Goal: Task Accomplishment & Management: Use online tool/utility

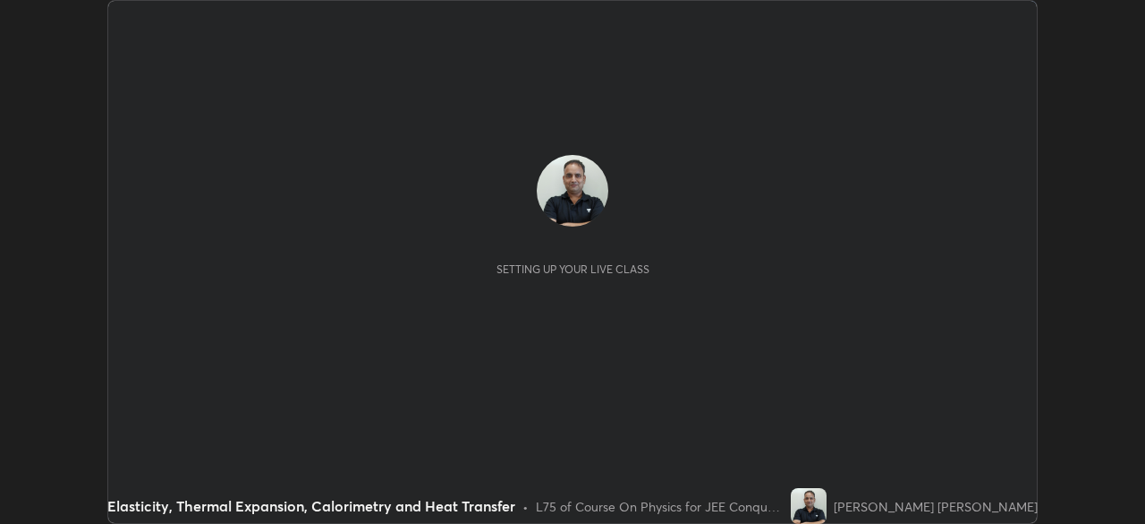
scroll to position [524, 1145]
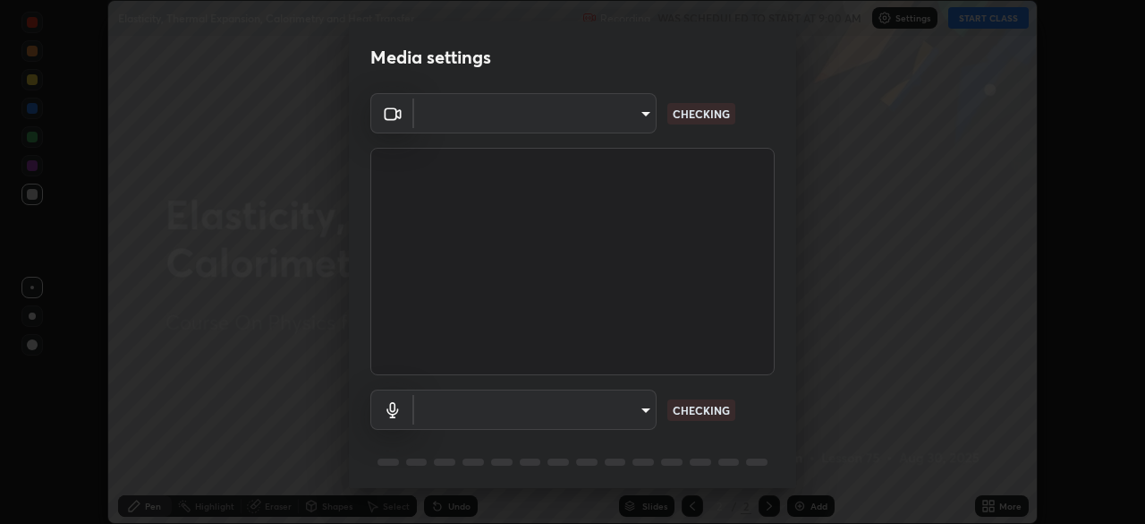
type input "ffb915138f5094fbba49c7dcbdc0b3377f3315ea980a35094b33733fc21d282d"
click at [486, 417] on body "Erase all Elasticity, Thermal Expansion, Calorimetry and Heat Transfer Recordin…" at bounding box center [572, 262] width 1145 height 524
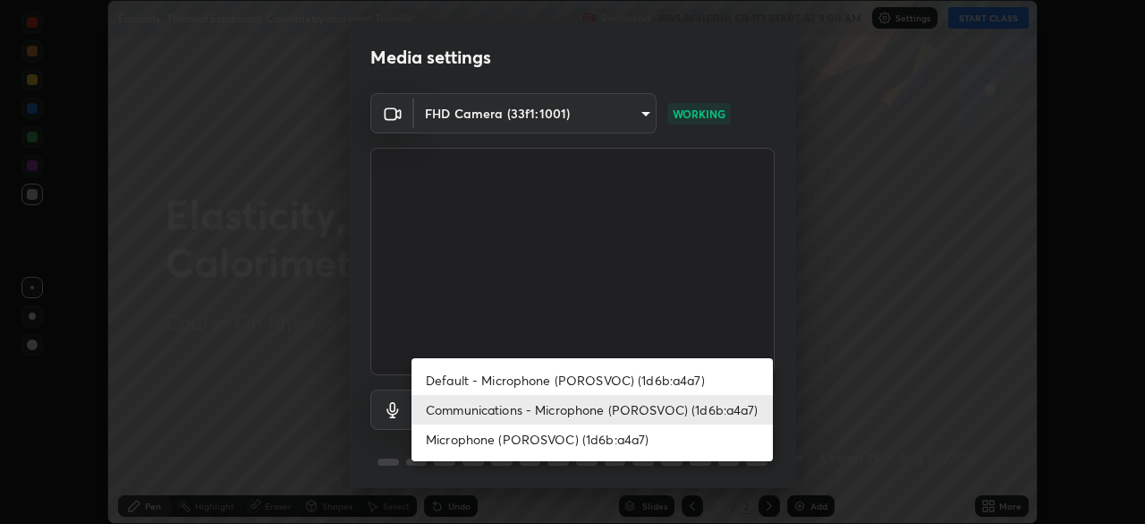
click at [460, 443] on li "Microphone (POROSVOC) (1d6b:a4a7)" at bounding box center [593, 439] width 362 height 30
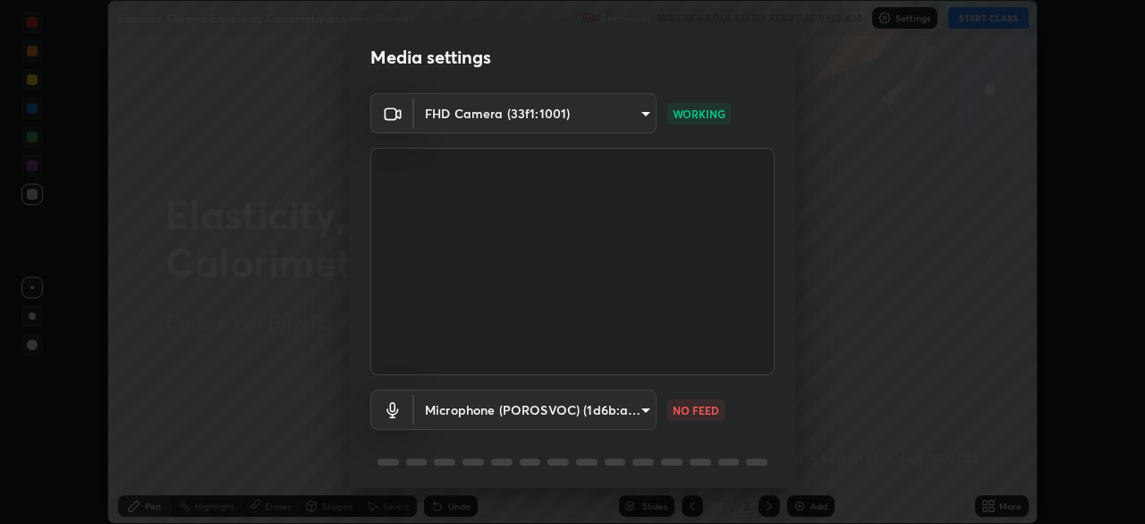
type input "3fb3650eade0ec0a1bd0a7d1f87ca9eb5d548a38c0fe8b6180c3065924ba7fd6"
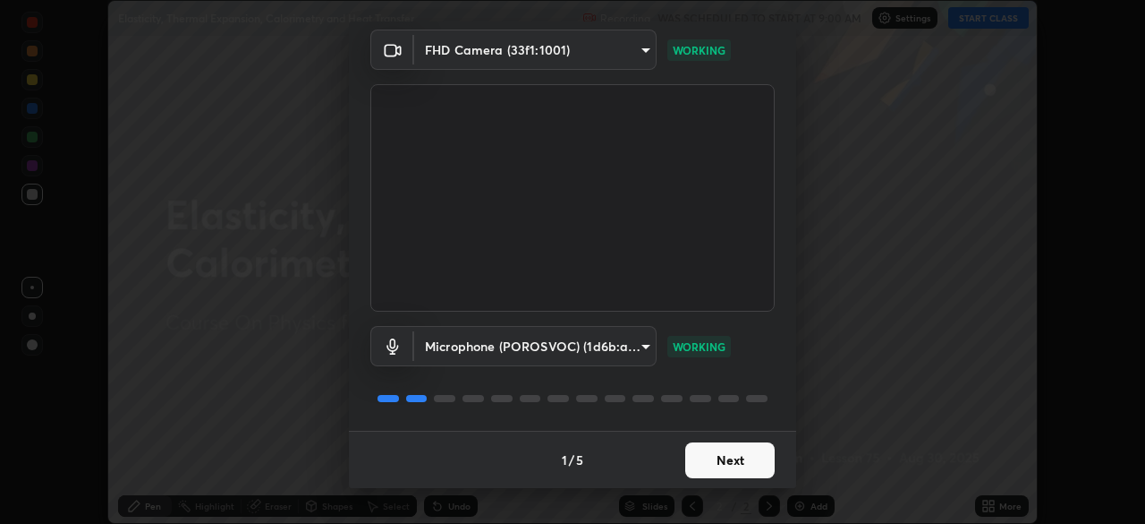
click at [706, 473] on button "Next" at bounding box center [729, 460] width 89 height 36
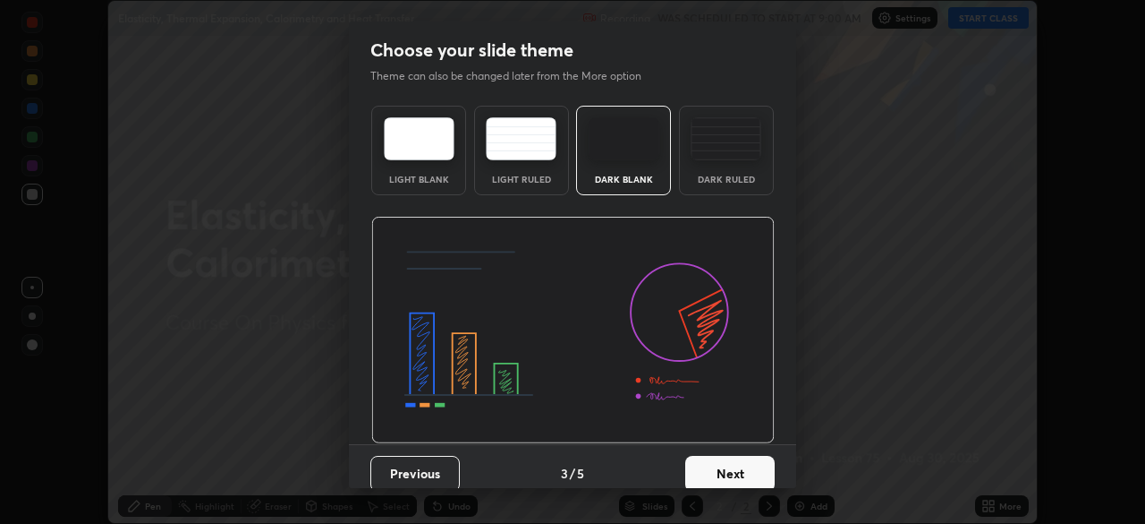
click at [701, 461] on button "Next" at bounding box center [729, 474] width 89 height 36
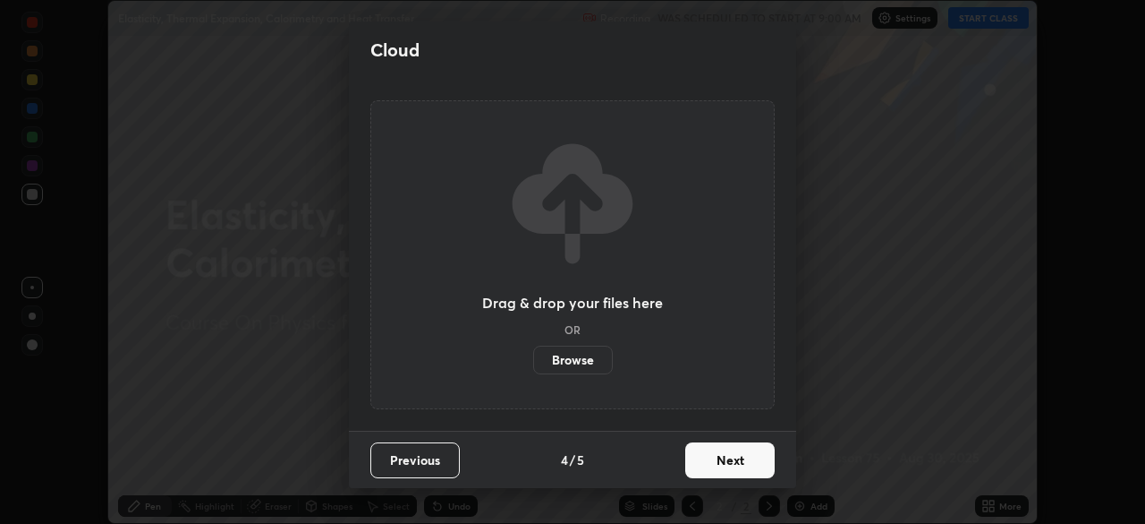
click at [716, 465] on button "Next" at bounding box center [729, 460] width 89 height 36
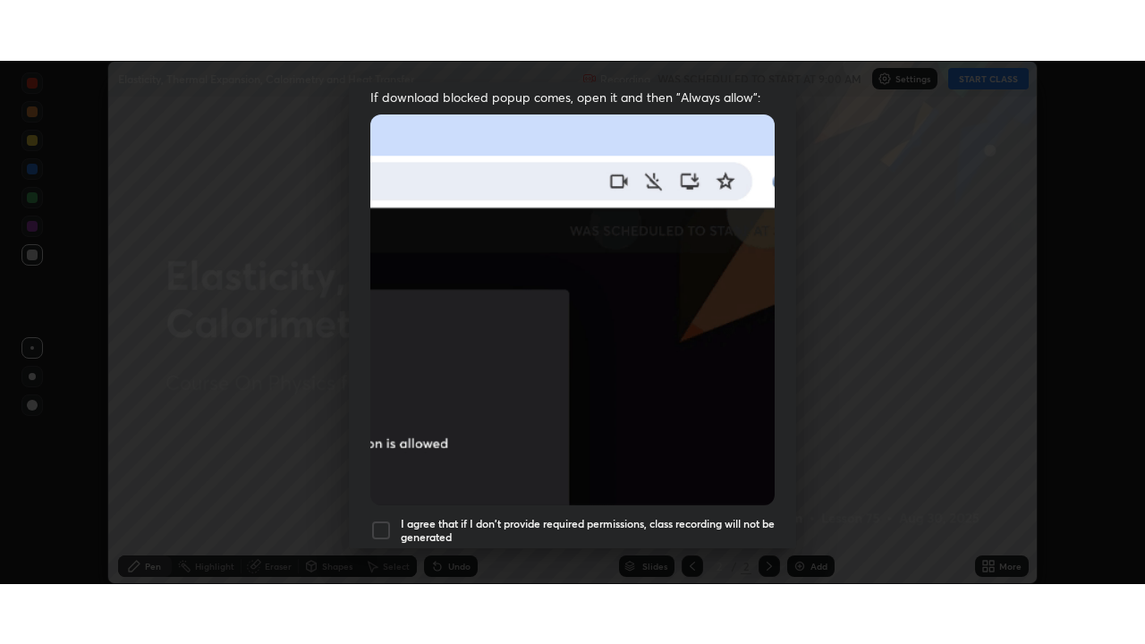
scroll to position [429, 0]
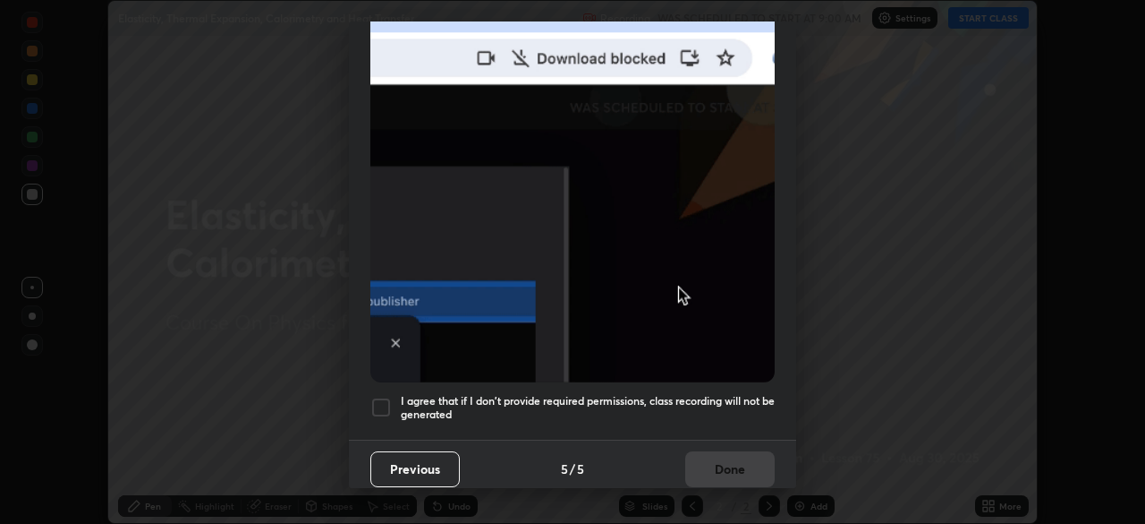
click at [381, 401] on div at bounding box center [380, 406] width 21 height 21
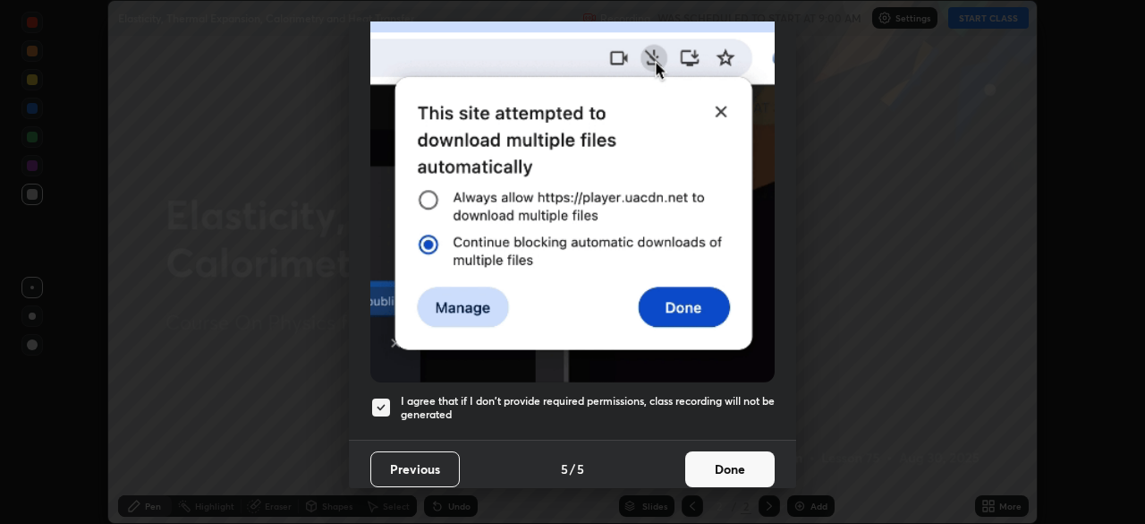
click at [734, 459] on button "Done" at bounding box center [729, 469] width 89 height 36
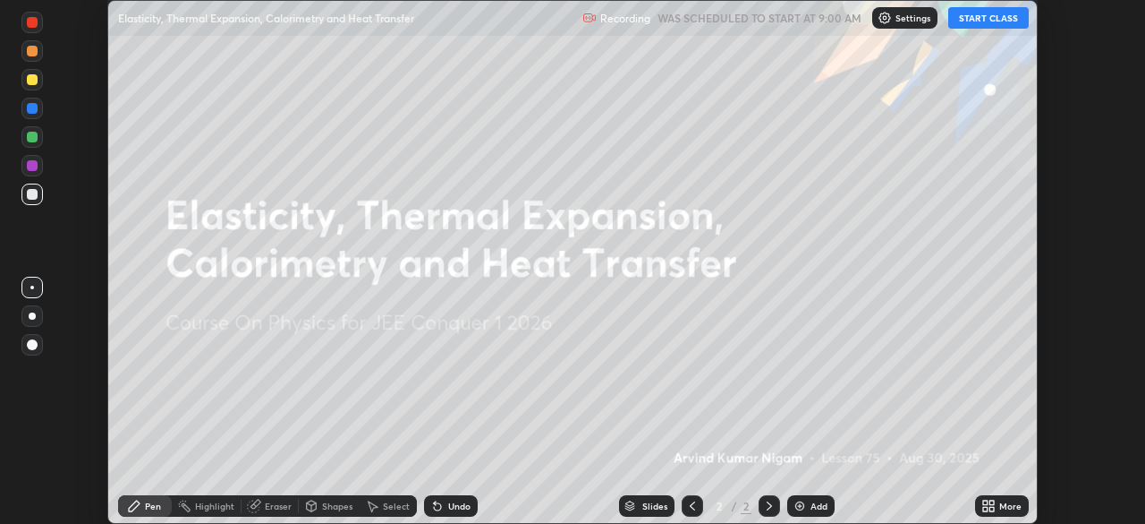
click at [973, 20] on button "START CLASS" at bounding box center [989, 17] width 81 height 21
click at [1005, 508] on div "More" at bounding box center [1011, 505] width 22 height 9
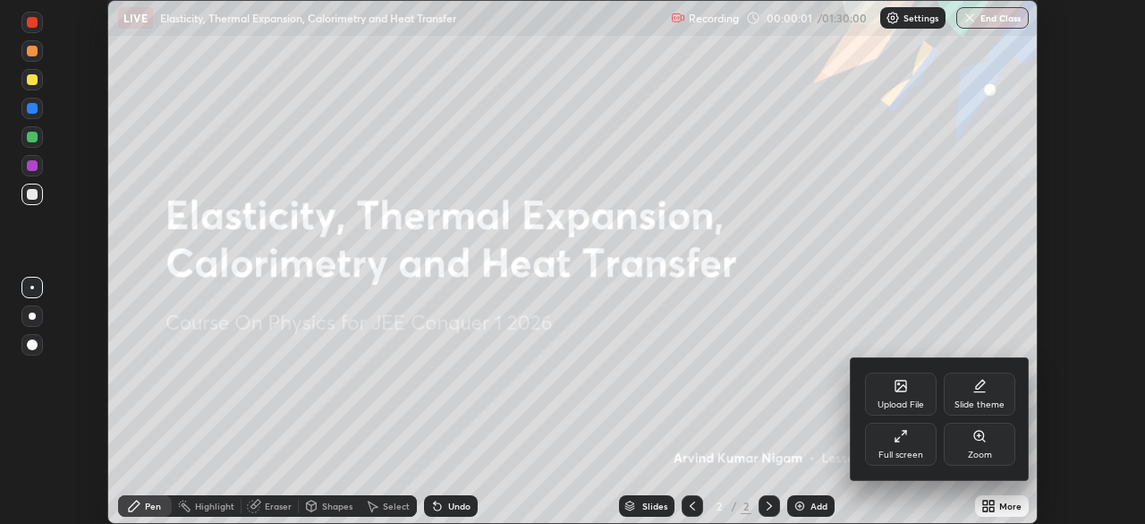
click at [917, 450] on div "Full screen" at bounding box center [901, 454] width 45 height 9
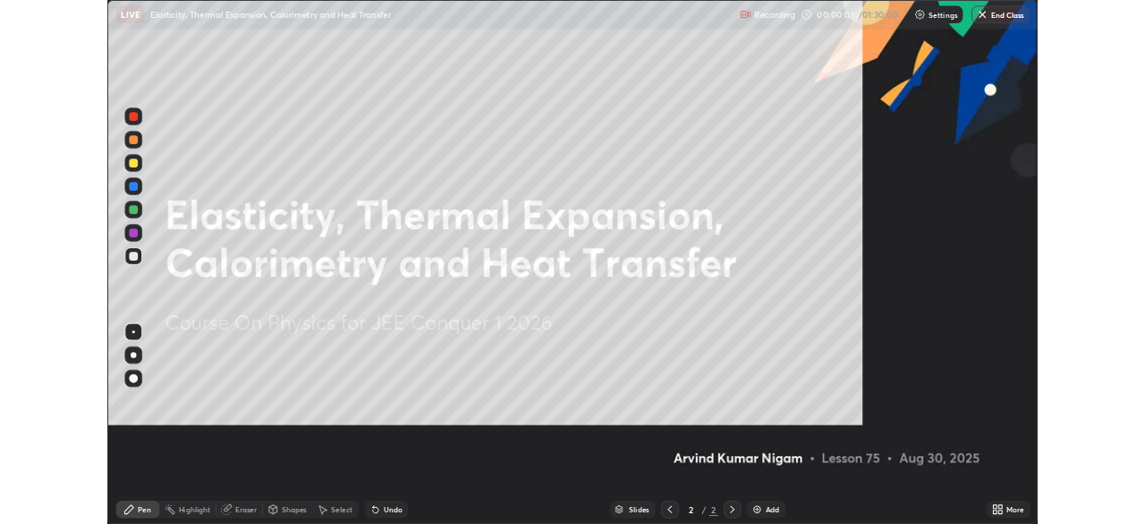
scroll to position [644, 1145]
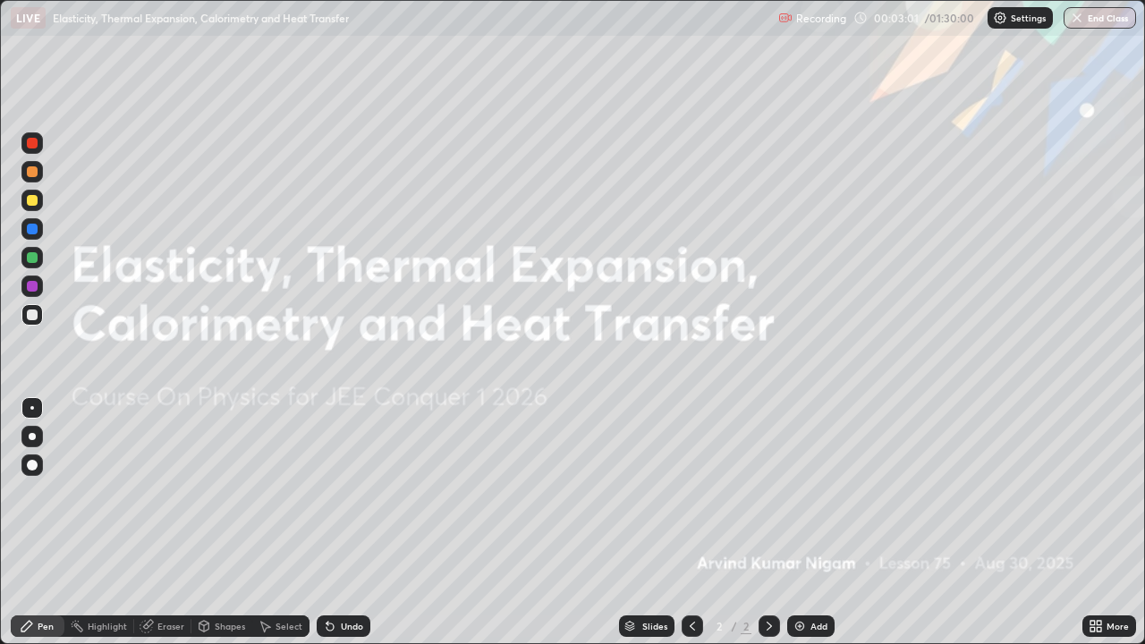
click at [805, 523] on img at bounding box center [800, 626] width 14 height 14
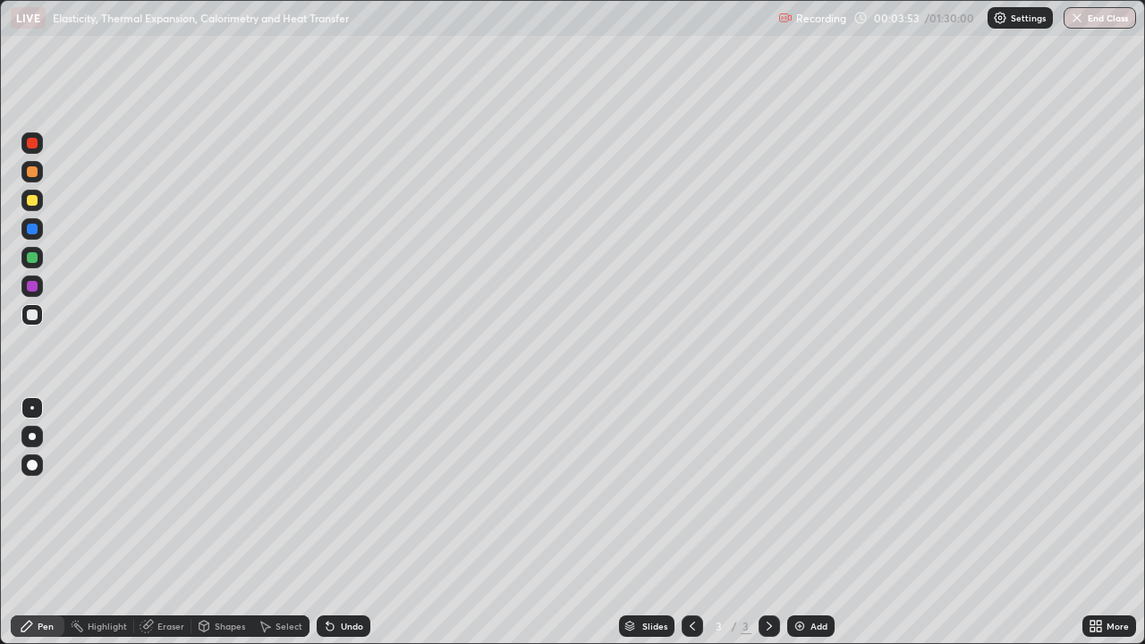
click at [34, 201] on div at bounding box center [32, 200] width 11 height 11
click at [217, 523] on div "Shapes" at bounding box center [230, 626] width 30 height 9
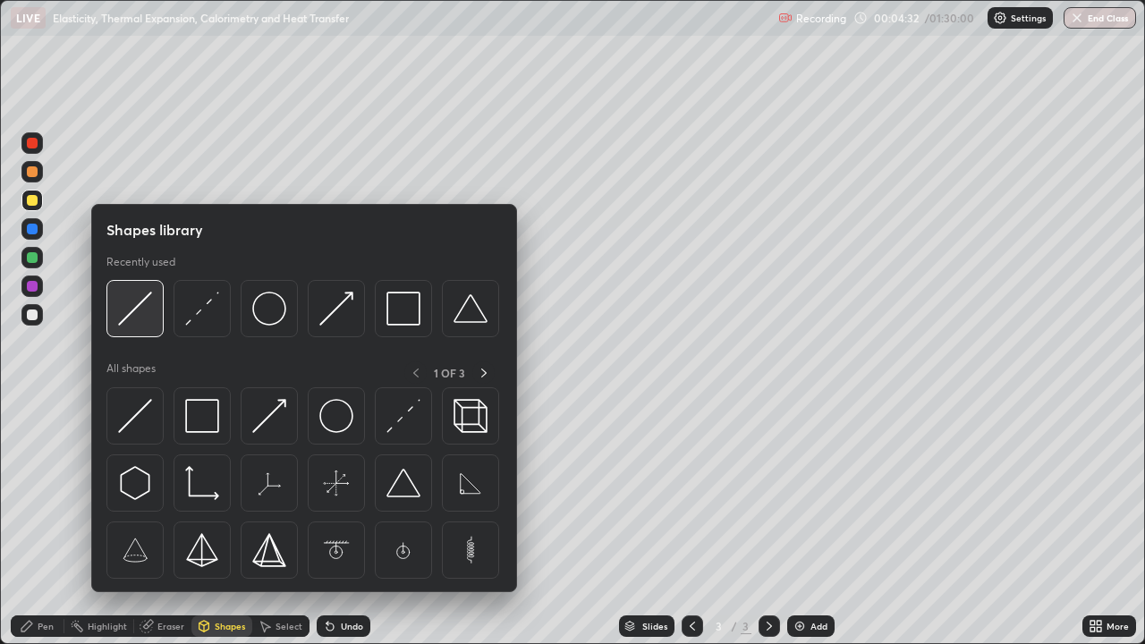
click at [136, 308] on img at bounding box center [135, 309] width 34 height 34
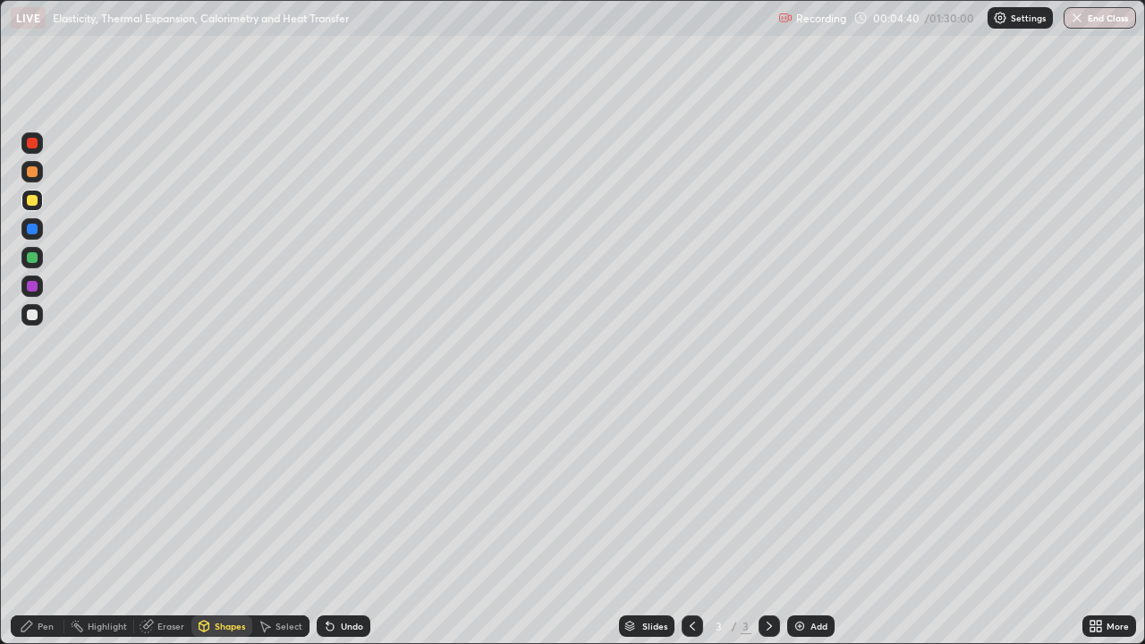
click at [33, 523] on icon at bounding box center [27, 626] width 14 height 14
click at [225, 523] on div "Shapes" at bounding box center [230, 626] width 30 height 9
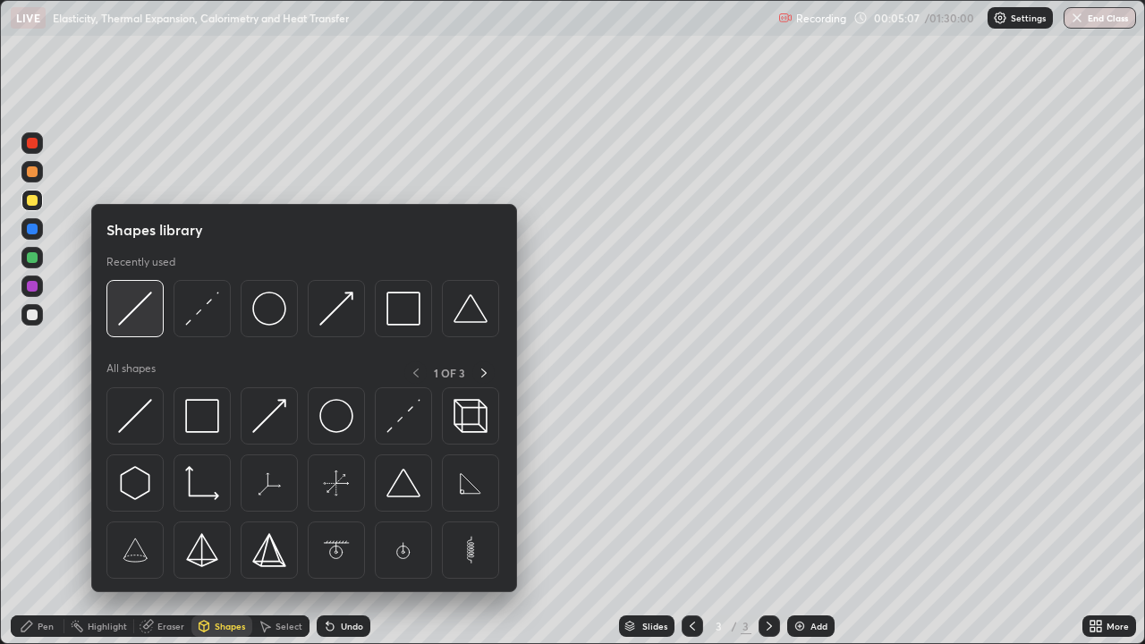
click at [132, 319] on img at bounding box center [135, 309] width 34 height 34
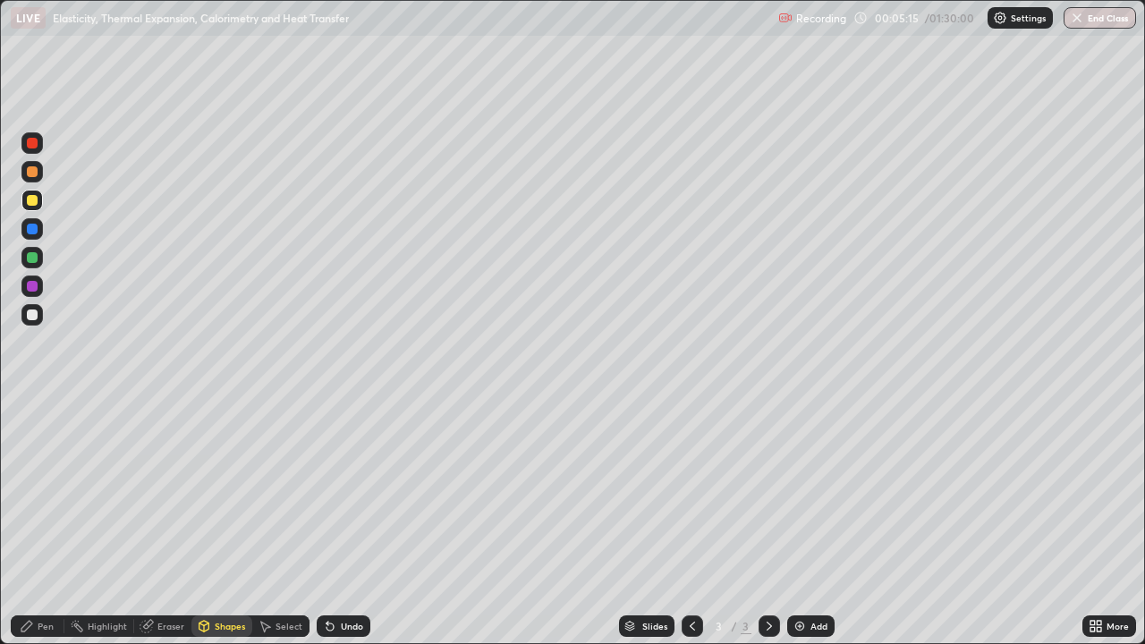
click at [35, 523] on div "Pen" at bounding box center [38, 626] width 54 height 21
click at [35, 200] on div at bounding box center [32, 200] width 11 height 11
click at [34, 314] on div at bounding box center [32, 315] width 11 height 11
click at [46, 328] on div at bounding box center [32, 315] width 29 height 29
click at [32, 225] on div at bounding box center [32, 229] width 11 height 11
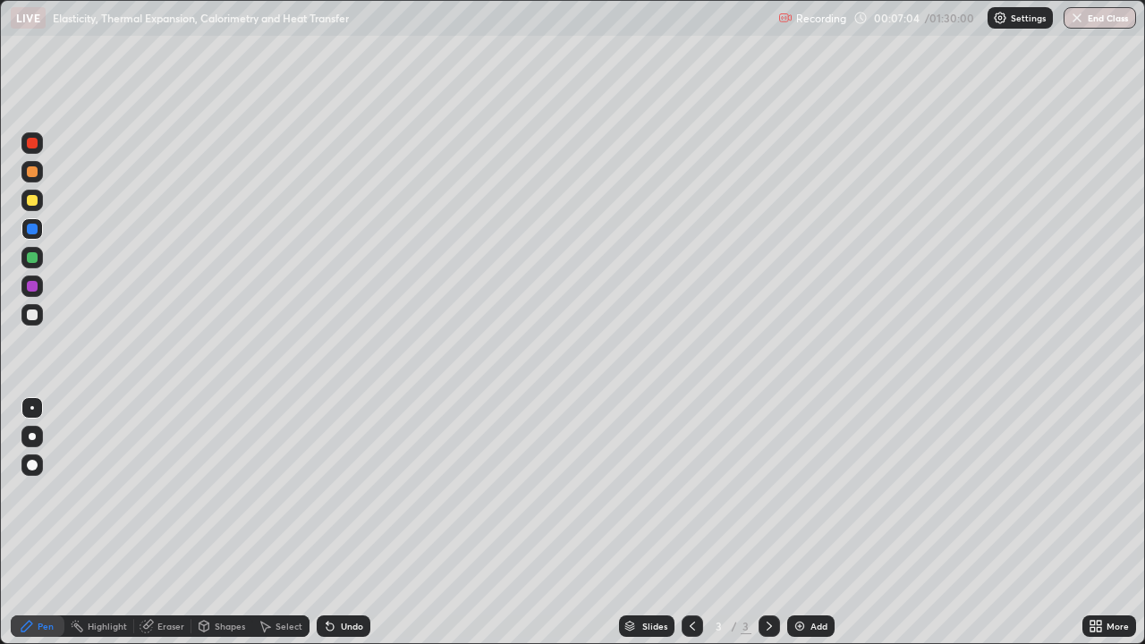
click at [32, 256] on div at bounding box center [32, 257] width 11 height 11
click at [30, 231] on div at bounding box center [32, 229] width 11 height 11
click at [32, 435] on div at bounding box center [32, 436] width 7 height 7
click at [800, 523] on img at bounding box center [800, 626] width 14 height 14
click at [226, 523] on div "Shapes" at bounding box center [230, 626] width 30 height 9
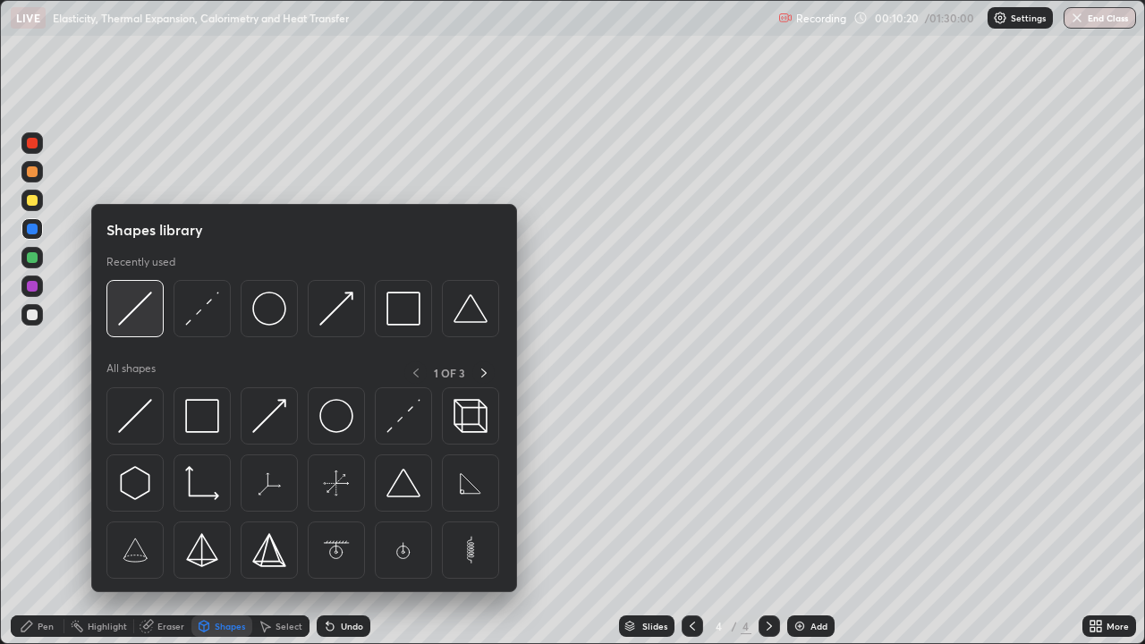
click at [132, 319] on img at bounding box center [135, 309] width 34 height 34
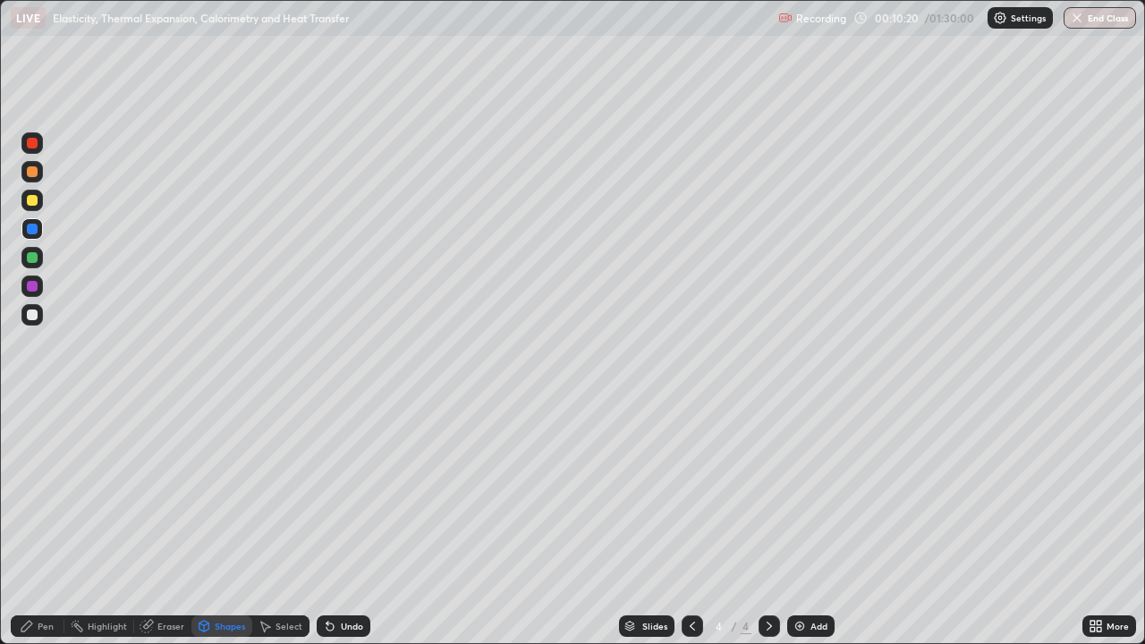
click at [38, 314] on div at bounding box center [31, 314] width 21 height 21
click at [47, 523] on div "Pen" at bounding box center [46, 626] width 16 height 9
click at [32, 408] on div at bounding box center [32, 408] width 4 height 4
click at [34, 224] on div at bounding box center [32, 229] width 11 height 11
click at [28, 311] on div at bounding box center [32, 315] width 11 height 11
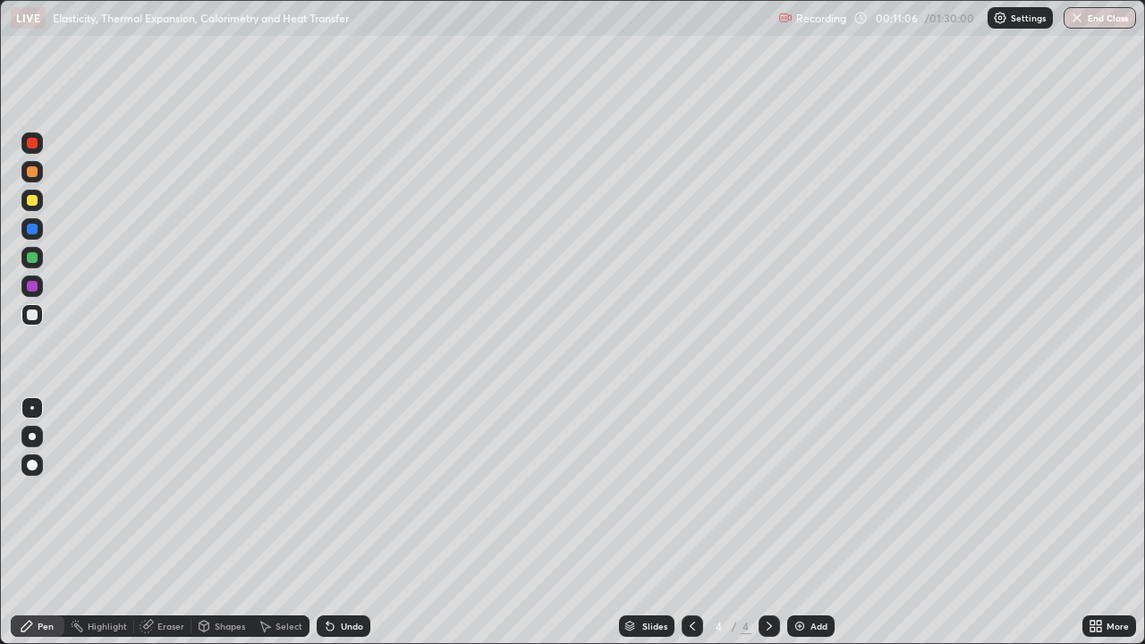
click at [341, 523] on div "Undo" at bounding box center [352, 626] width 22 height 9
click at [37, 316] on div at bounding box center [32, 315] width 11 height 11
click at [38, 203] on div at bounding box center [31, 200] width 21 height 21
click at [32, 437] on div at bounding box center [32, 436] width 7 height 7
click at [26, 323] on div at bounding box center [31, 314] width 21 height 21
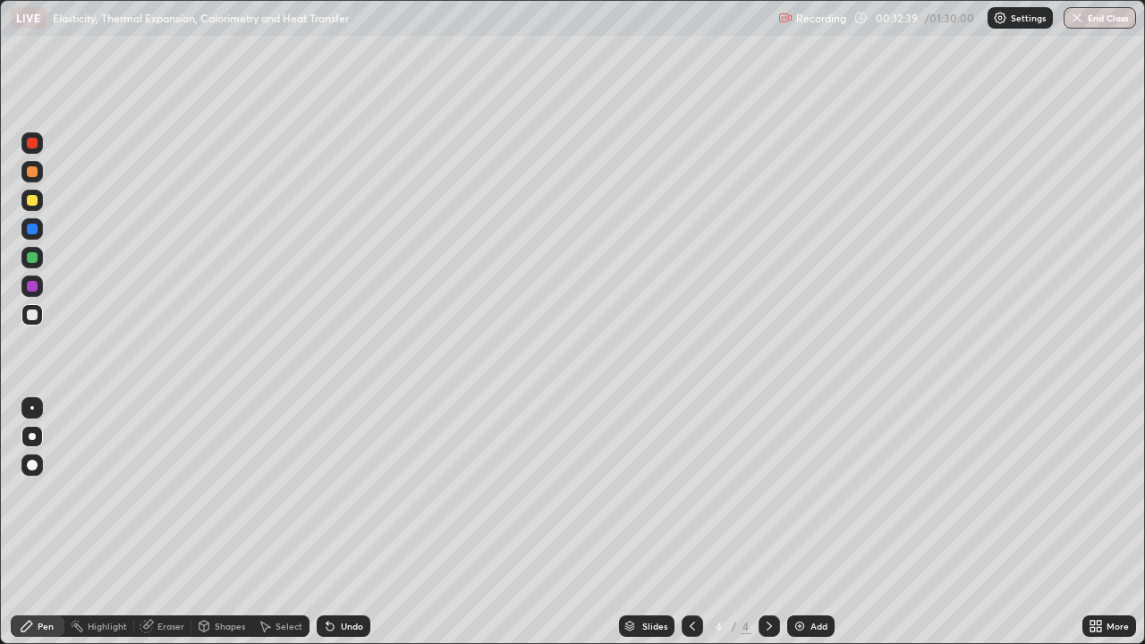
click at [32, 408] on div at bounding box center [32, 408] width 4 height 4
click at [42, 230] on div at bounding box center [31, 228] width 21 height 21
click at [234, 523] on div "Shapes" at bounding box center [222, 626] width 61 height 21
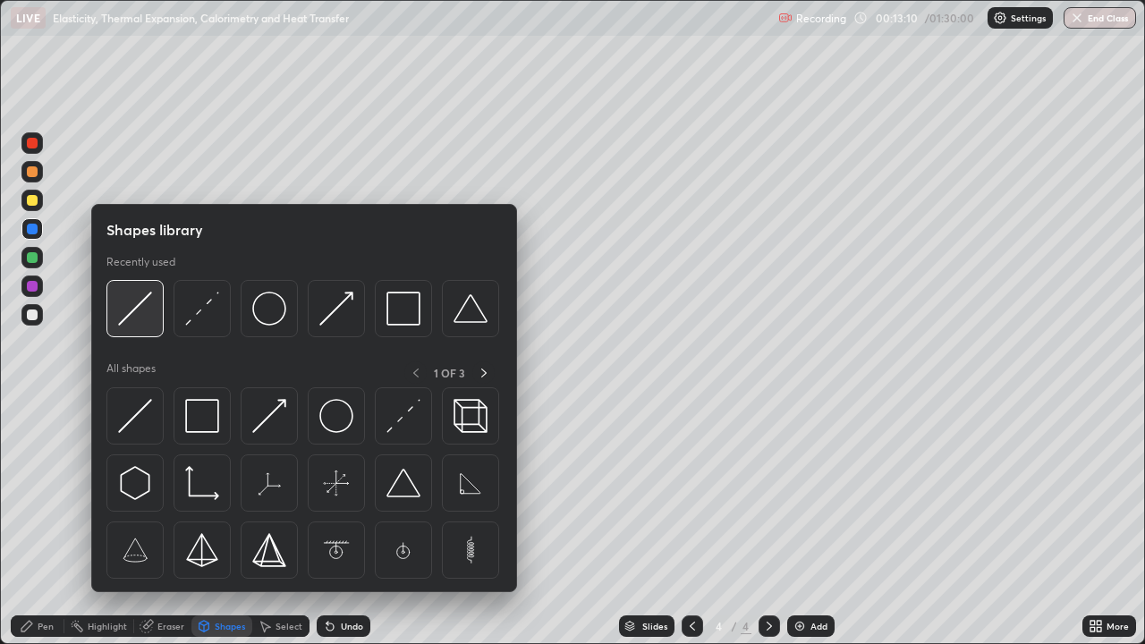
click at [135, 304] on img at bounding box center [135, 309] width 34 height 34
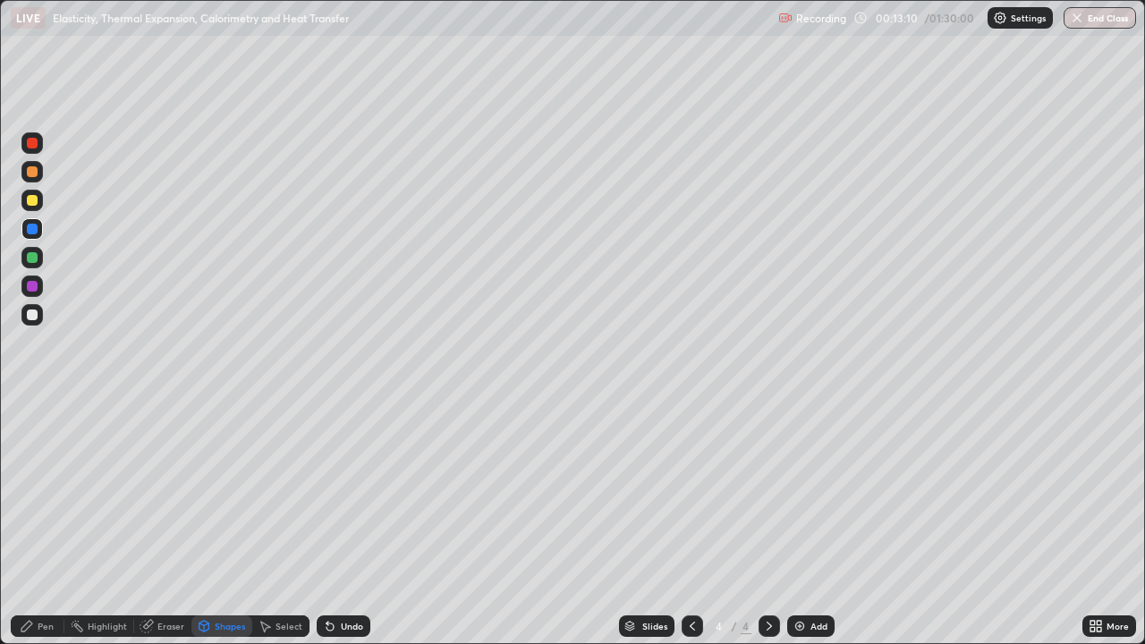
click at [40, 323] on div at bounding box center [31, 315] width 21 height 29
click at [42, 523] on div "Pen" at bounding box center [46, 626] width 16 height 9
click at [229, 523] on div "Shapes" at bounding box center [230, 626] width 30 height 9
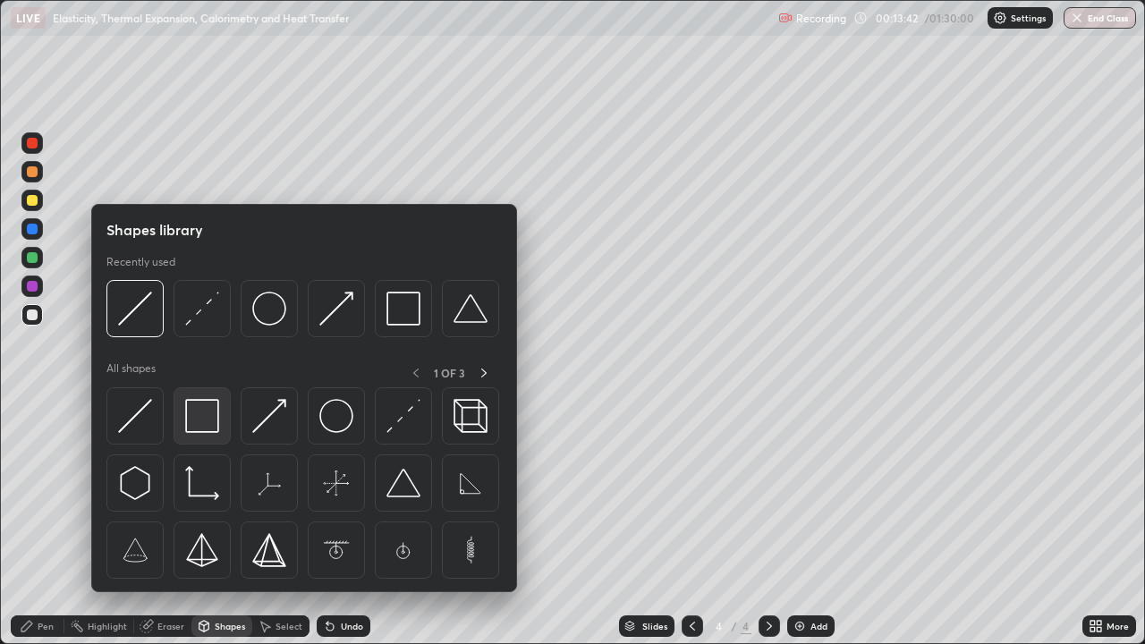
click at [212, 415] on img at bounding box center [202, 416] width 34 height 34
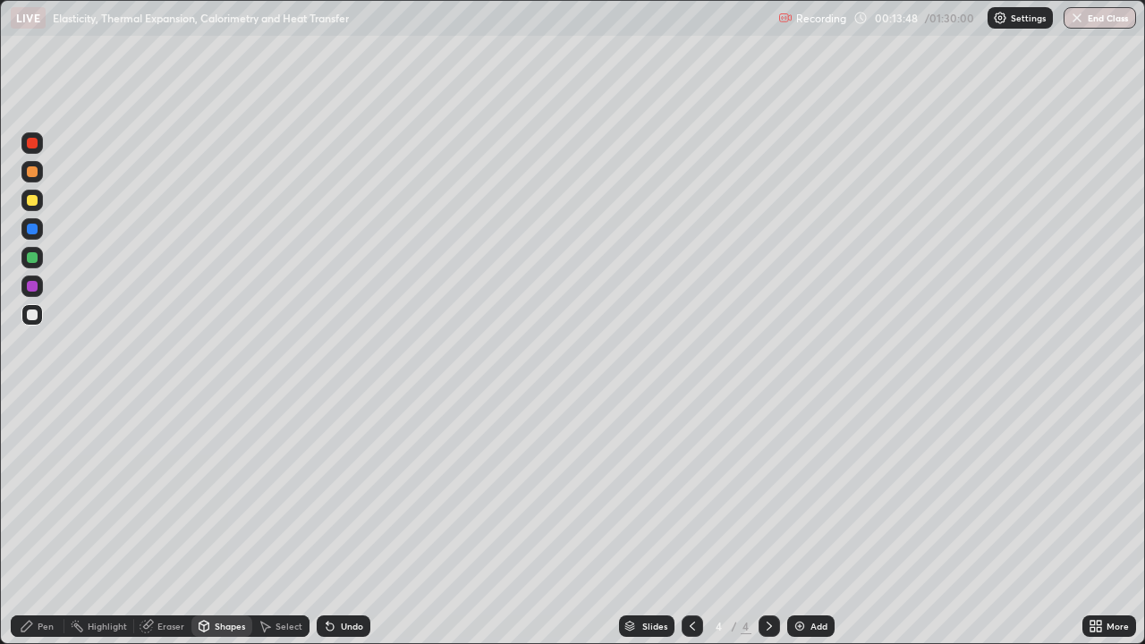
click at [53, 523] on div "Pen" at bounding box center [46, 626] width 16 height 9
click at [32, 259] on div at bounding box center [32, 257] width 11 height 11
click at [209, 523] on div "Shapes" at bounding box center [222, 626] width 61 height 21
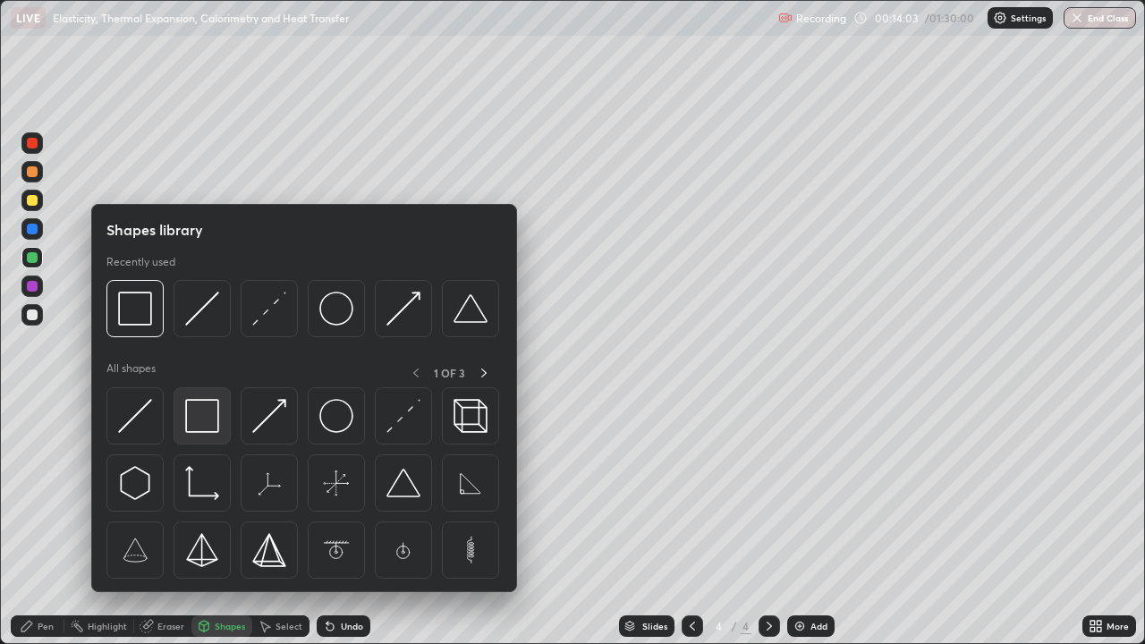
click at [195, 422] on img at bounding box center [202, 416] width 34 height 34
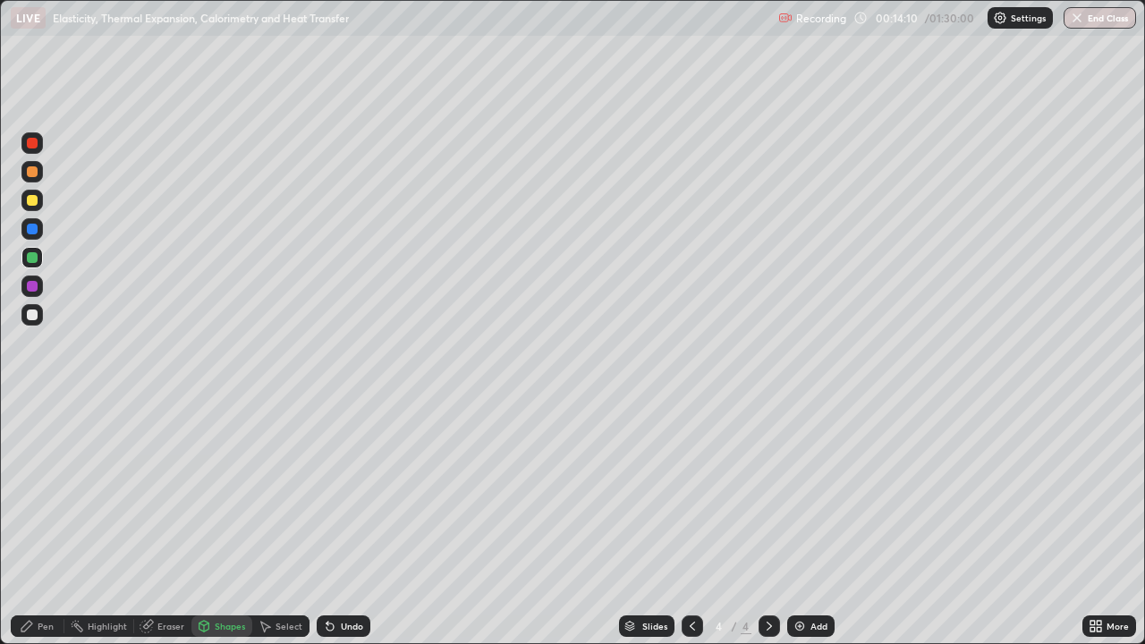
click at [40, 523] on div "Pen" at bounding box center [46, 626] width 16 height 9
click at [801, 523] on img at bounding box center [800, 626] width 14 height 14
click at [226, 523] on div "Shapes" at bounding box center [230, 626] width 30 height 9
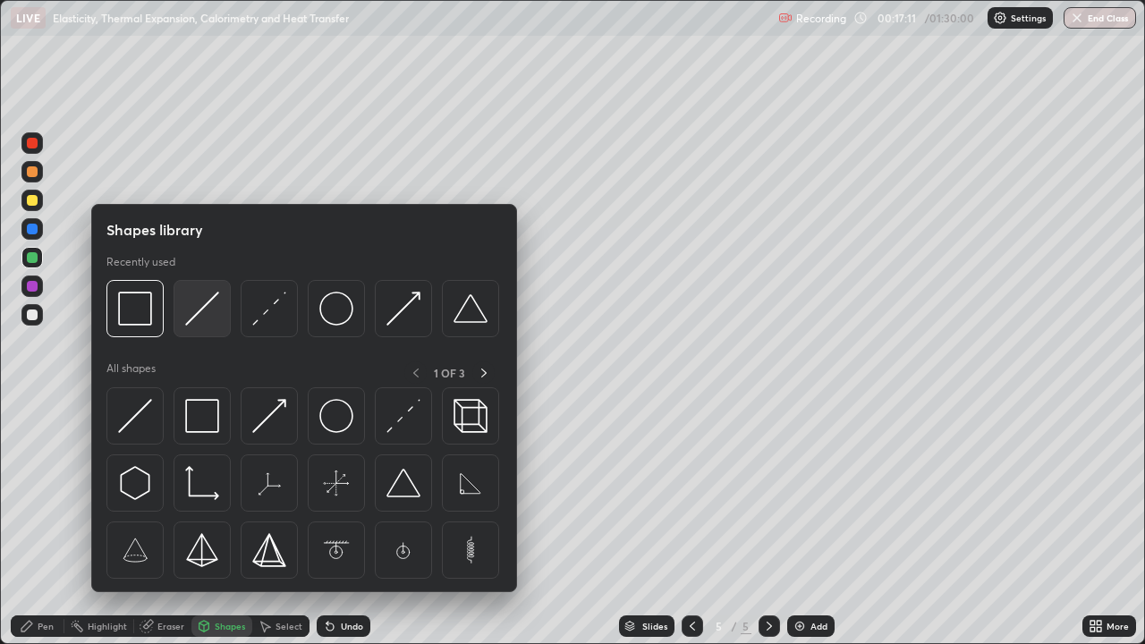
click at [190, 318] on img at bounding box center [202, 309] width 34 height 34
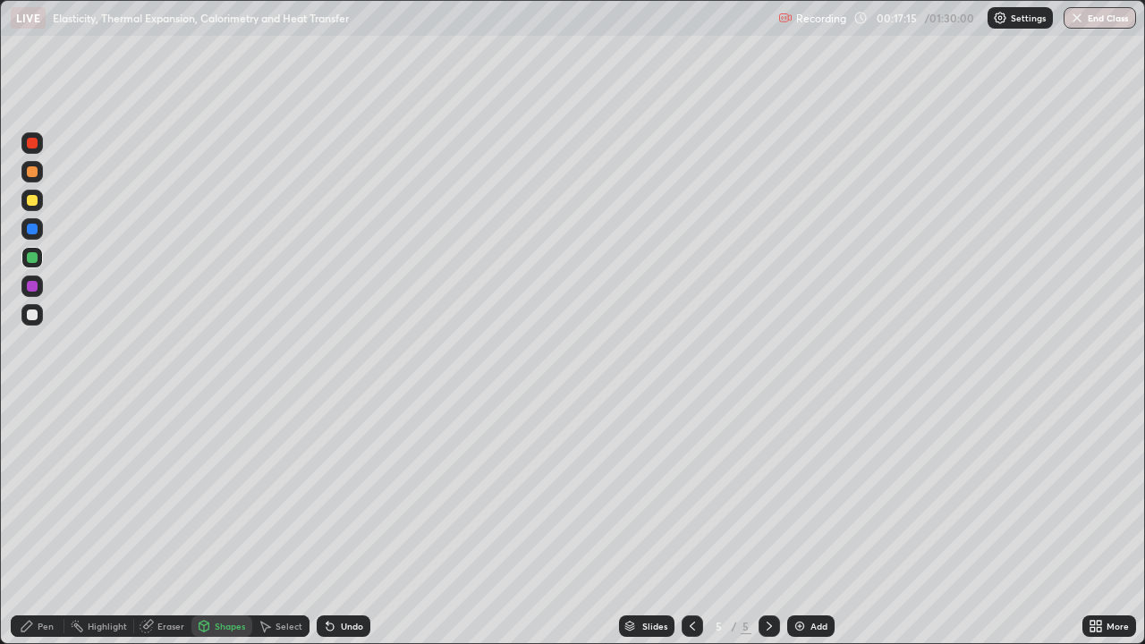
click at [49, 523] on div "Pen" at bounding box center [38, 626] width 54 height 21
click at [40, 317] on div at bounding box center [31, 314] width 21 height 21
click at [349, 523] on div "Undo" at bounding box center [352, 626] width 22 height 9
click at [166, 523] on div "Eraser" at bounding box center [162, 626] width 57 height 21
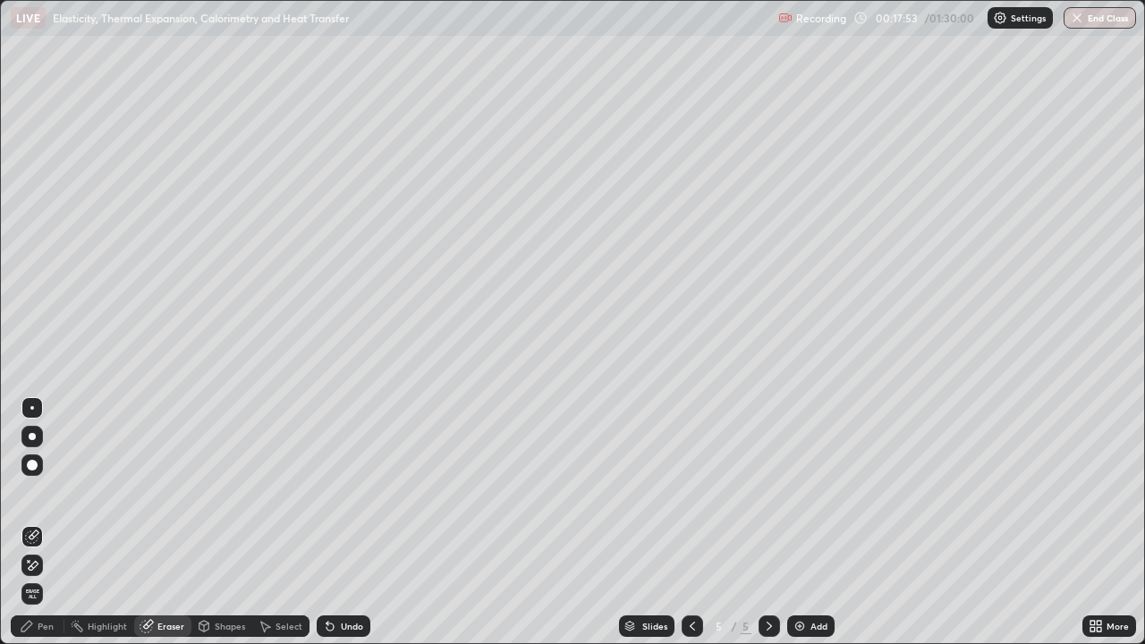
click at [50, 523] on div "Pen" at bounding box center [38, 626] width 54 height 21
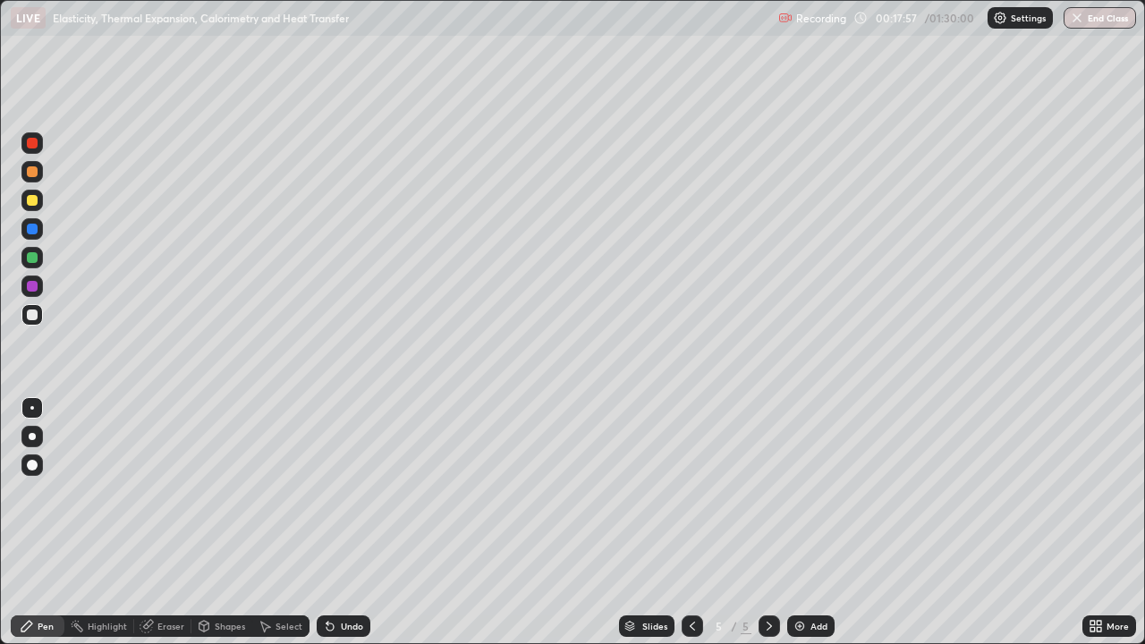
click at [677, 31] on div "LIVE Elasticity, Thermal Expansion, Calorimetry and Heat Transfer" at bounding box center [391, 18] width 761 height 36
click at [711, 32] on div "LIVE Elasticity, Thermal Expansion, Calorimetry and Heat Transfer" at bounding box center [391, 18] width 761 height 36
click at [718, 34] on div "LIVE Elasticity, Thermal Expansion, Calorimetry and Heat Transfer" at bounding box center [391, 18] width 761 height 36
click at [679, 30] on div "LIVE Elasticity, Thermal Expansion, Calorimetry and Heat Transfer" at bounding box center [391, 18] width 761 height 36
click at [342, 523] on div "Undo" at bounding box center [352, 626] width 22 height 9
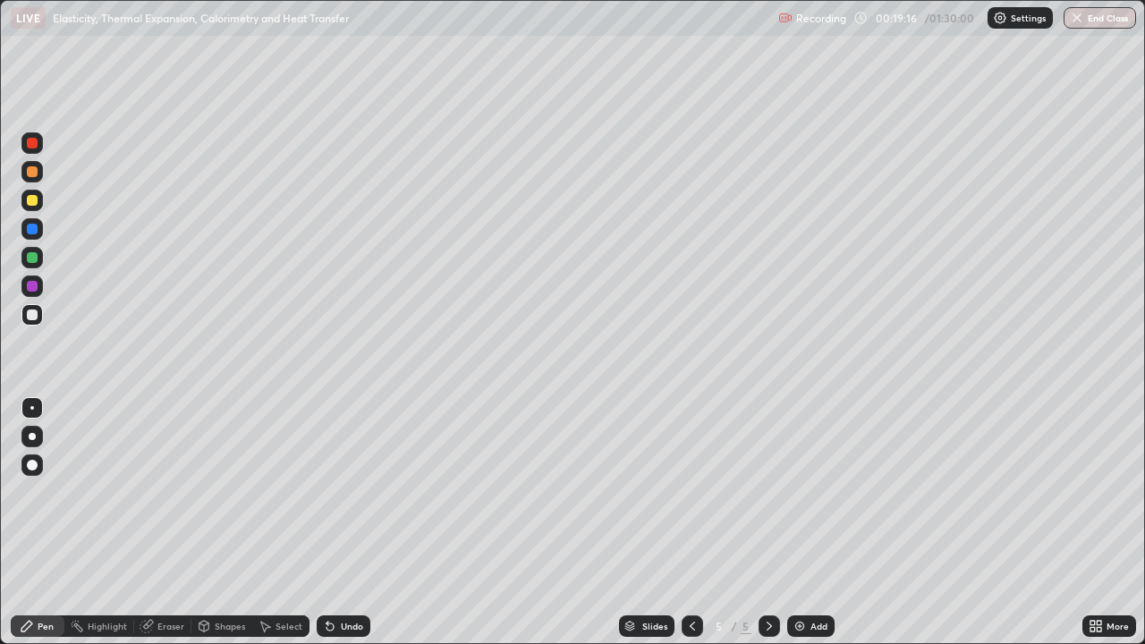
click at [36, 200] on div at bounding box center [32, 200] width 11 height 11
click at [687, 523] on div at bounding box center [692, 627] width 21 height 36
click at [768, 523] on icon at bounding box center [769, 626] width 14 height 14
click at [34, 259] on div at bounding box center [32, 257] width 11 height 11
click at [32, 437] on div at bounding box center [32, 436] width 7 height 7
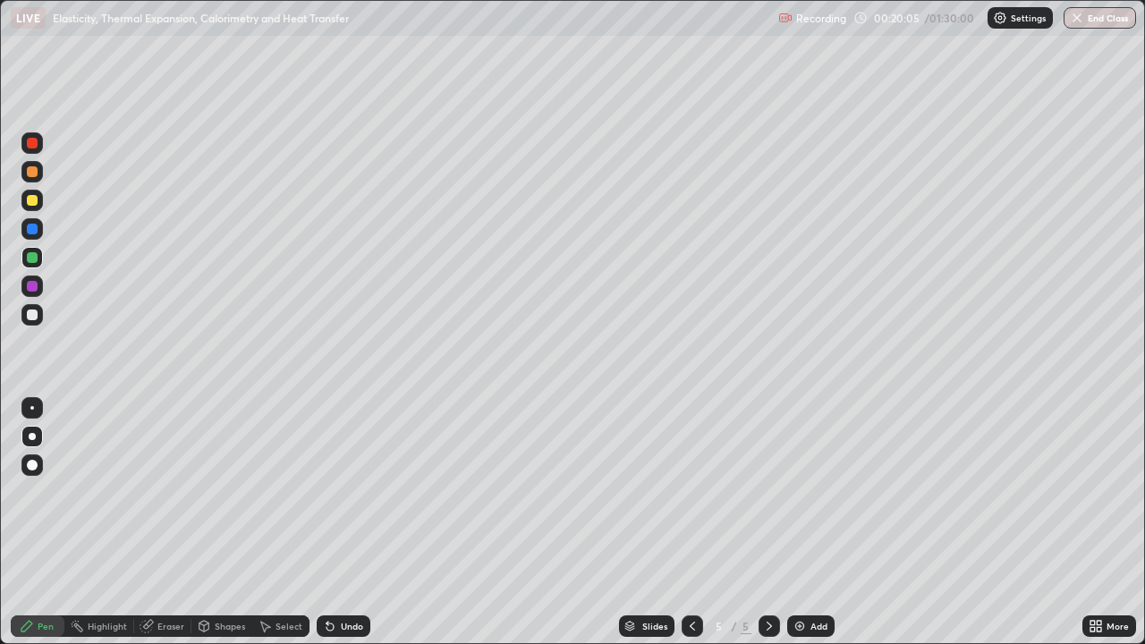
click at [359, 523] on div "Undo" at bounding box center [352, 626] width 22 height 9
click at [34, 234] on div at bounding box center [32, 229] width 11 height 11
click at [209, 523] on icon at bounding box center [204, 626] width 14 height 14
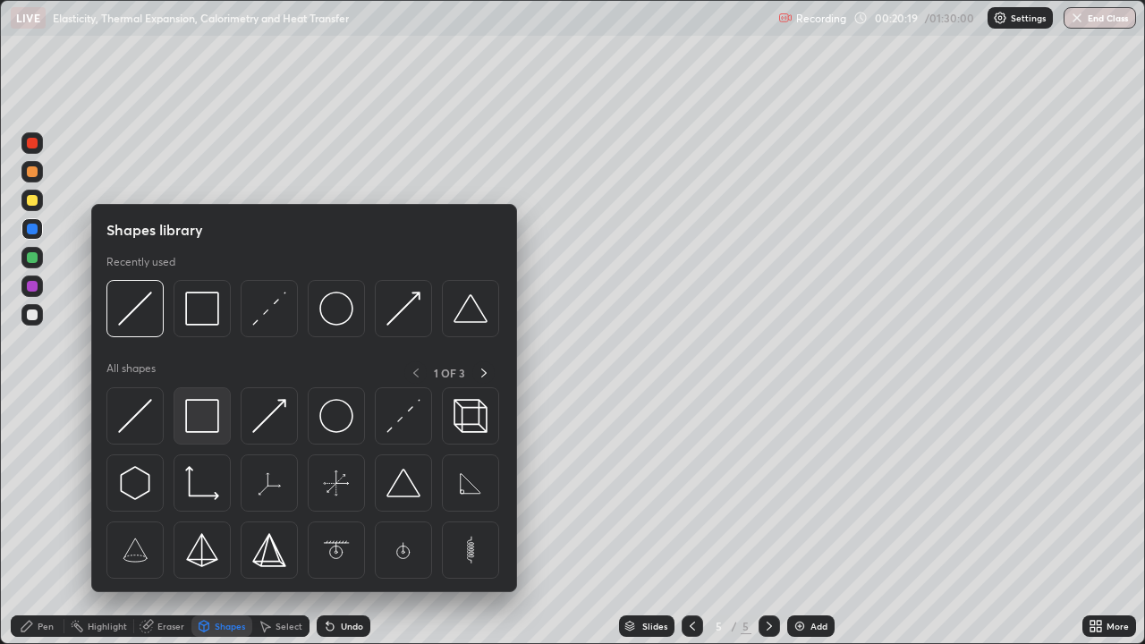
click at [195, 424] on img at bounding box center [202, 416] width 34 height 34
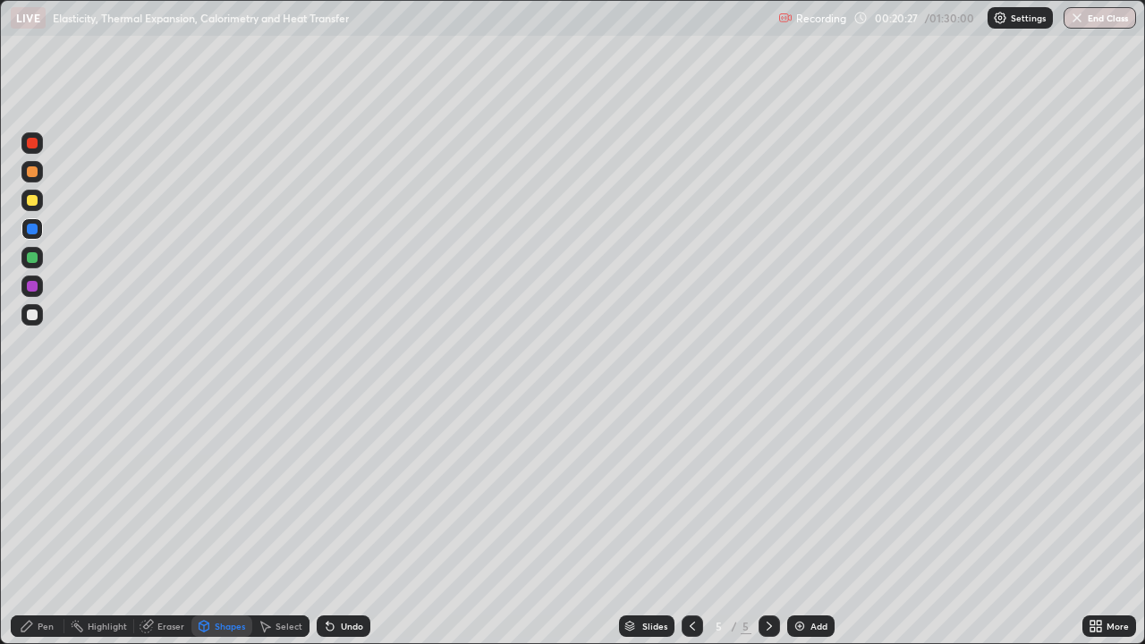
click at [356, 523] on div "Undo" at bounding box center [344, 626] width 54 height 21
click at [41, 523] on div "Pen" at bounding box center [38, 626] width 54 height 21
click at [32, 408] on div at bounding box center [32, 408] width 4 height 4
click at [32, 316] on div at bounding box center [32, 315] width 11 height 11
click at [801, 523] on img at bounding box center [800, 626] width 14 height 14
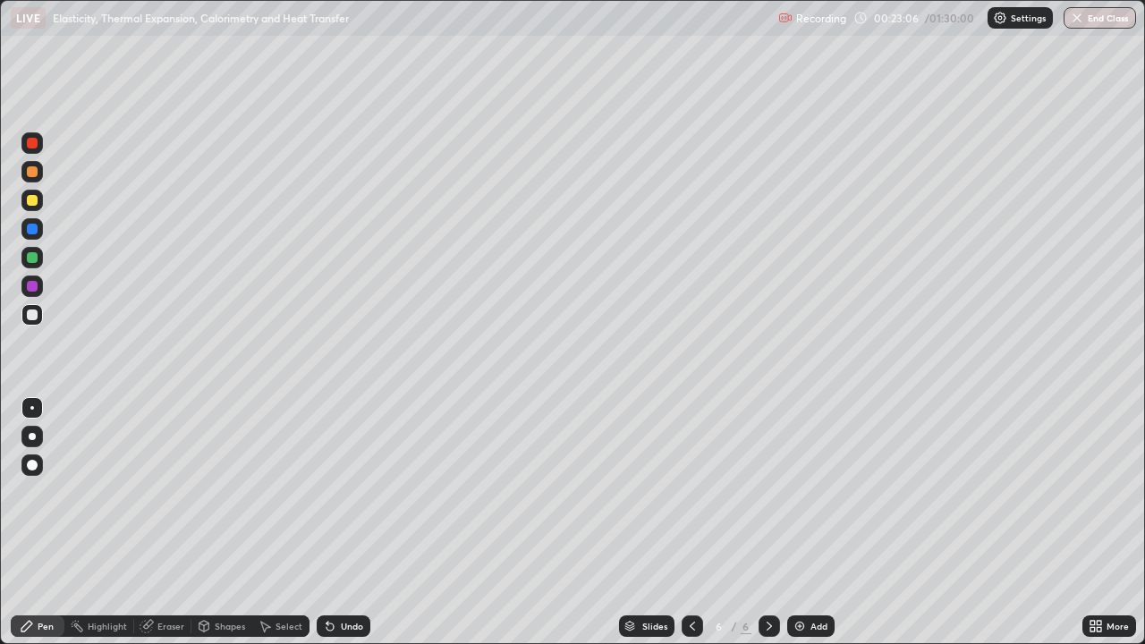
click at [34, 204] on div at bounding box center [32, 200] width 11 height 11
click at [212, 523] on div "Shapes" at bounding box center [222, 626] width 61 height 21
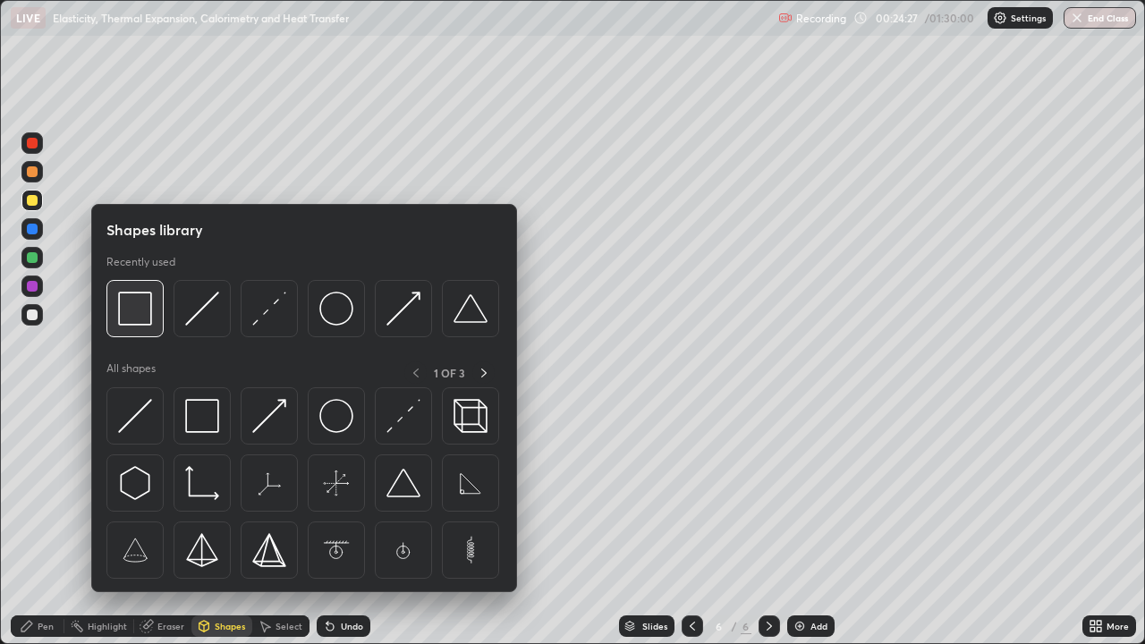
click at [136, 315] on img at bounding box center [135, 309] width 34 height 34
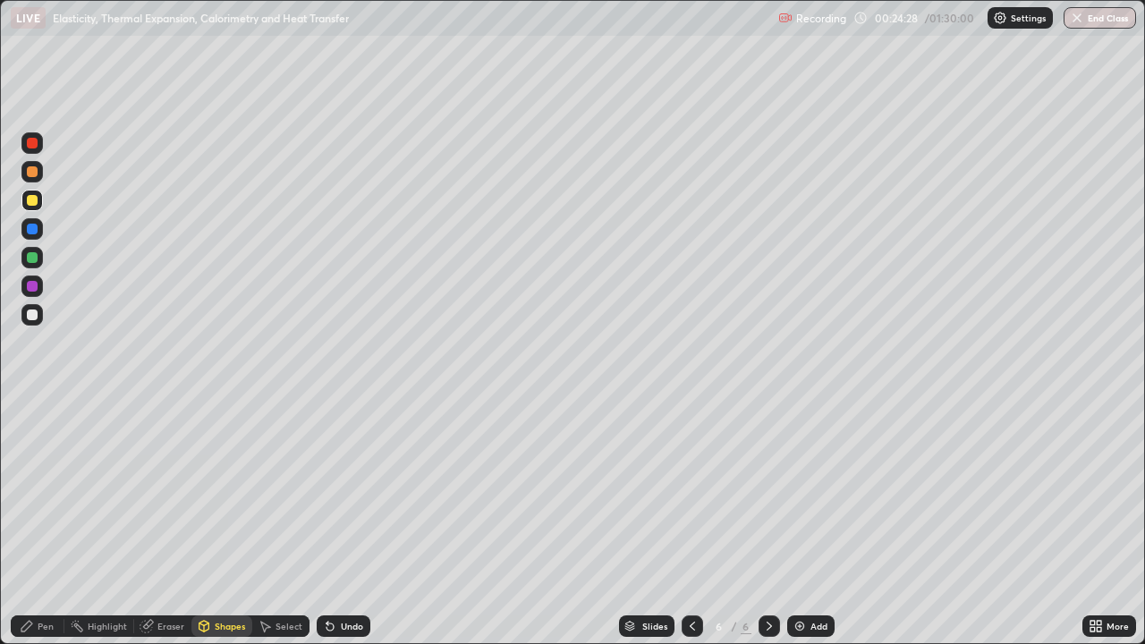
click at [40, 316] on div at bounding box center [31, 314] width 21 height 21
click at [33, 231] on div at bounding box center [32, 229] width 11 height 11
click at [337, 523] on div "Undo" at bounding box center [344, 626] width 54 height 21
click at [54, 523] on div "Pen" at bounding box center [38, 626] width 54 height 21
click at [223, 523] on div "Shapes" at bounding box center [230, 626] width 30 height 9
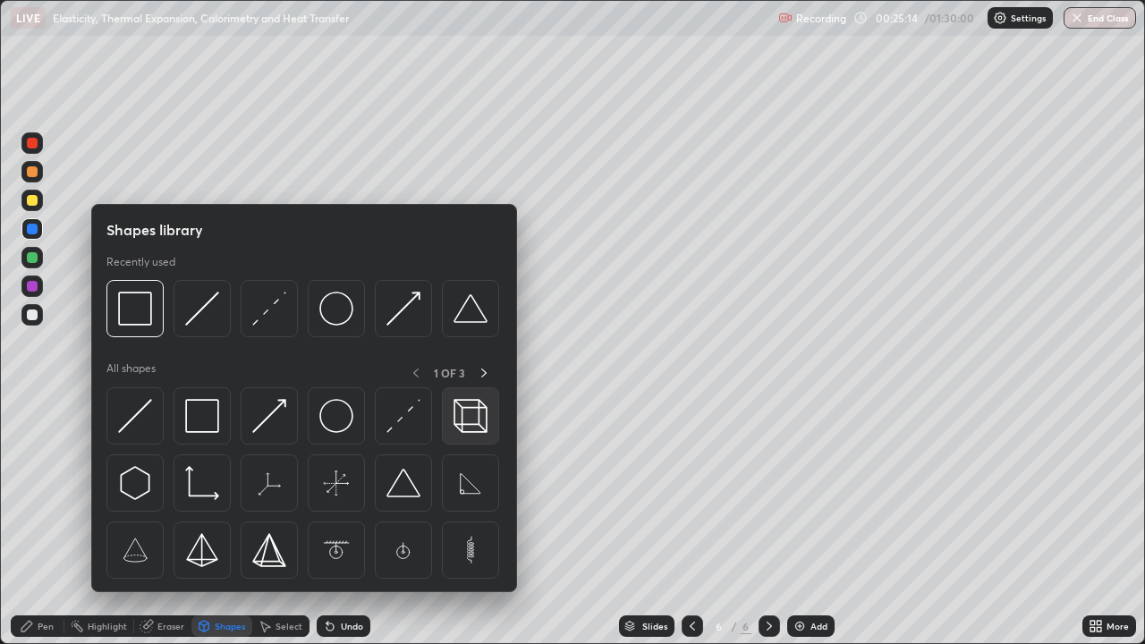
click at [469, 413] on img at bounding box center [471, 416] width 34 height 34
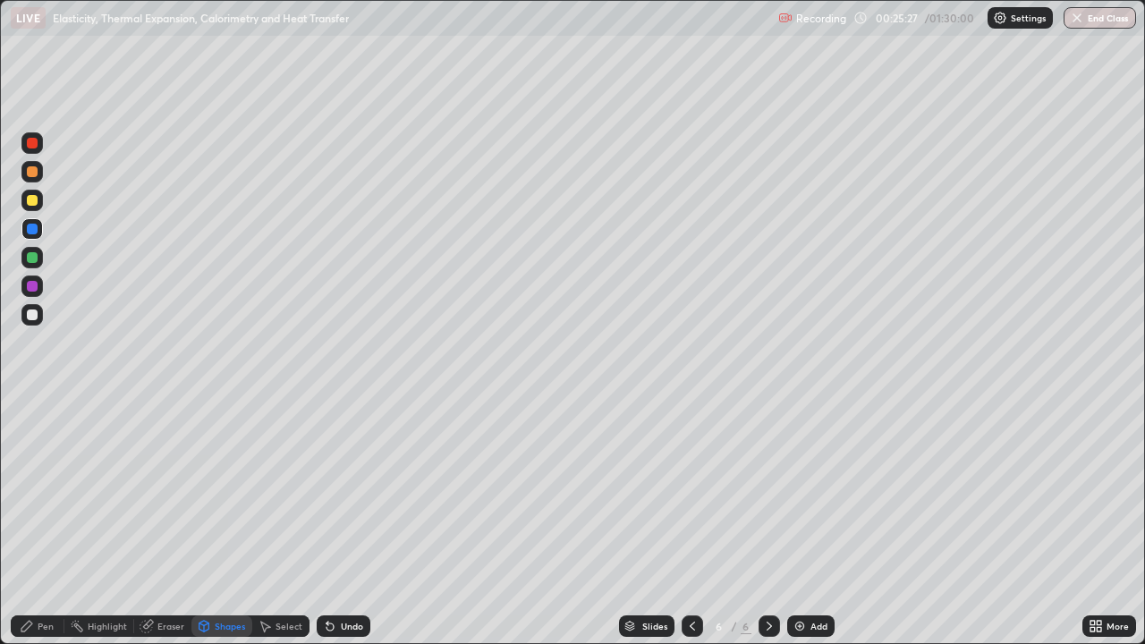
click at [209, 523] on icon at bounding box center [204, 626] width 14 height 14
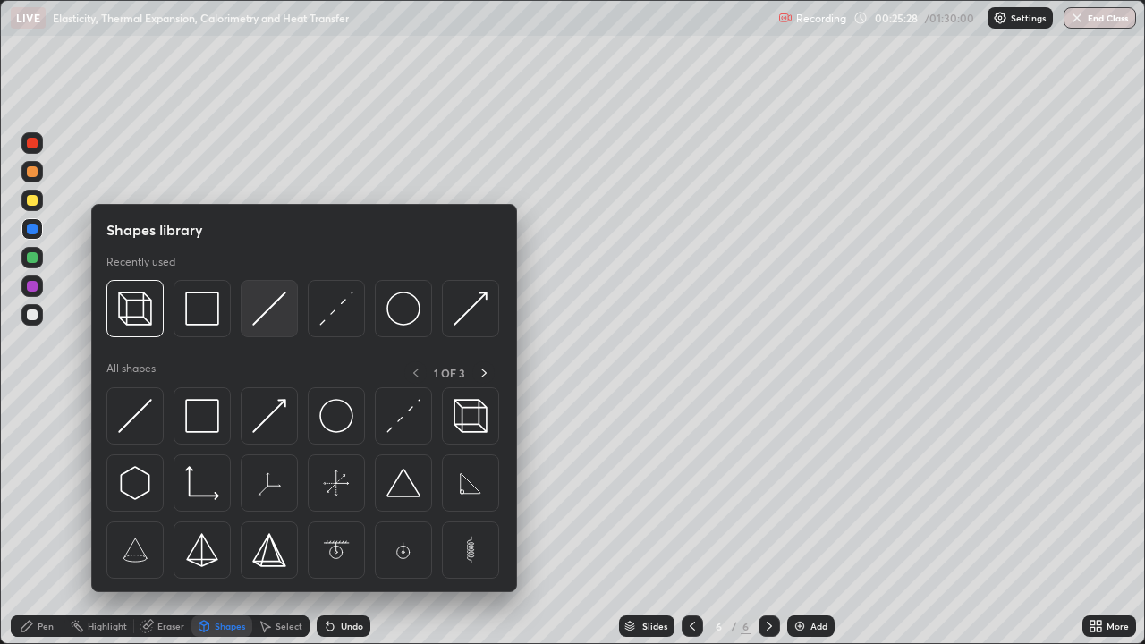
click at [253, 324] on img at bounding box center [269, 309] width 34 height 34
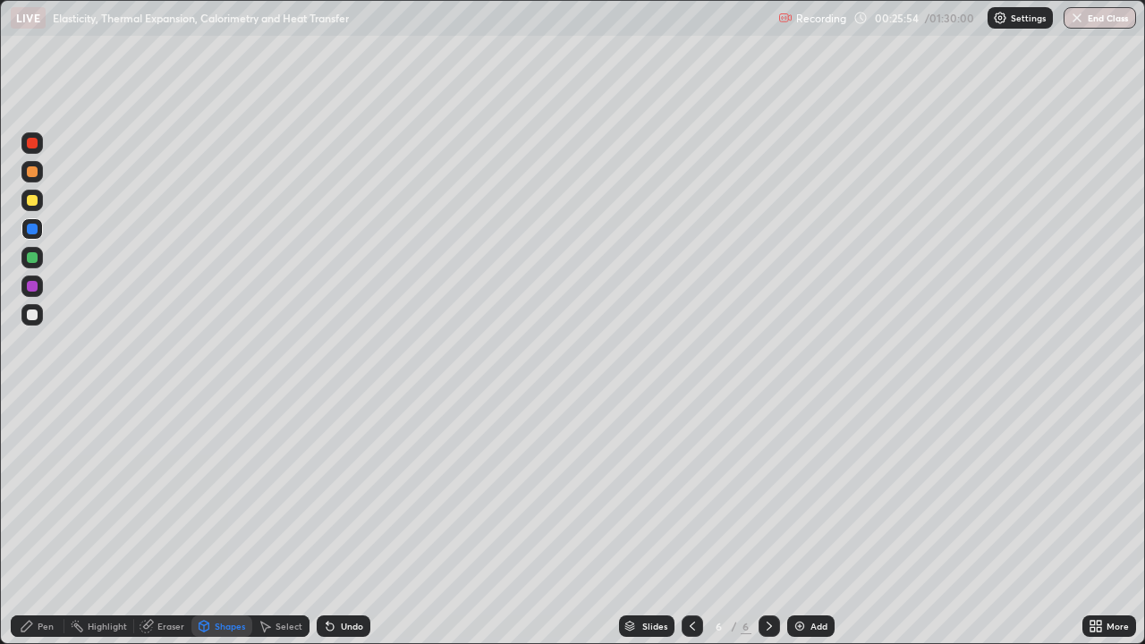
click at [37, 315] on div at bounding box center [32, 315] width 11 height 11
click at [166, 523] on div "Eraser" at bounding box center [171, 626] width 27 height 9
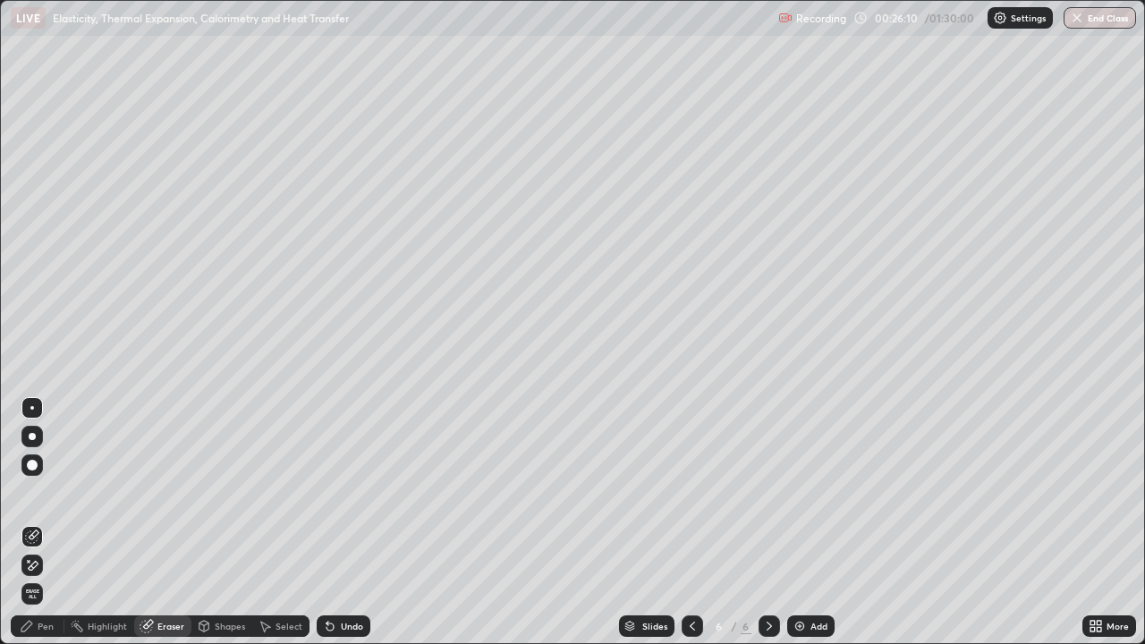
click at [224, 523] on div "Shapes" at bounding box center [230, 626] width 30 height 9
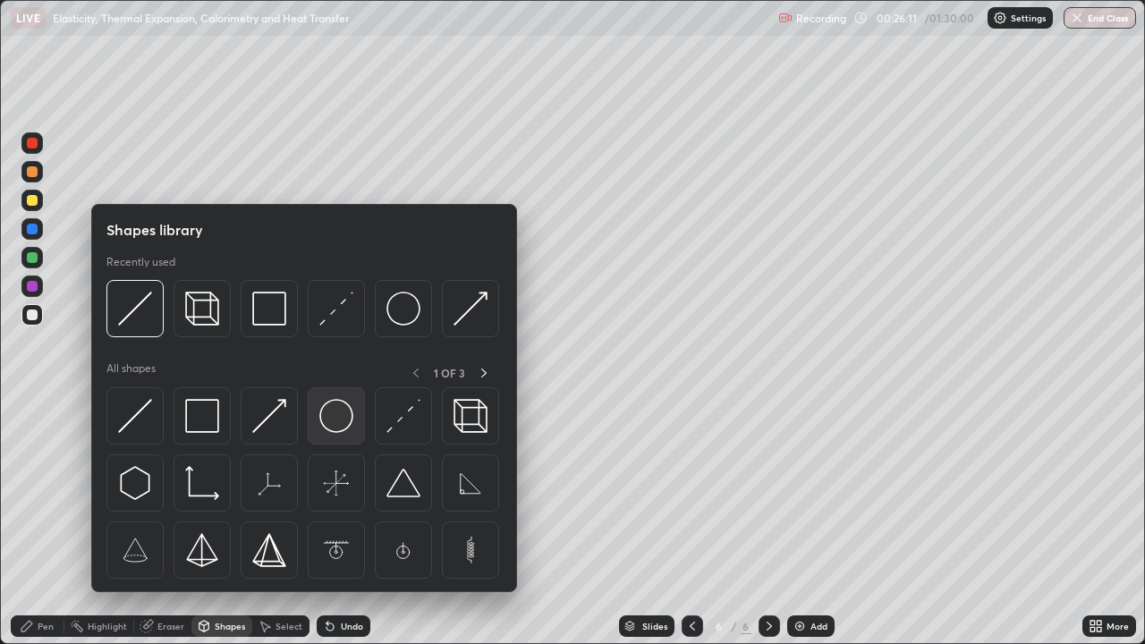
click at [324, 418] on img at bounding box center [336, 416] width 34 height 34
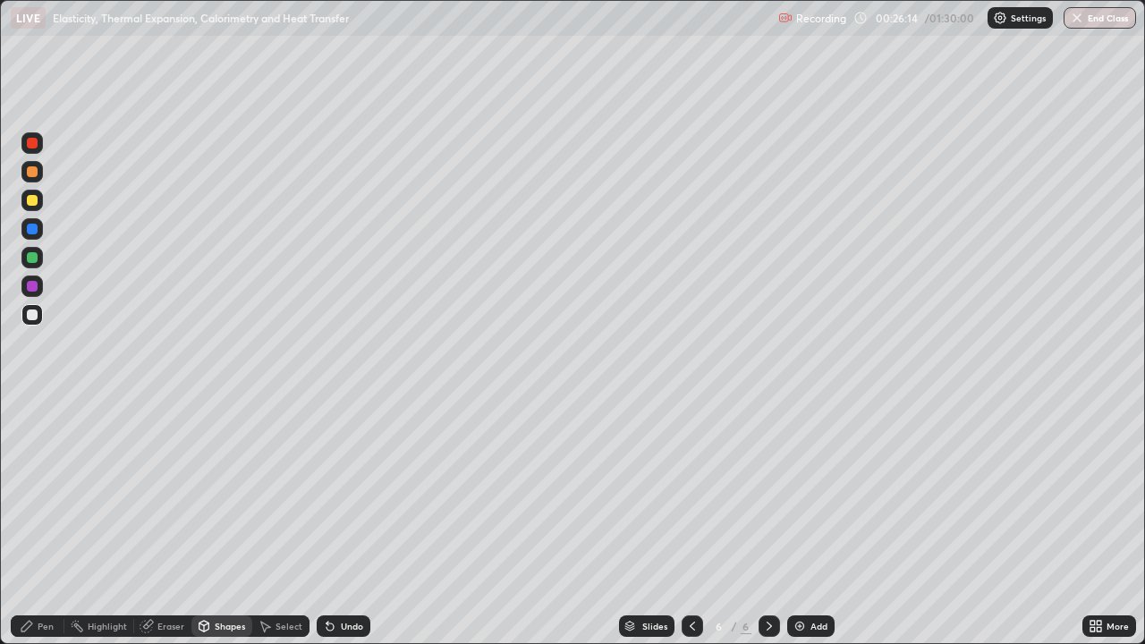
click at [217, 523] on div "Shapes" at bounding box center [230, 626] width 30 height 9
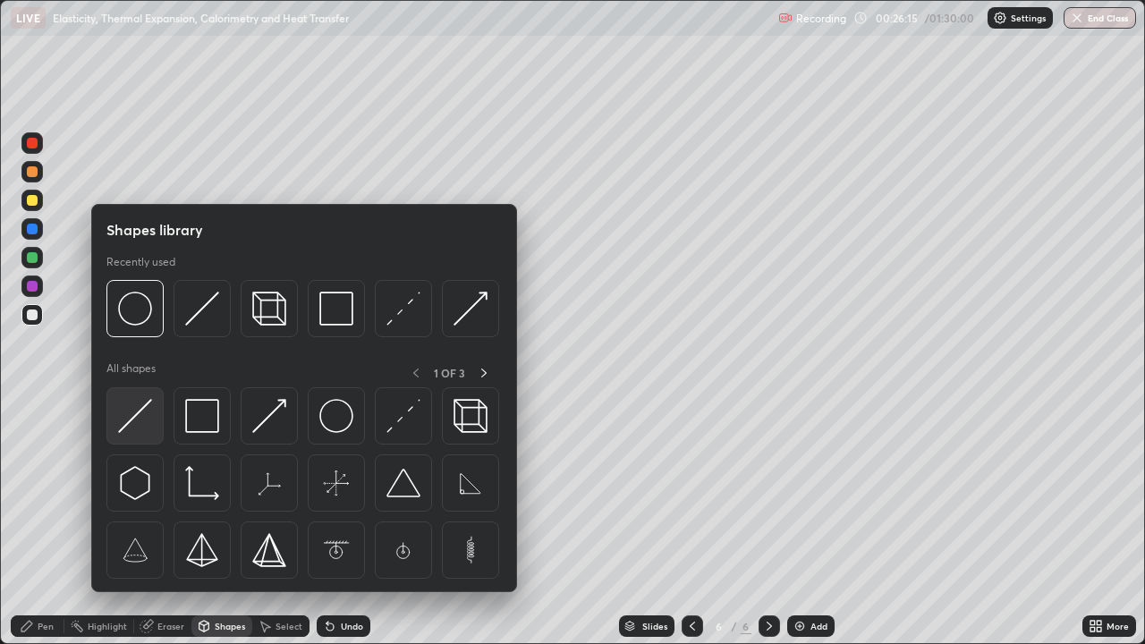
click at [137, 421] on img at bounding box center [135, 416] width 34 height 34
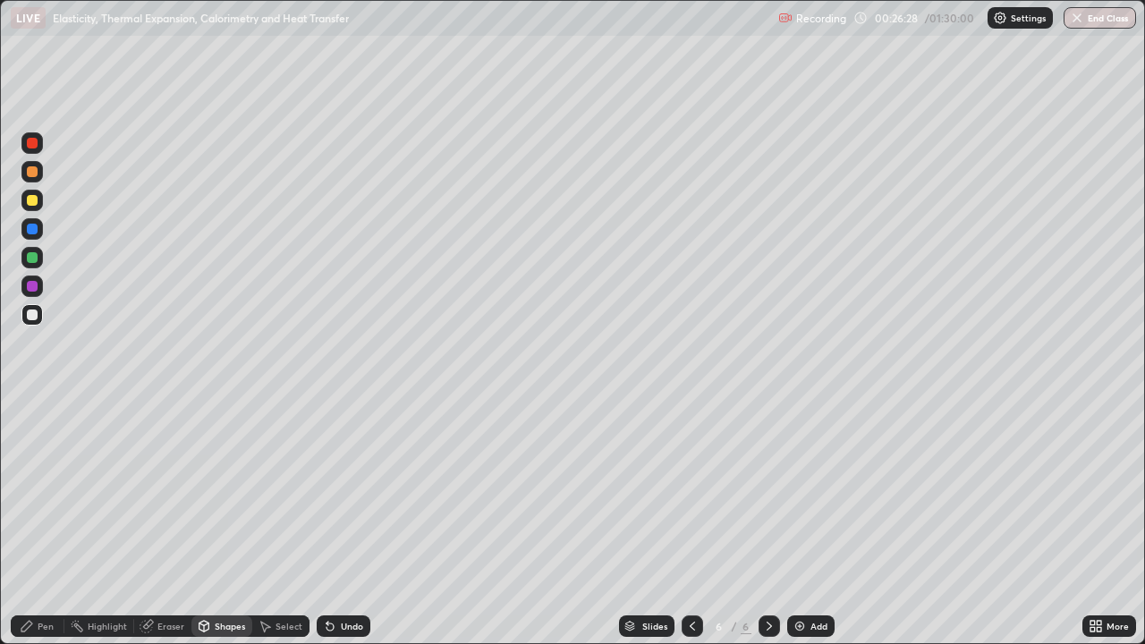
click at [226, 523] on div "Shapes" at bounding box center [230, 626] width 30 height 9
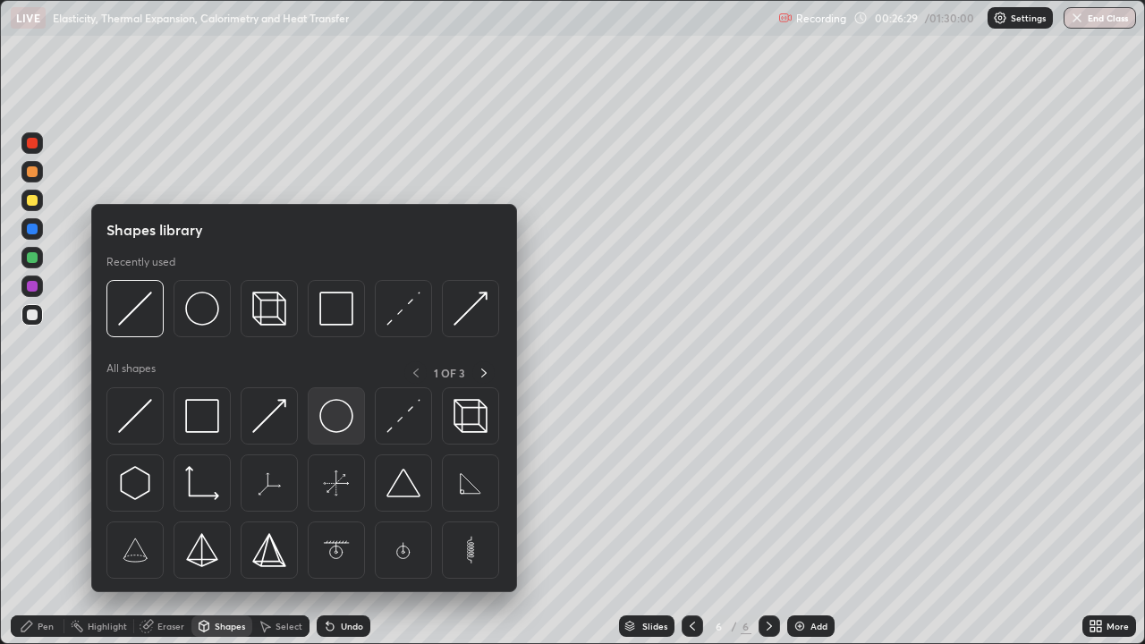
click at [333, 420] on img at bounding box center [336, 416] width 34 height 34
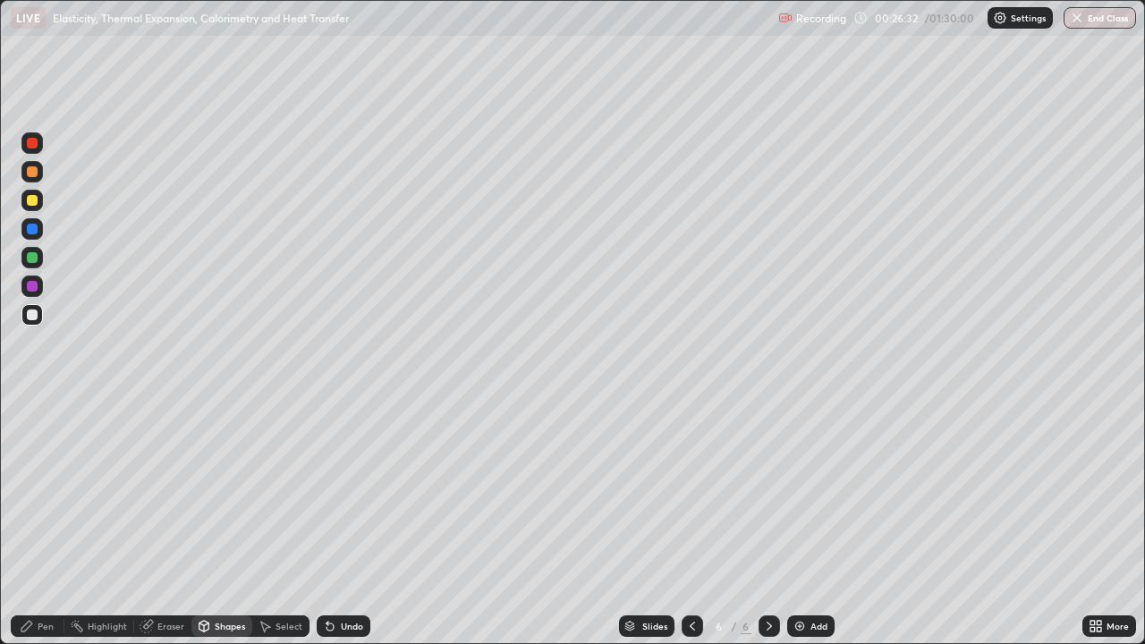
click at [222, 523] on div "Shapes" at bounding box center [222, 626] width 61 height 21
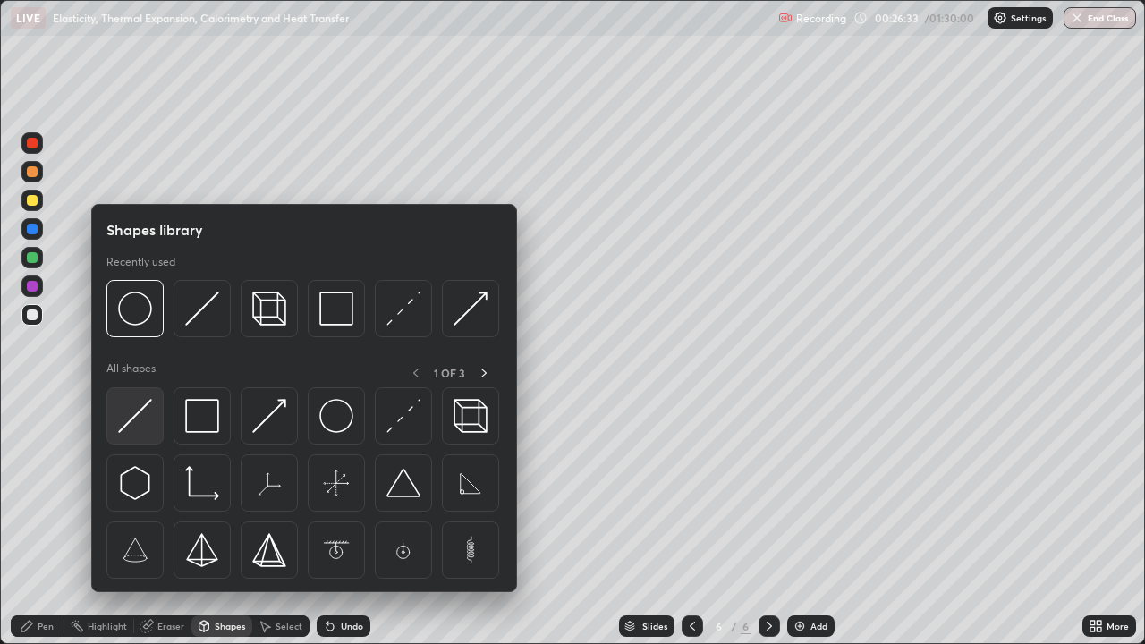
click at [140, 425] on img at bounding box center [135, 416] width 34 height 34
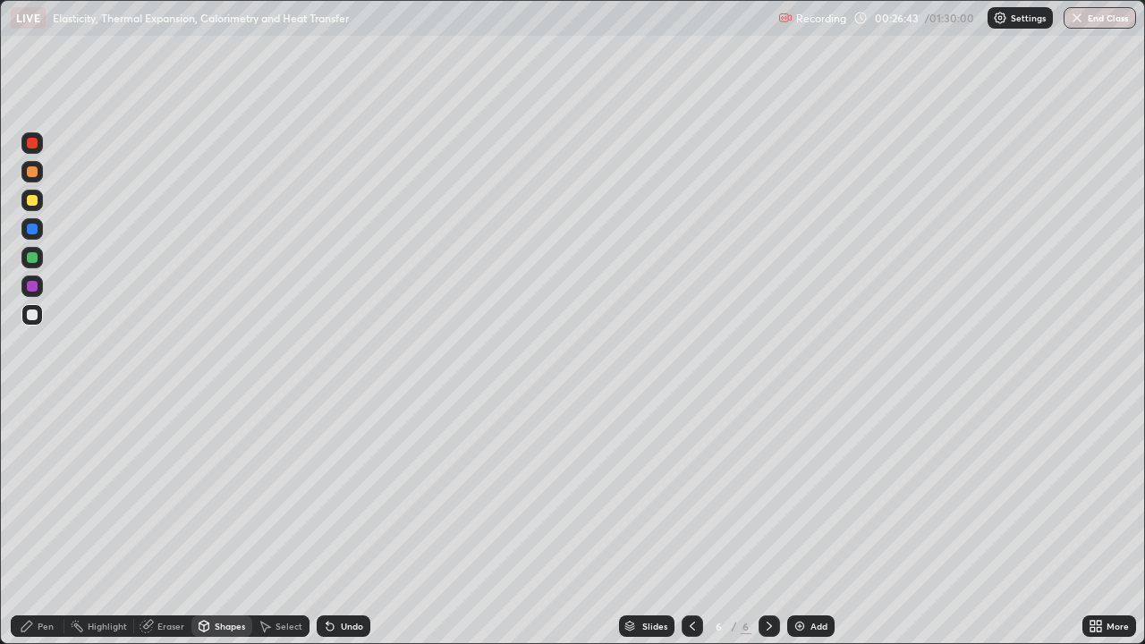
click at [226, 523] on div "Shapes" at bounding box center [222, 626] width 61 height 21
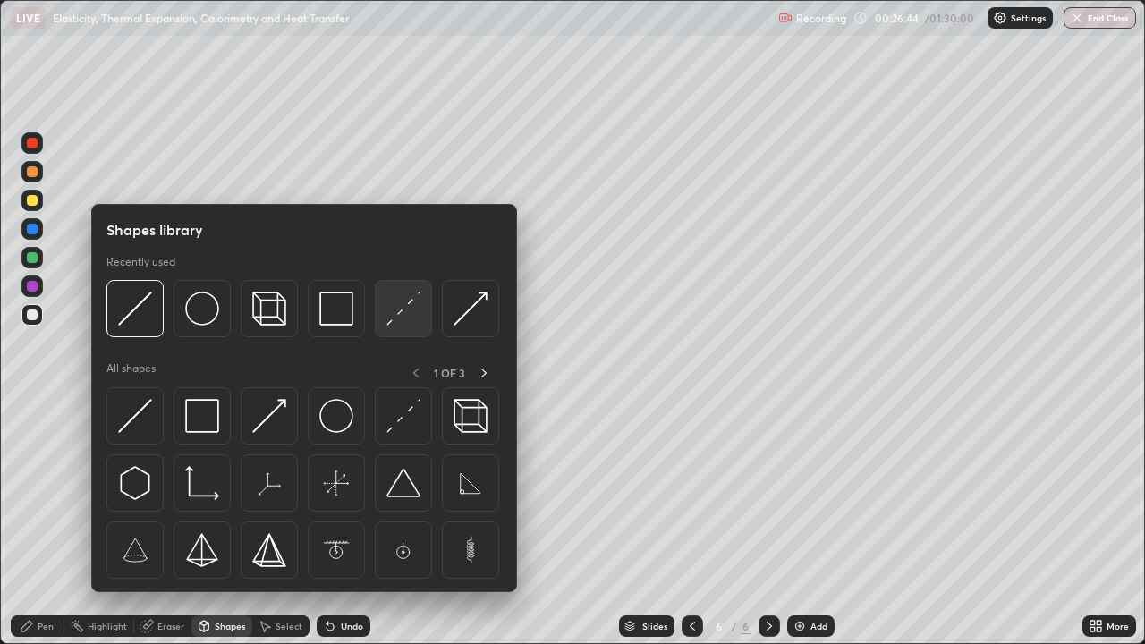
click at [390, 327] on div at bounding box center [403, 308] width 57 height 57
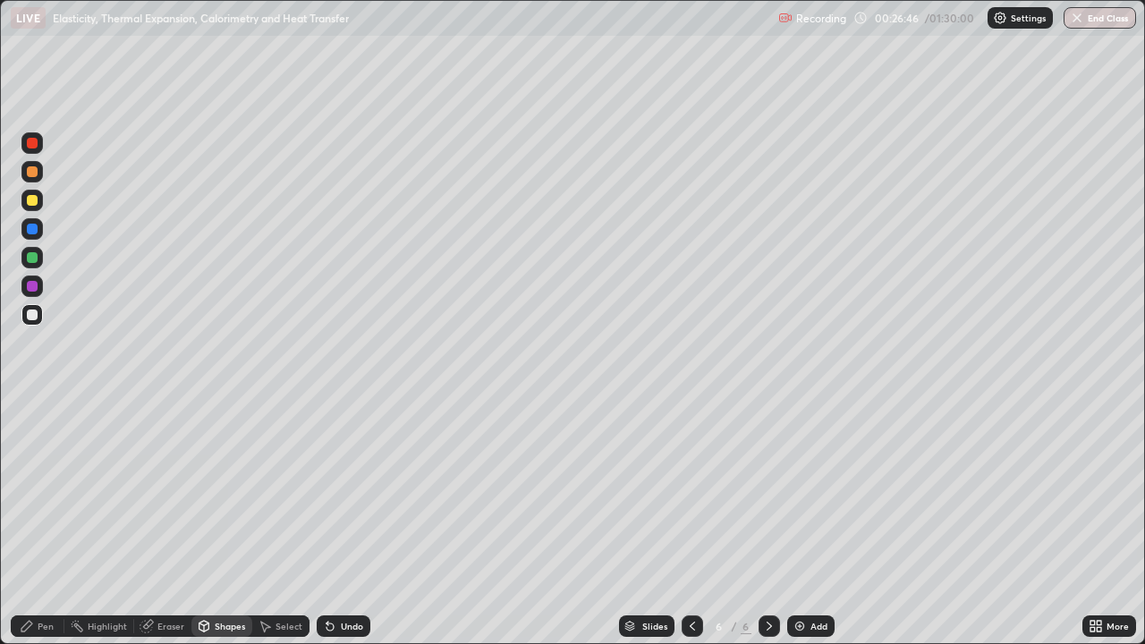
click at [47, 523] on div "Pen" at bounding box center [46, 626] width 16 height 9
click at [30, 232] on div at bounding box center [32, 229] width 11 height 11
click at [793, 523] on img at bounding box center [800, 626] width 14 height 14
click at [32, 207] on div at bounding box center [31, 200] width 21 height 21
click at [344, 523] on div "Undo" at bounding box center [352, 626] width 22 height 9
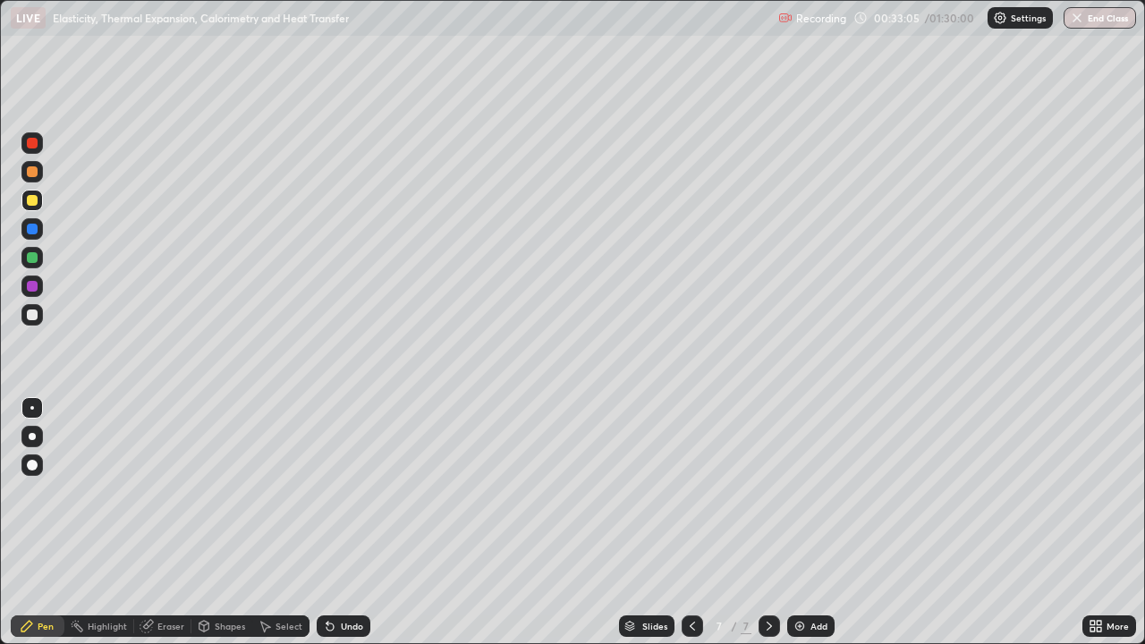
click at [342, 523] on div "Undo" at bounding box center [352, 626] width 22 height 9
click at [220, 523] on div "Shapes" at bounding box center [230, 626] width 30 height 9
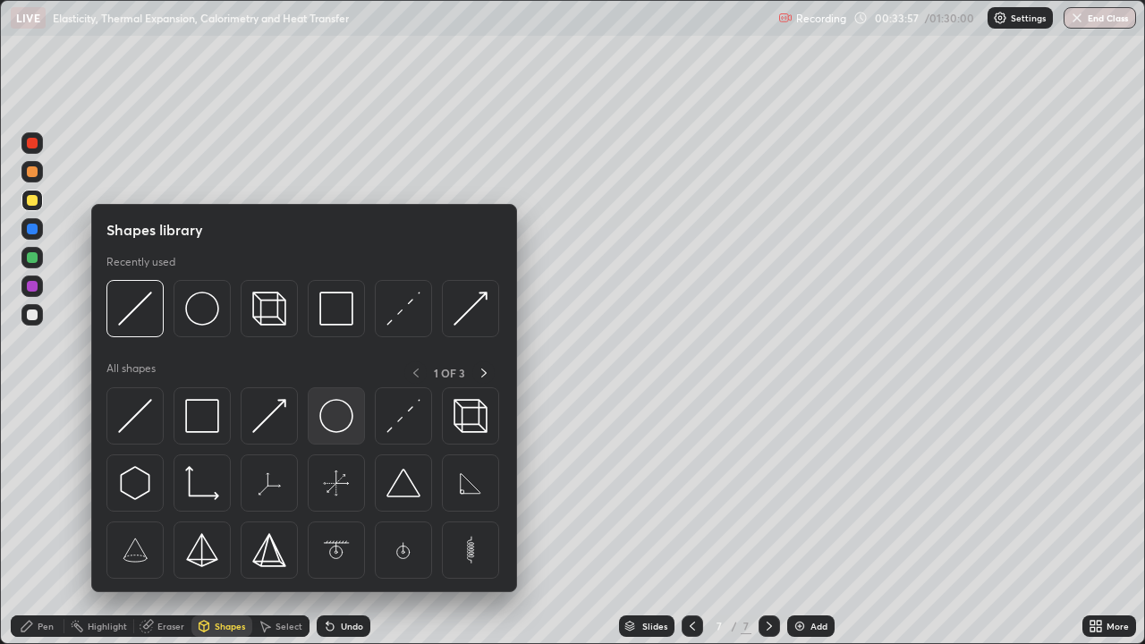
click at [330, 419] on img at bounding box center [336, 416] width 34 height 34
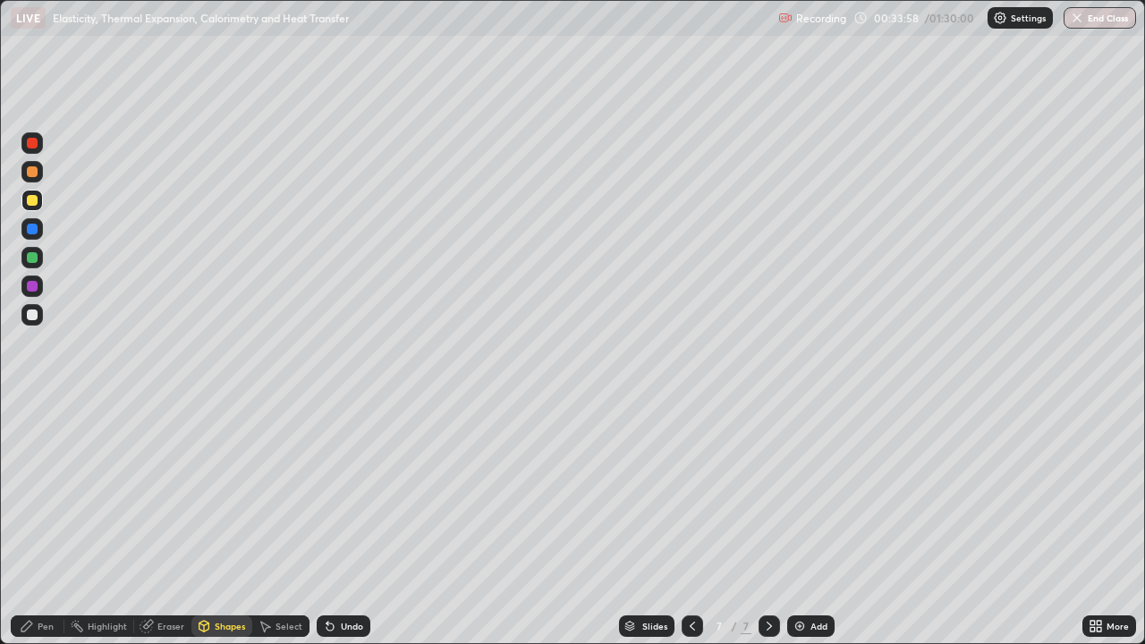
click at [33, 315] on div at bounding box center [32, 315] width 11 height 11
click at [226, 523] on div "Shapes" at bounding box center [230, 626] width 30 height 9
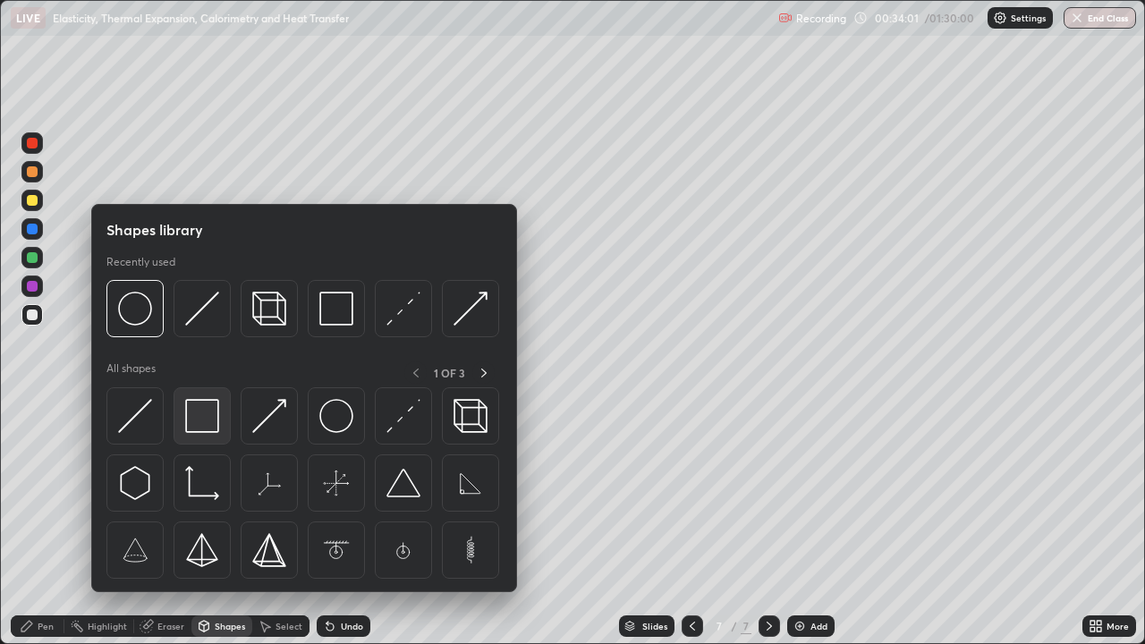
click at [201, 413] on img at bounding box center [202, 416] width 34 height 34
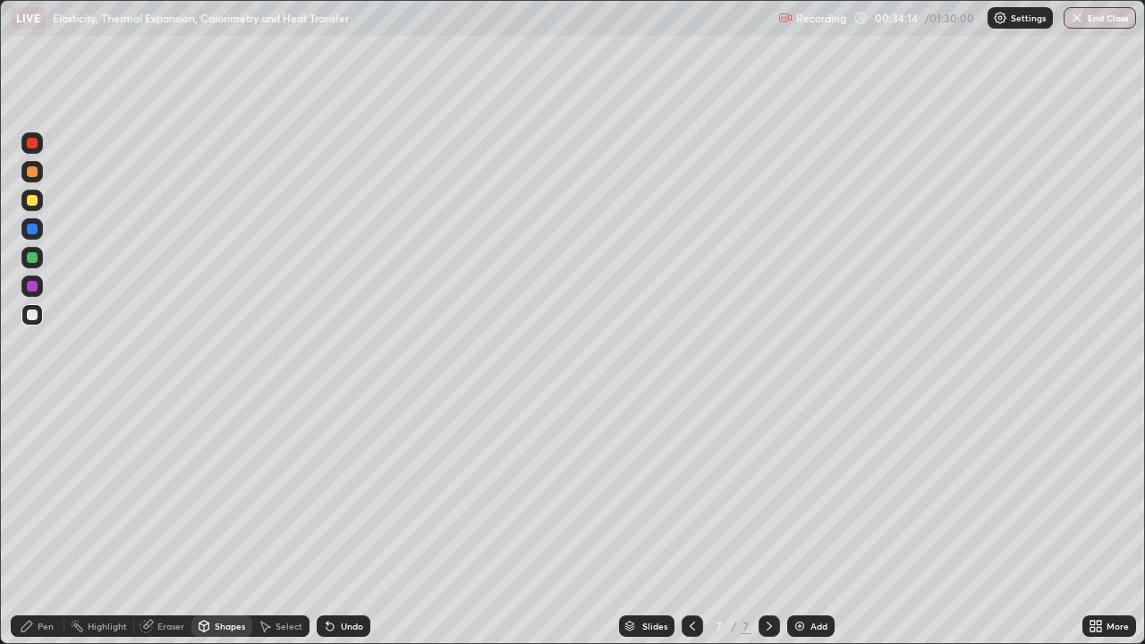
click at [217, 523] on div "Shapes" at bounding box center [230, 626] width 30 height 9
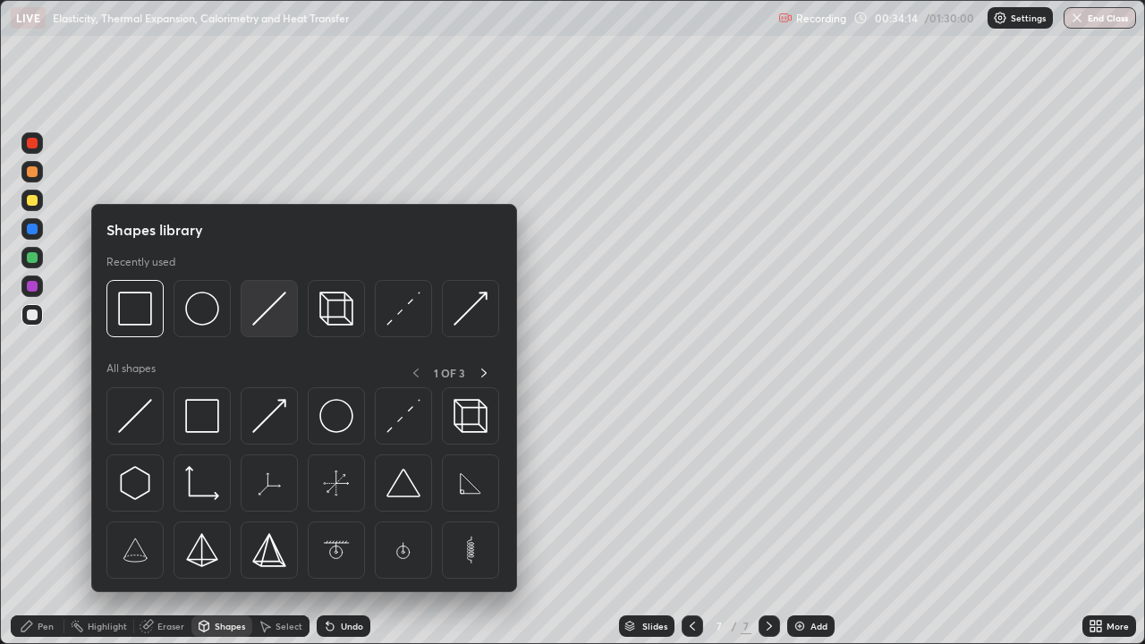
click at [251, 316] on div at bounding box center [269, 308] width 57 height 57
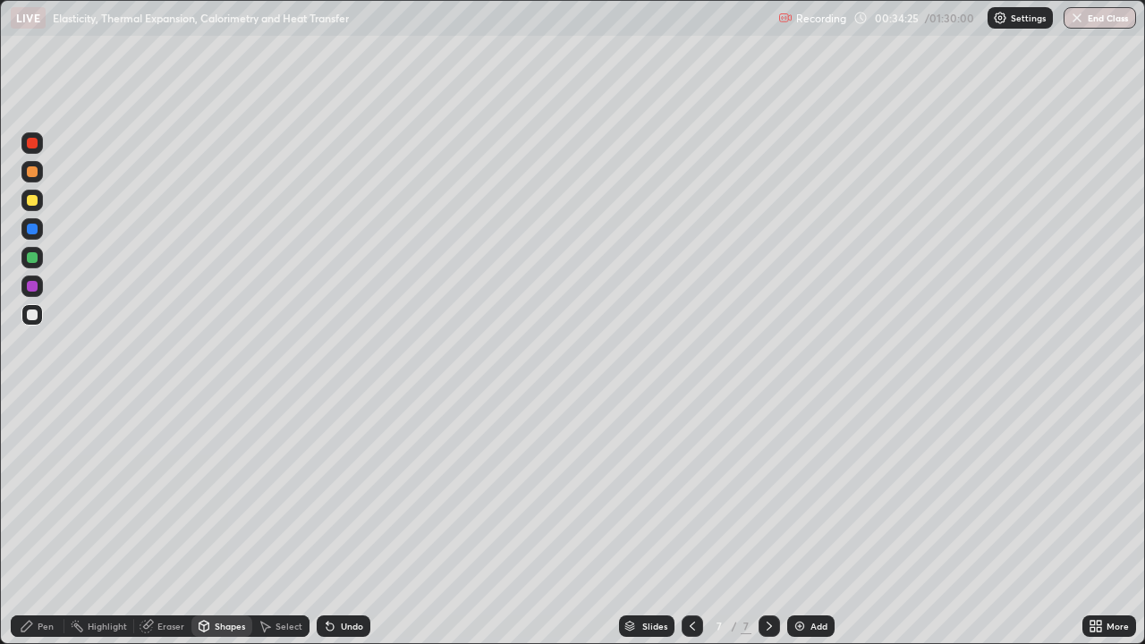
click at [292, 523] on div "Select" at bounding box center [289, 626] width 27 height 9
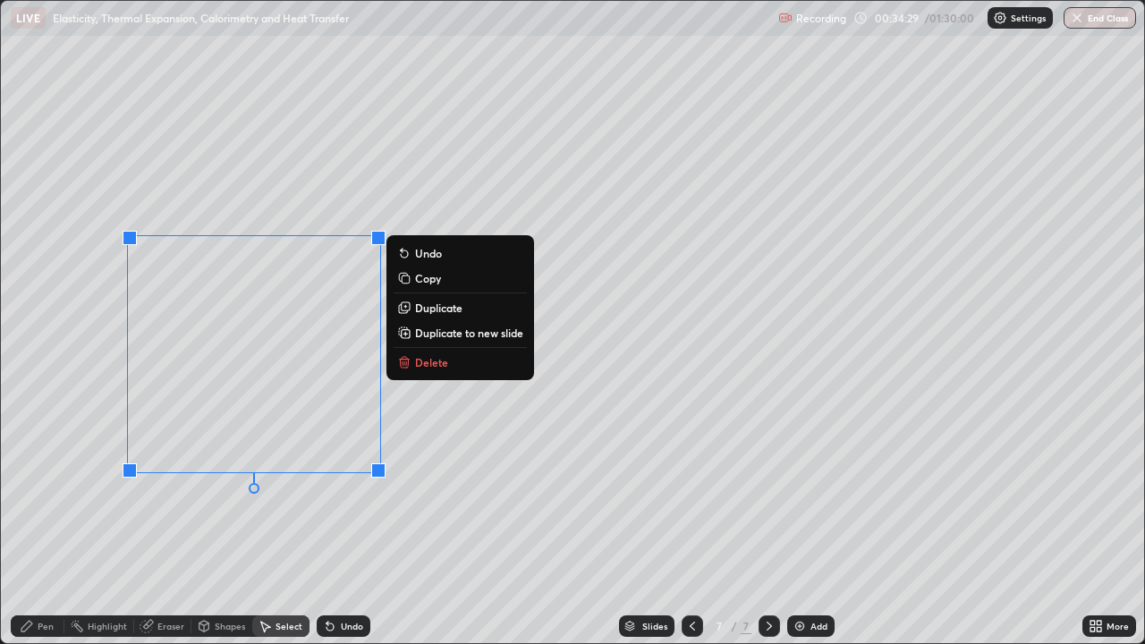
click at [431, 277] on p "Copy" at bounding box center [428, 278] width 26 height 14
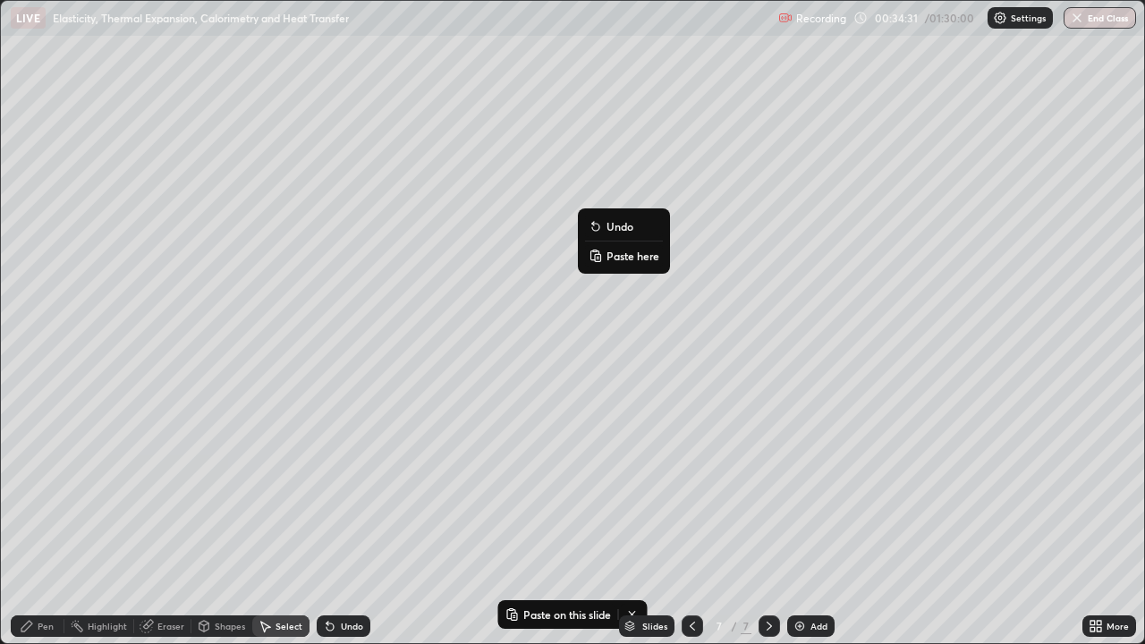
click at [634, 254] on p "Paste here" at bounding box center [633, 256] width 53 height 14
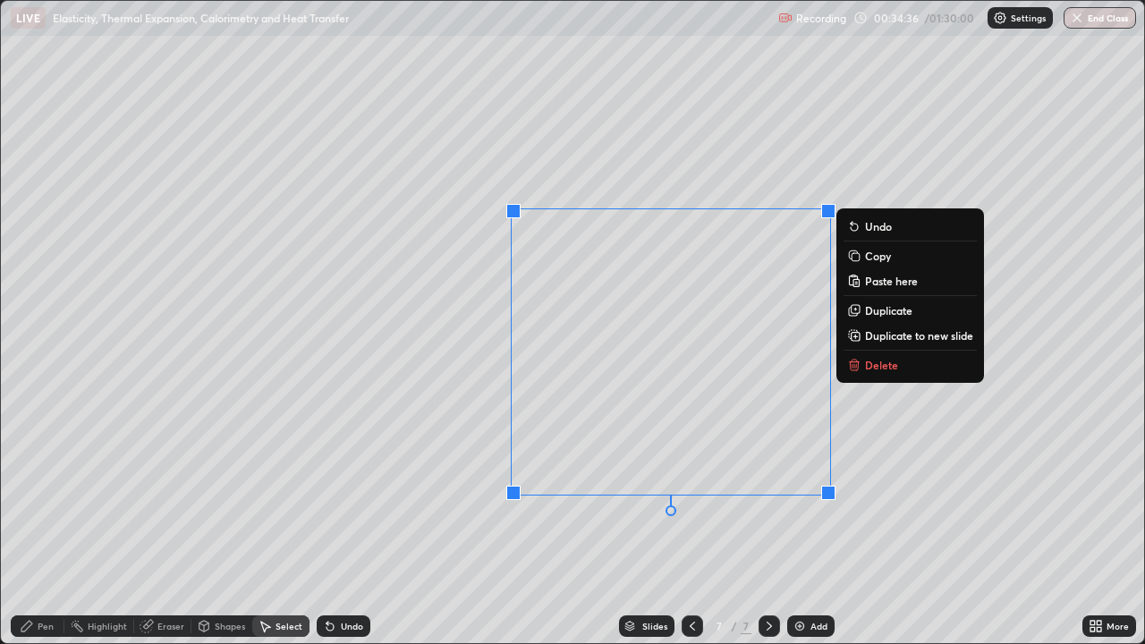
click at [500, 523] on div "0 ° Undo Copy Paste here Duplicate Duplicate to new slide Delete" at bounding box center [573, 322] width 1144 height 643
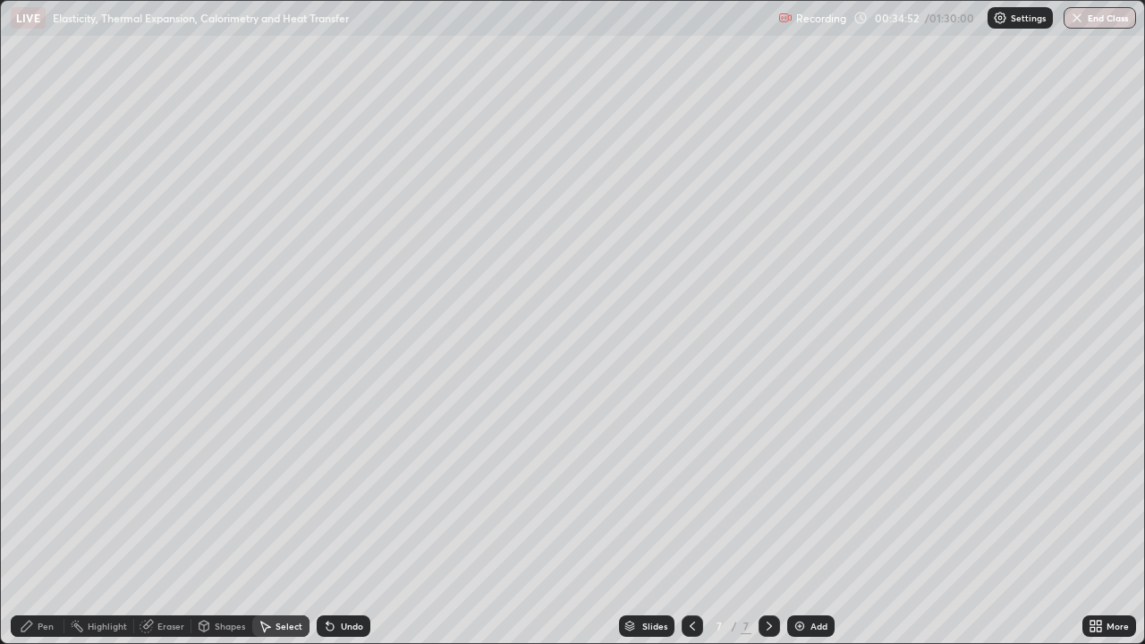
click at [280, 523] on div "Select" at bounding box center [289, 626] width 27 height 9
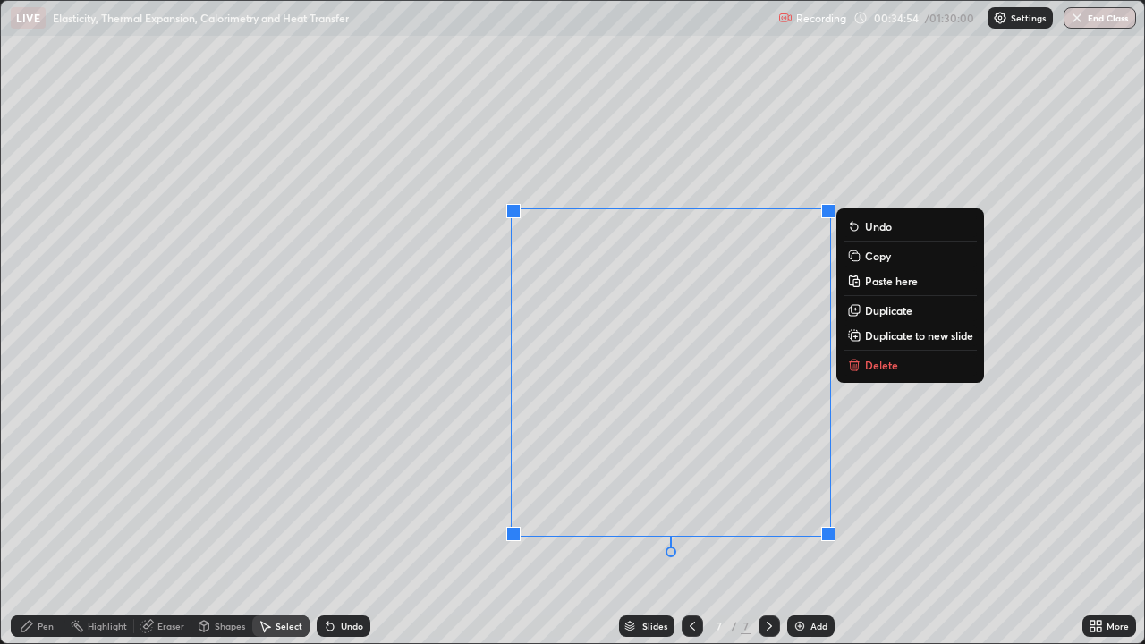
click at [864, 255] on button "Copy" at bounding box center [910, 255] width 133 height 21
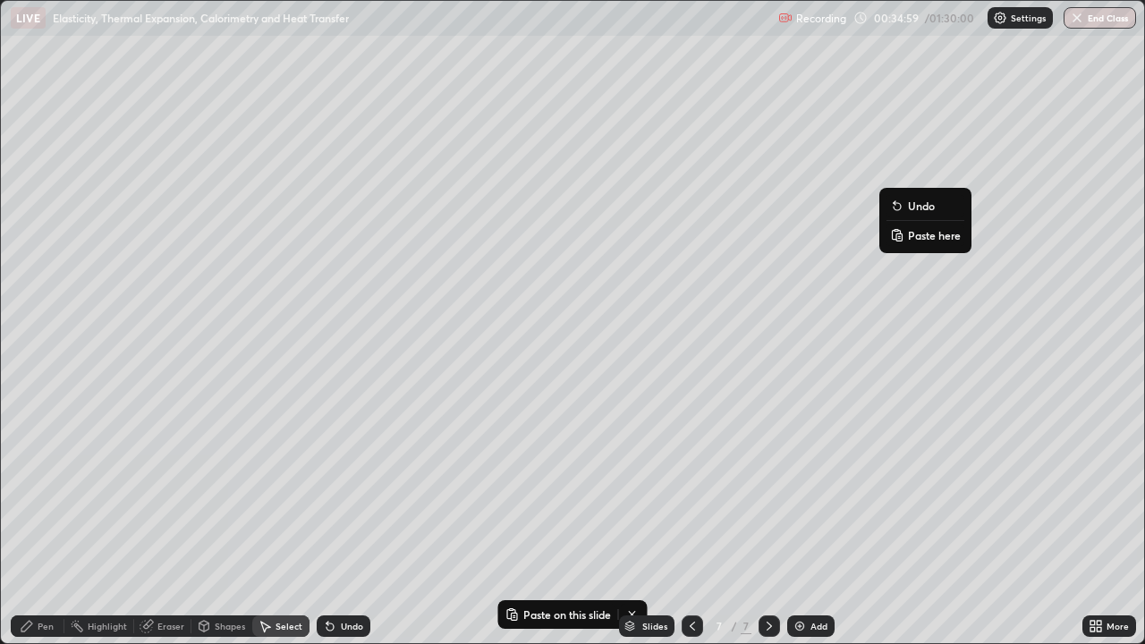
click at [914, 236] on p "Paste here" at bounding box center [934, 235] width 53 height 14
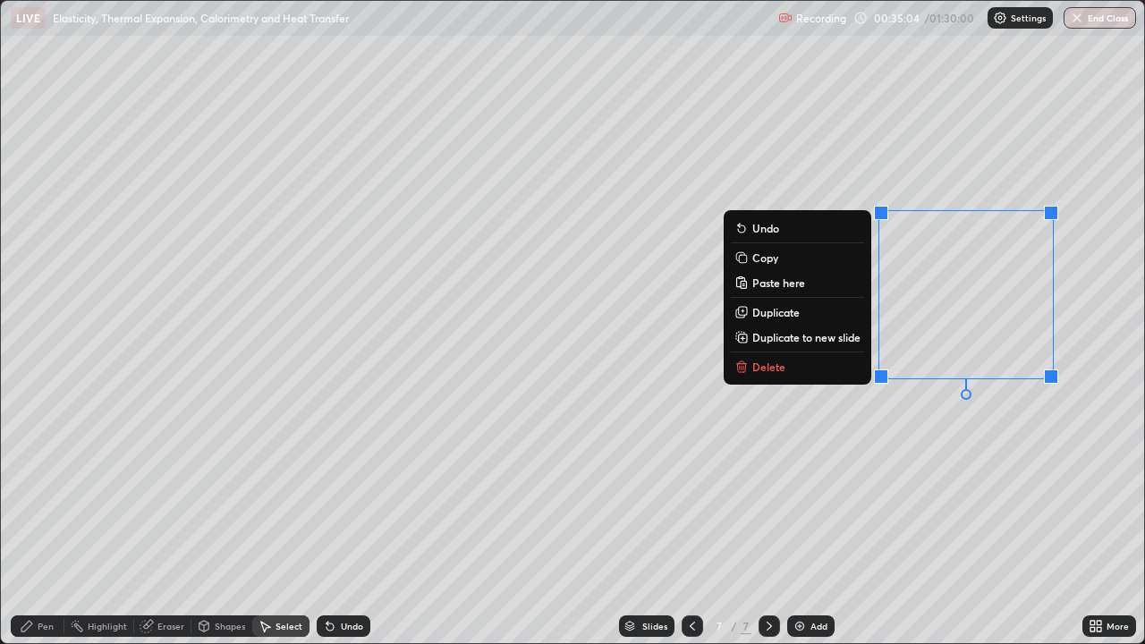
click at [909, 503] on div "0 ° Undo Copy Paste here Duplicate Duplicate to new slide Delete" at bounding box center [573, 322] width 1144 height 643
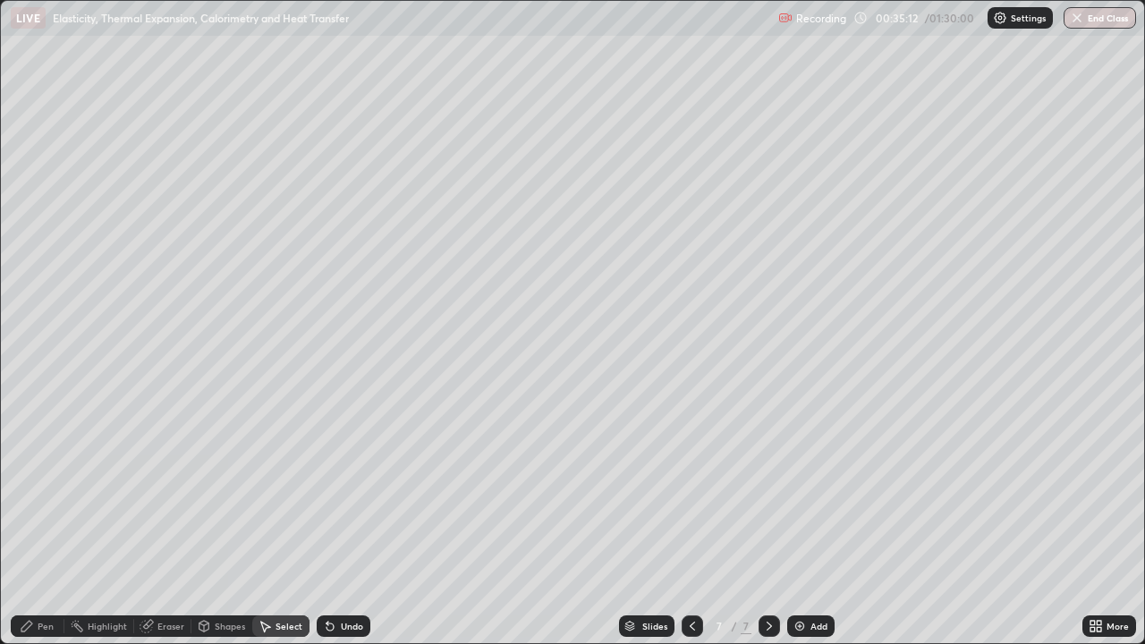
click at [60, 523] on div "Pen" at bounding box center [38, 626] width 54 height 21
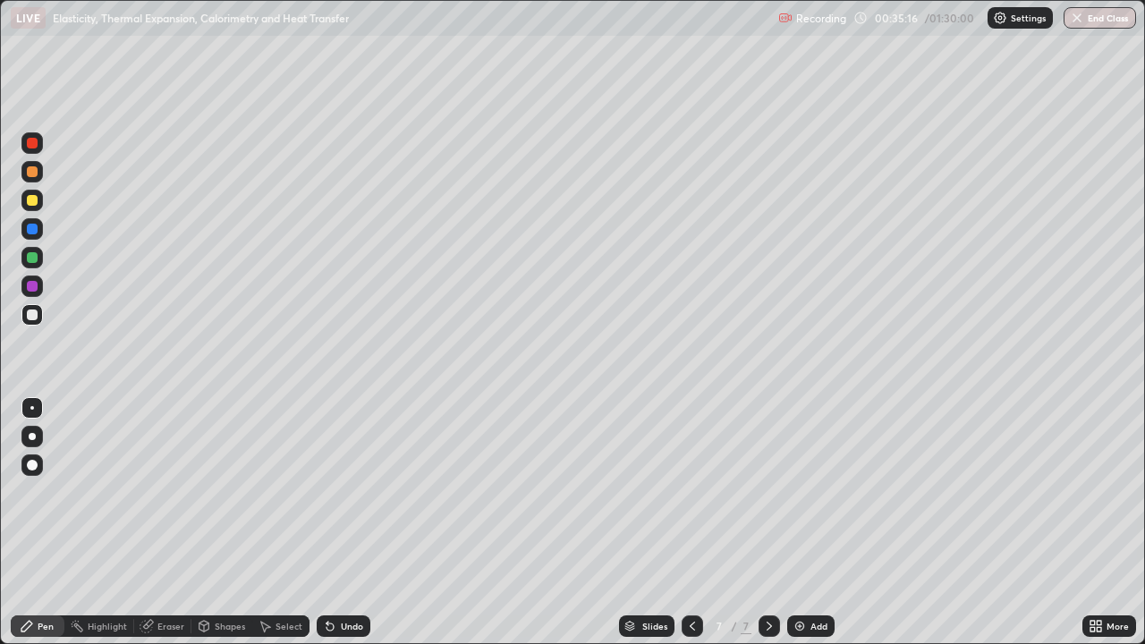
click at [167, 523] on div "Eraser" at bounding box center [171, 626] width 27 height 9
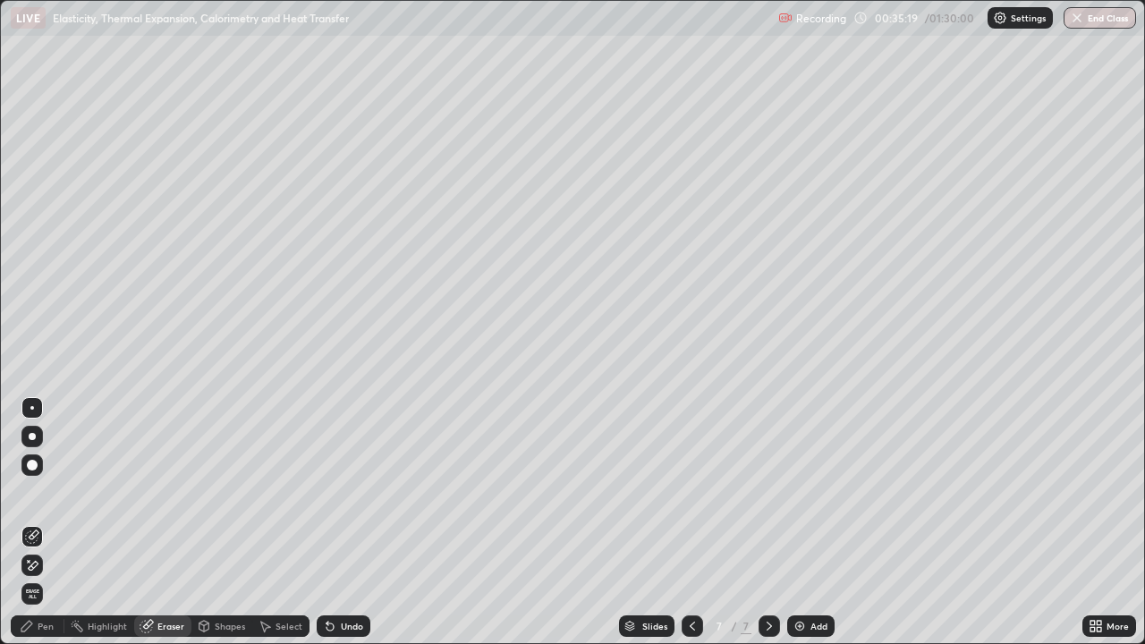
click at [48, 523] on div "Pen" at bounding box center [38, 626] width 54 height 21
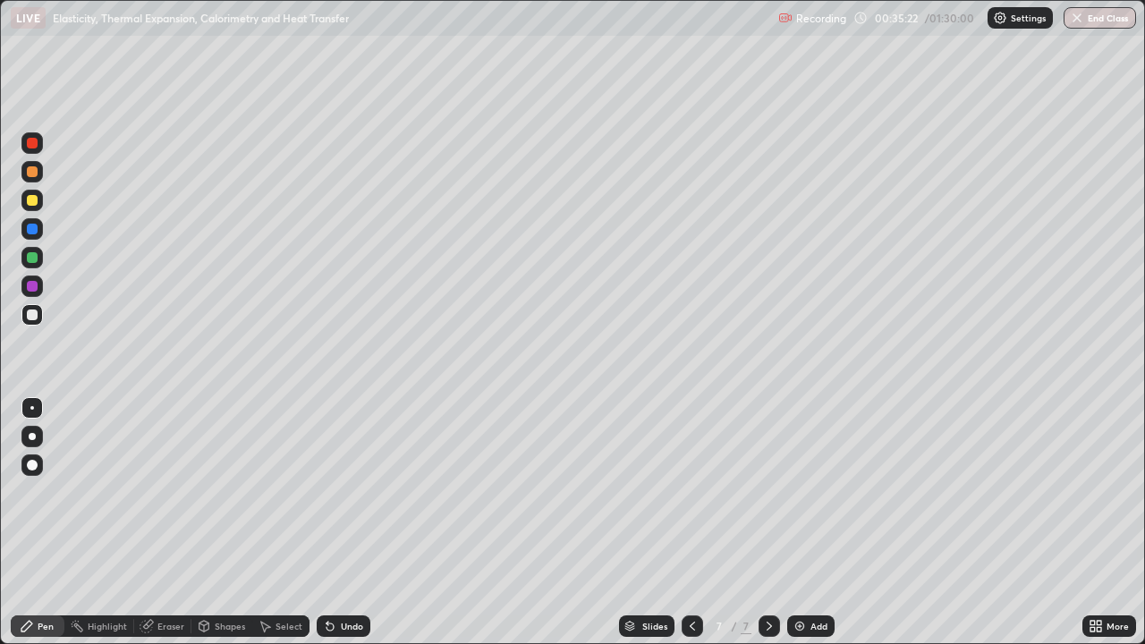
click at [1100, 523] on icon at bounding box center [1099, 623] width 4 height 4
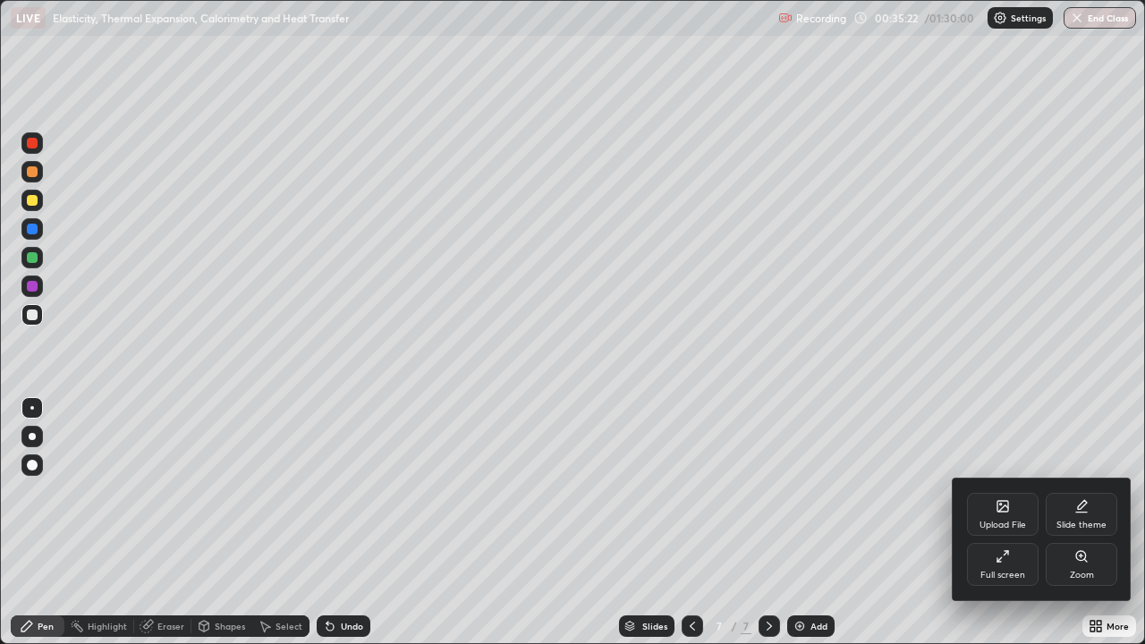
click at [1013, 523] on div "Full screen" at bounding box center [1003, 564] width 72 height 43
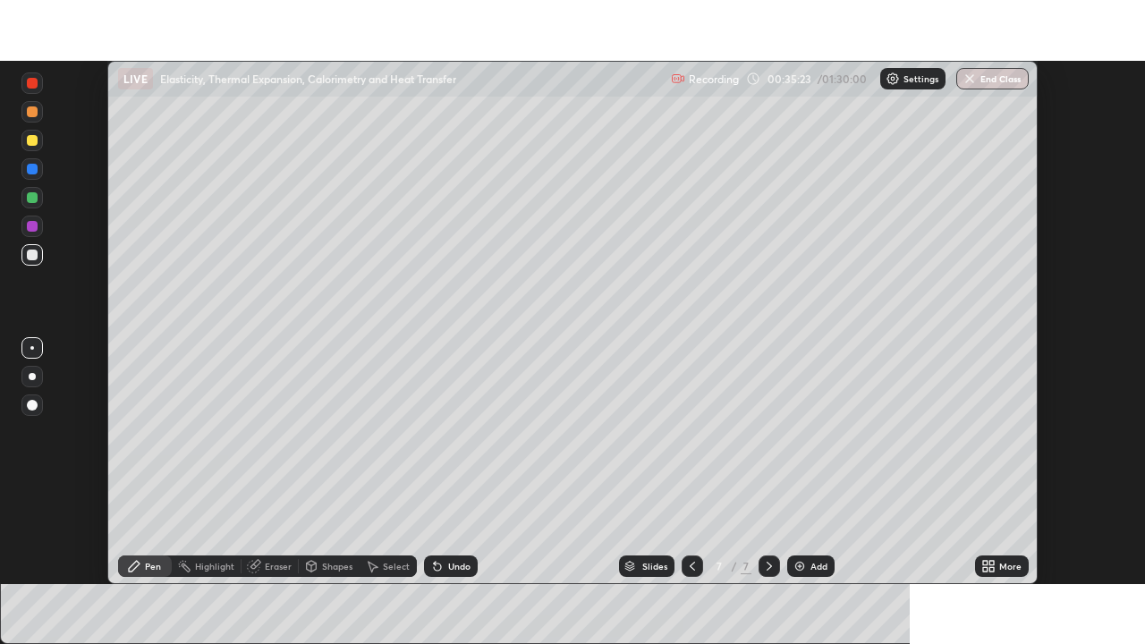
scroll to position [88966, 88344]
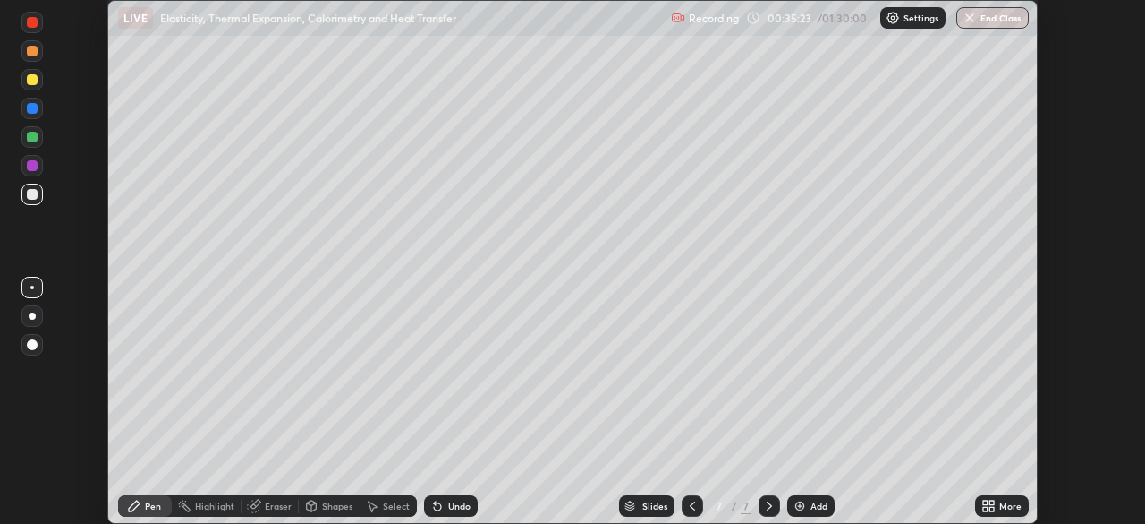
click at [985, 502] on icon at bounding box center [985, 502] width 4 height 4
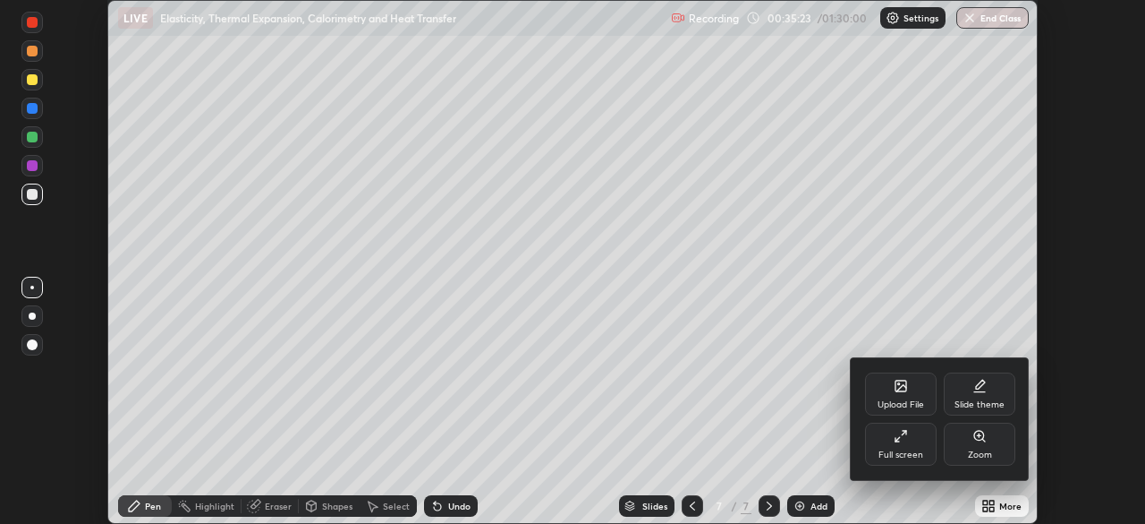
click at [920, 433] on div "Full screen" at bounding box center [901, 443] width 72 height 43
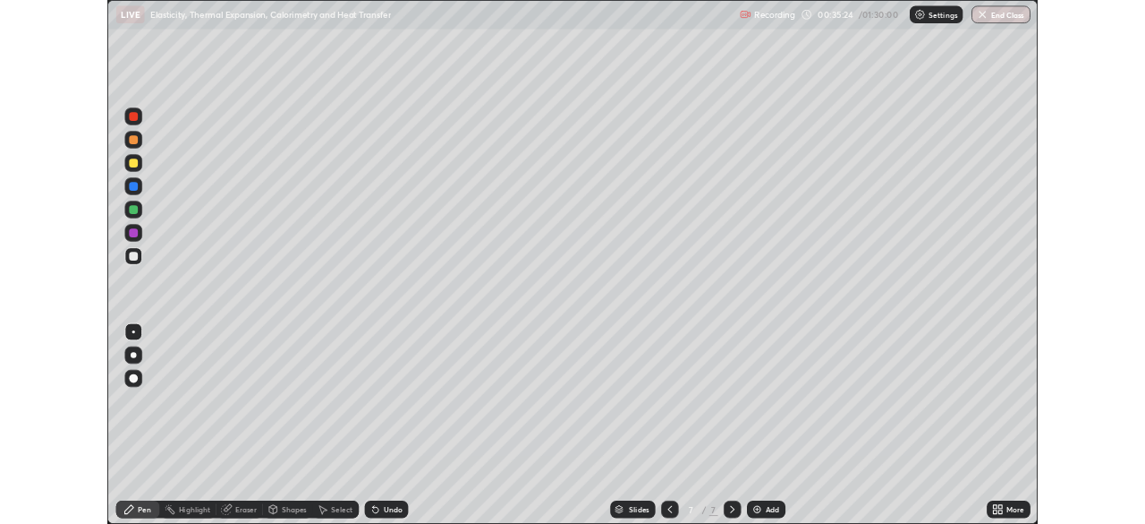
scroll to position [644, 1145]
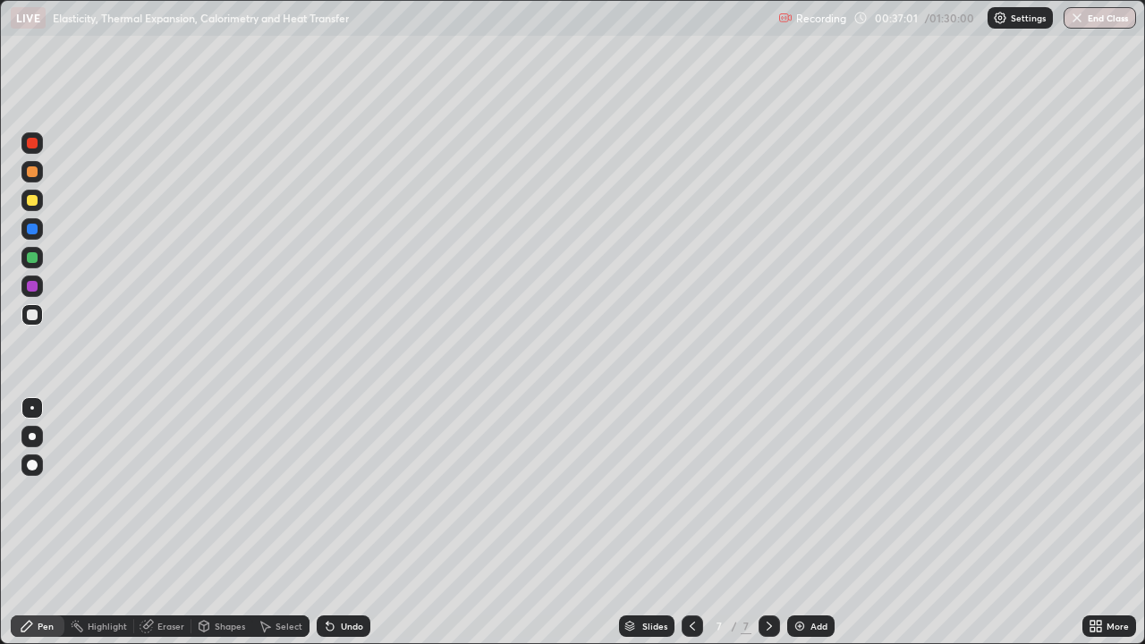
click at [802, 523] on img at bounding box center [800, 626] width 14 height 14
click at [37, 319] on div at bounding box center [31, 314] width 21 height 21
click at [42, 200] on div at bounding box center [31, 200] width 21 height 21
click at [38, 312] on div at bounding box center [31, 314] width 21 height 21
click at [356, 523] on div "Undo" at bounding box center [344, 626] width 54 height 21
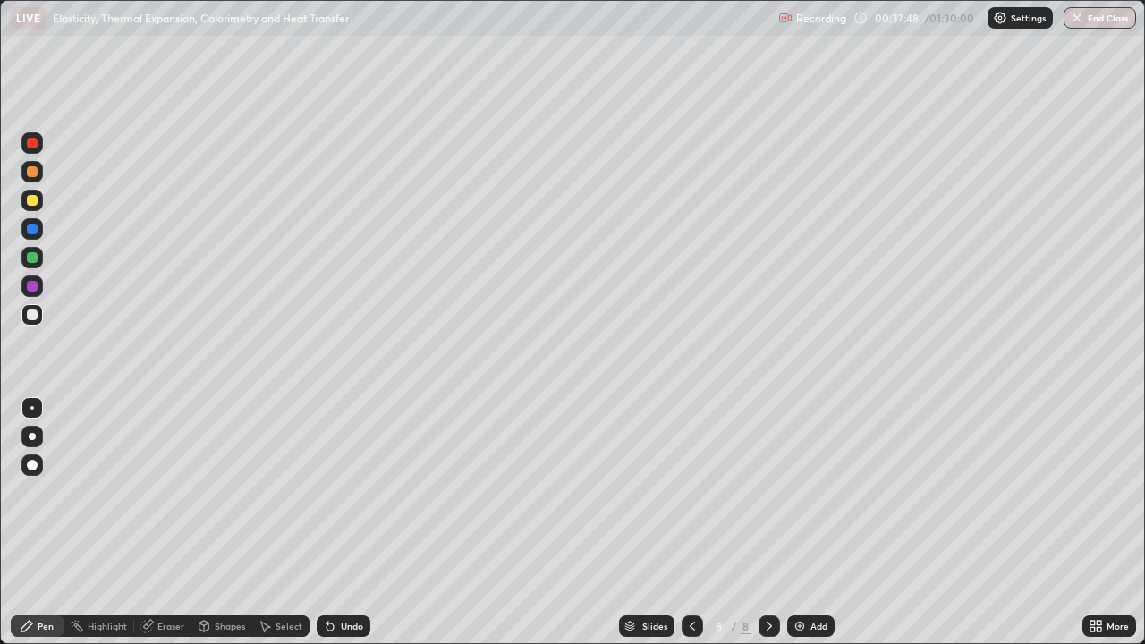
click at [345, 523] on div "Undo" at bounding box center [352, 626] width 22 height 9
click at [341, 523] on div "Undo" at bounding box center [344, 626] width 54 height 21
click at [343, 523] on div "Undo" at bounding box center [344, 626] width 54 height 21
click at [346, 523] on div "Undo" at bounding box center [344, 626] width 54 height 21
click at [215, 523] on div "Shapes" at bounding box center [230, 626] width 30 height 9
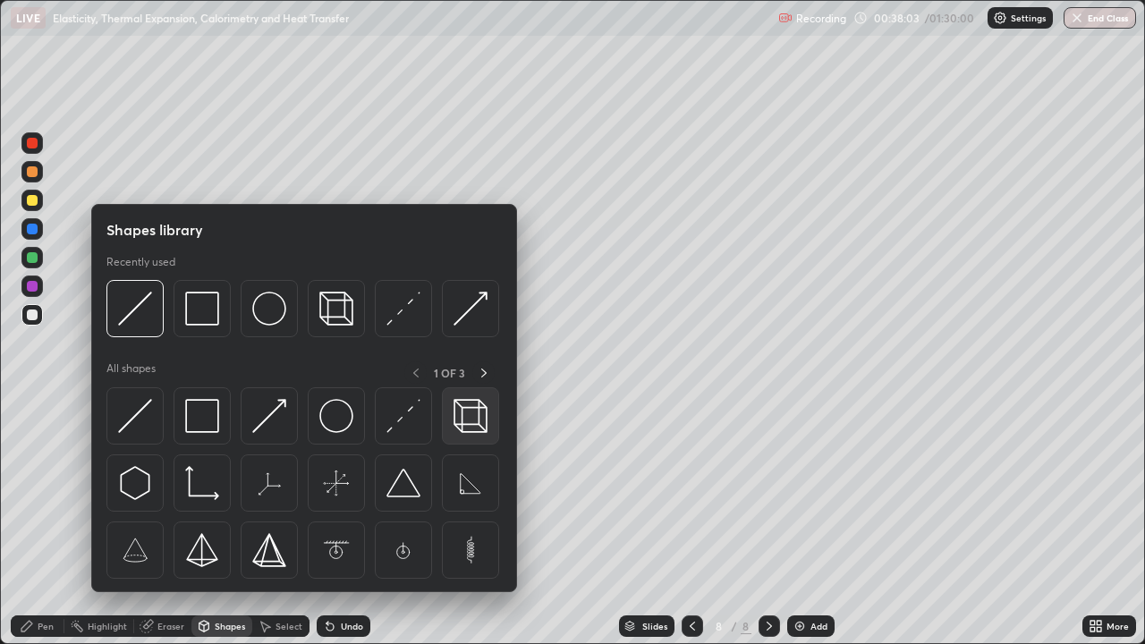
click at [466, 430] on img at bounding box center [471, 416] width 34 height 34
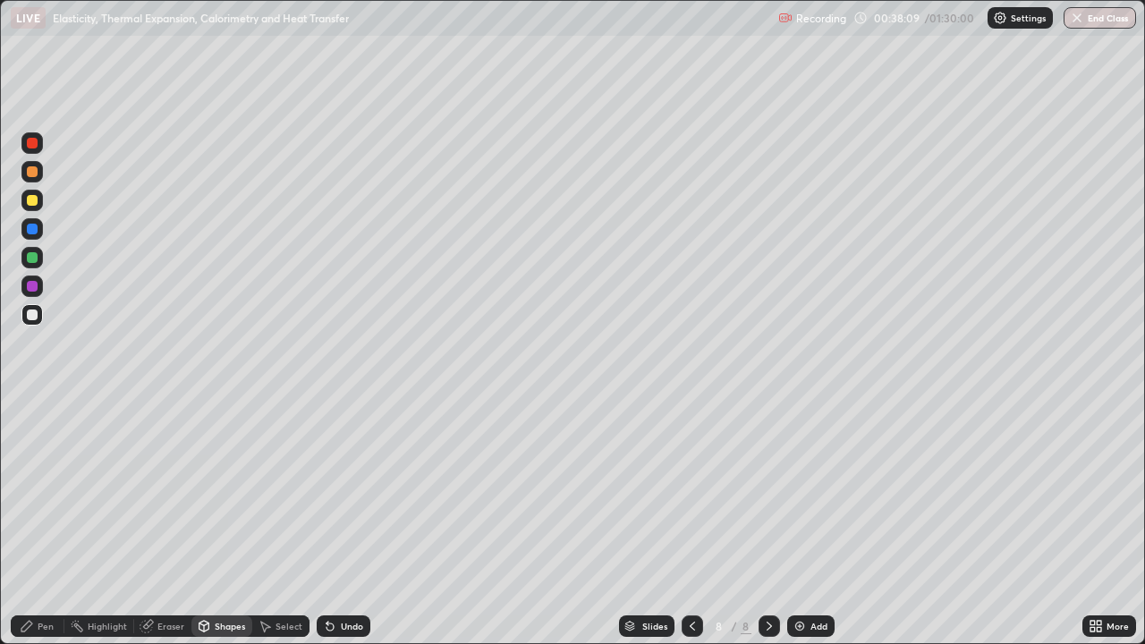
click at [38, 523] on div "Pen" at bounding box center [38, 626] width 54 height 21
click at [36, 230] on div at bounding box center [32, 229] width 11 height 11
click at [343, 523] on div "Undo" at bounding box center [344, 626] width 54 height 21
click at [341, 523] on div "Undo" at bounding box center [352, 626] width 22 height 9
click at [682, 523] on div at bounding box center [692, 626] width 21 height 21
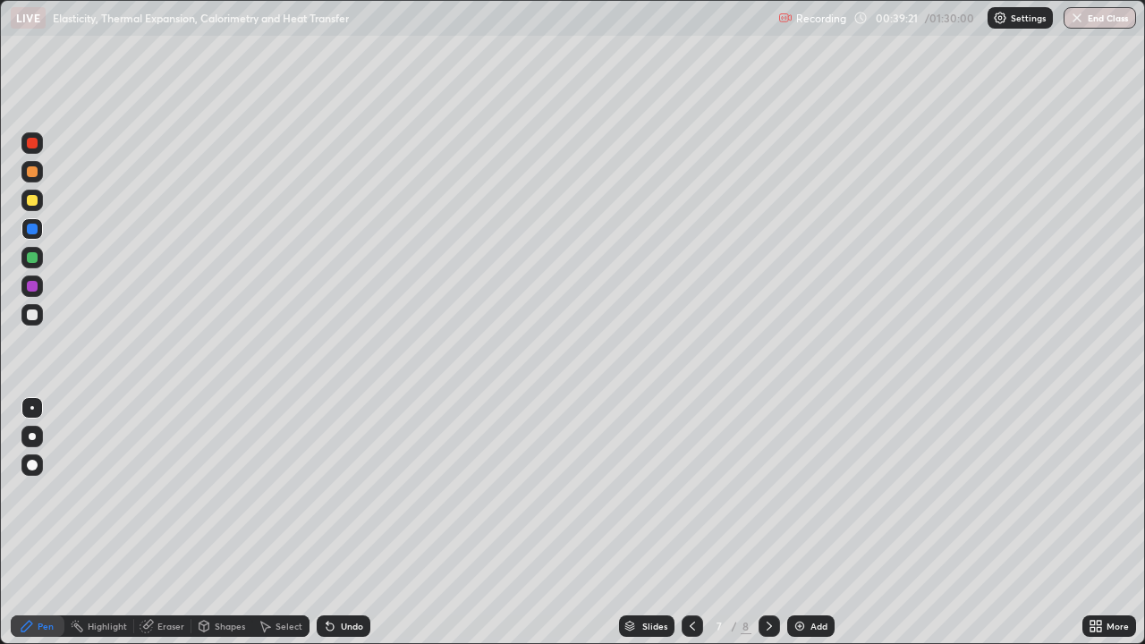
click at [688, 523] on icon at bounding box center [692, 626] width 14 height 14
click at [691, 523] on icon at bounding box center [692, 626] width 14 height 14
click at [766, 523] on div at bounding box center [769, 626] width 21 height 21
click at [768, 523] on icon at bounding box center [769, 626] width 14 height 14
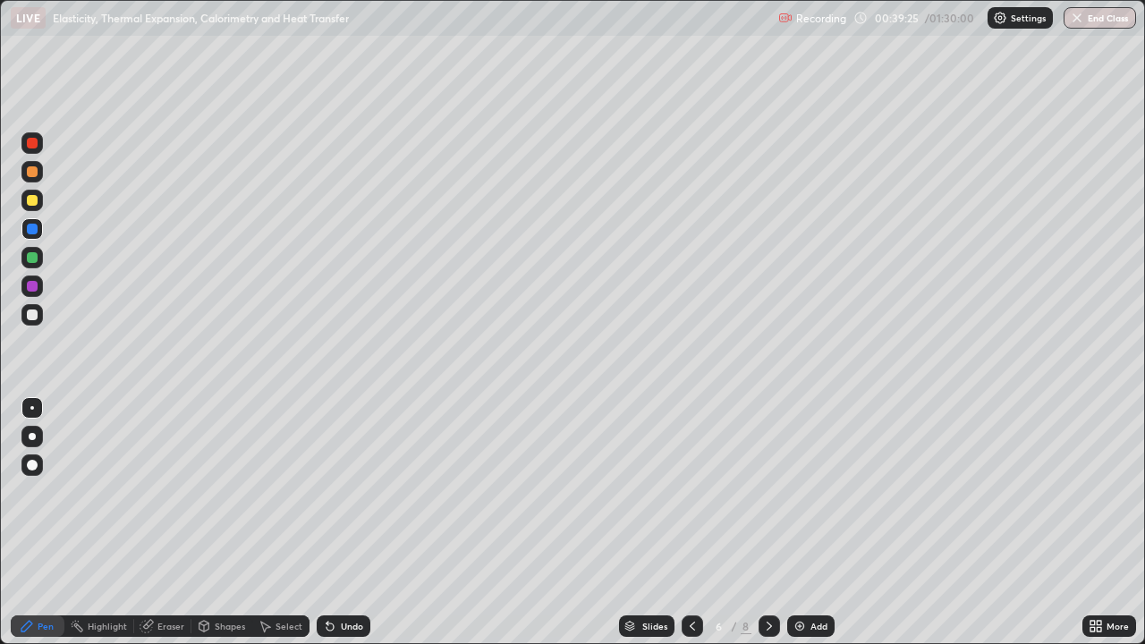
click at [768, 523] on icon at bounding box center [769, 626] width 14 height 14
click at [769, 523] on div at bounding box center [769, 627] width 21 height 36
click at [35, 200] on div at bounding box center [32, 200] width 11 height 11
click at [31, 438] on div at bounding box center [32, 436] width 7 height 7
click at [798, 523] on img at bounding box center [800, 626] width 14 height 14
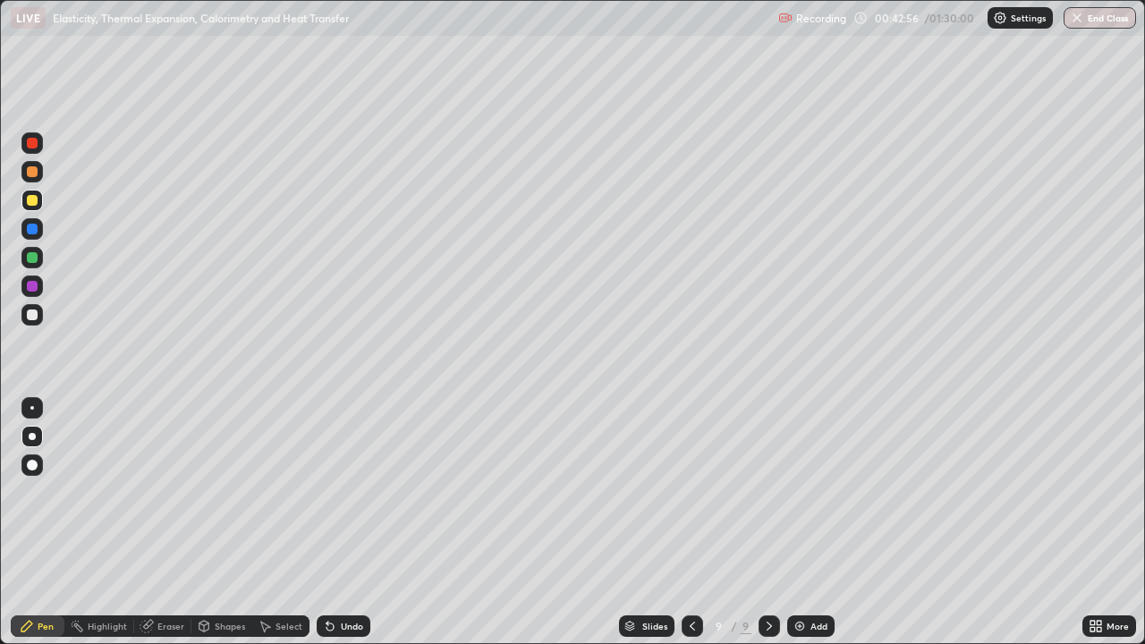
click at [33, 315] on div at bounding box center [32, 315] width 11 height 11
click at [32, 408] on div at bounding box center [32, 408] width 4 height 4
click at [224, 523] on div "Shapes" at bounding box center [230, 626] width 30 height 9
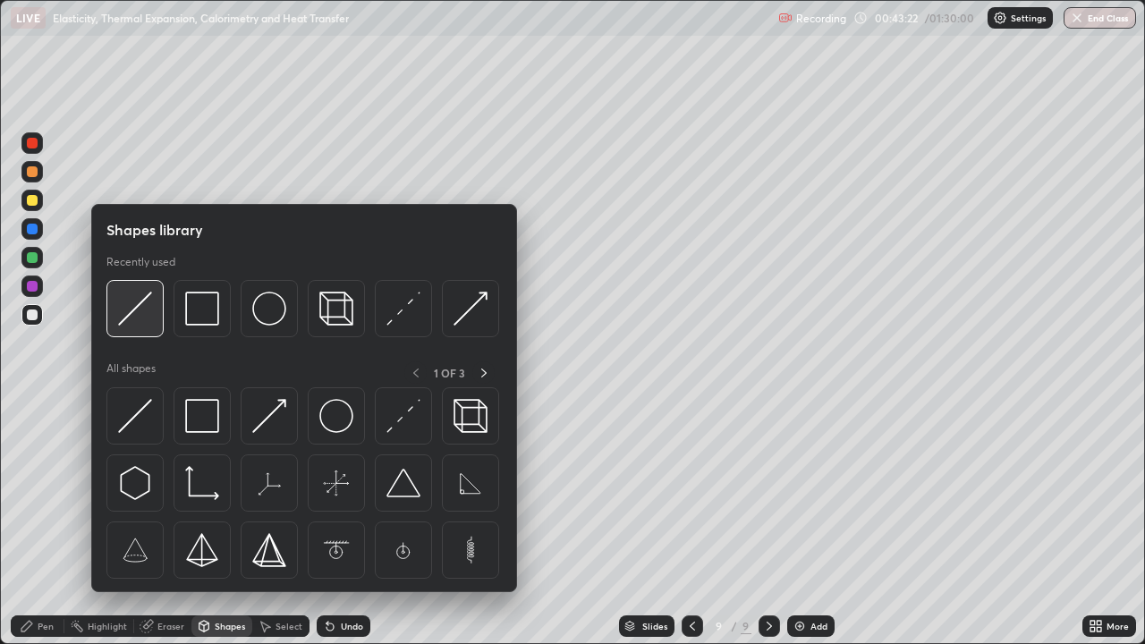
click at [133, 311] on img at bounding box center [135, 309] width 34 height 34
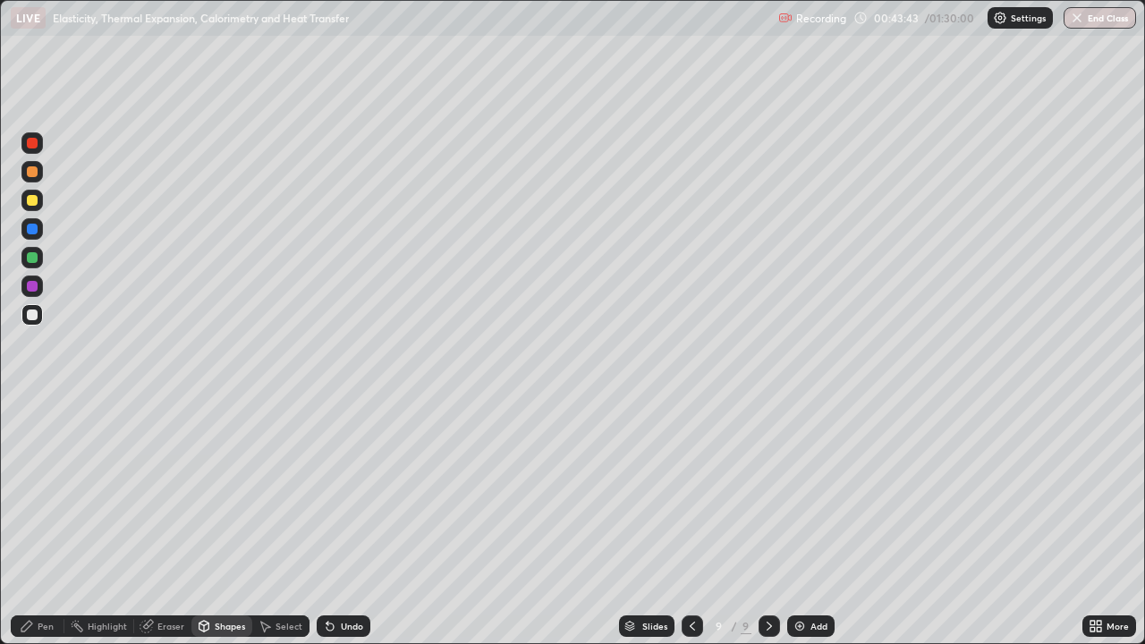
click at [41, 523] on div "Pen" at bounding box center [46, 626] width 16 height 9
click at [36, 234] on div at bounding box center [31, 228] width 21 height 21
click at [35, 314] on div at bounding box center [32, 315] width 11 height 11
click at [40, 318] on div at bounding box center [31, 314] width 21 height 21
click at [38, 235] on div at bounding box center [31, 228] width 21 height 21
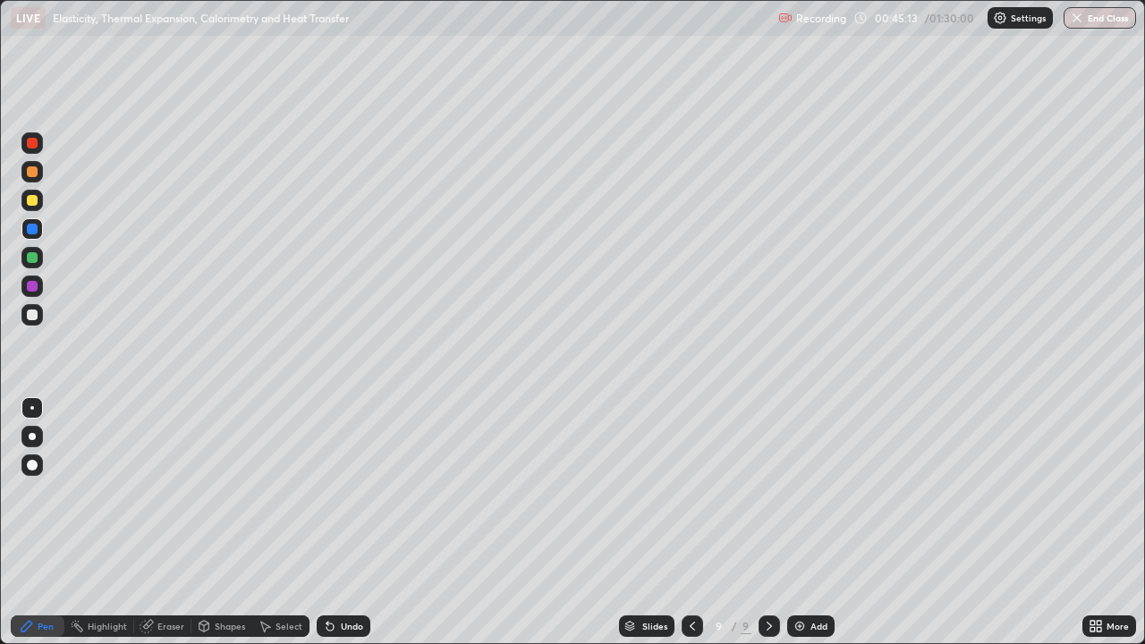
click at [217, 523] on div "Shapes" at bounding box center [230, 626] width 30 height 9
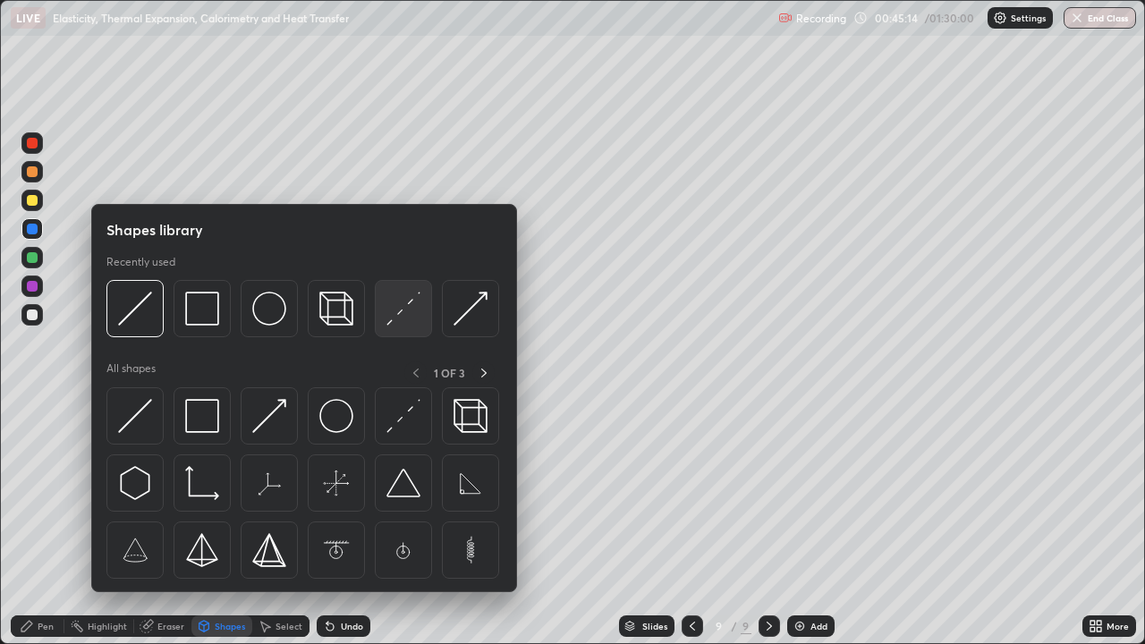
click at [386, 334] on div at bounding box center [403, 308] width 57 height 57
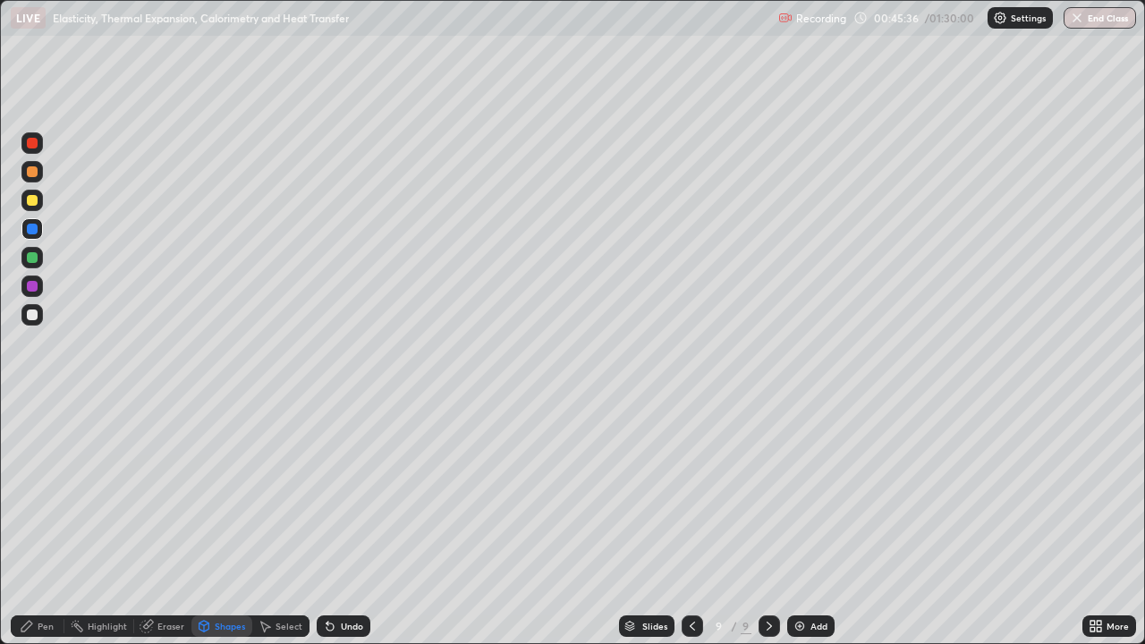
click at [35, 319] on div at bounding box center [32, 315] width 11 height 11
click at [235, 523] on div "Shapes" at bounding box center [230, 626] width 30 height 9
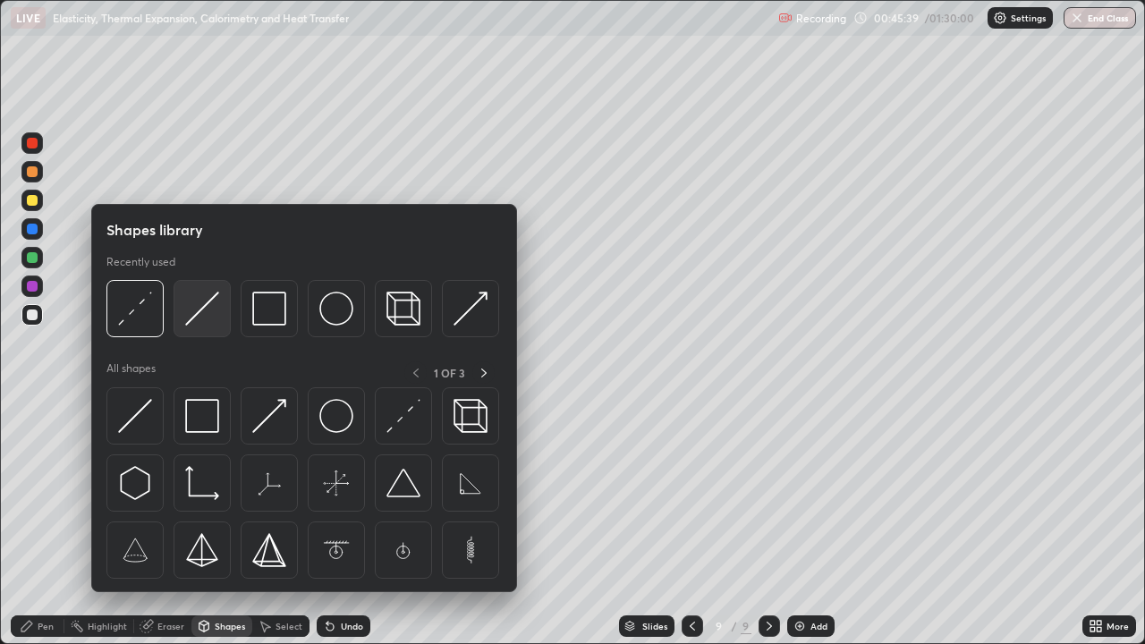
click at [193, 323] on img at bounding box center [202, 309] width 34 height 34
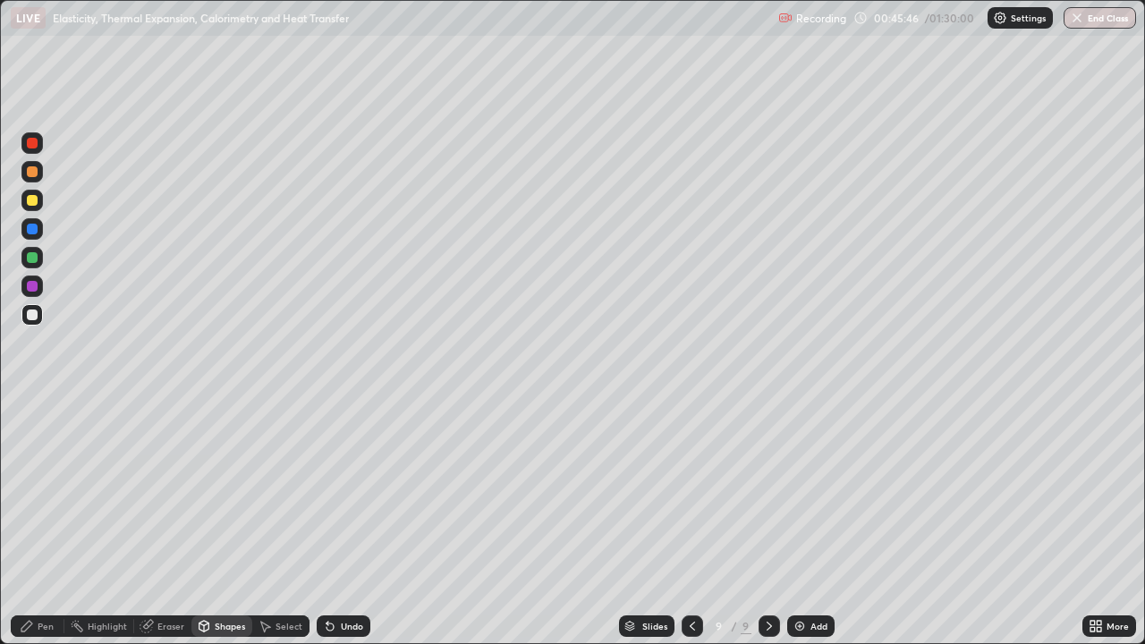
click at [173, 523] on div "Eraser" at bounding box center [171, 626] width 27 height 9
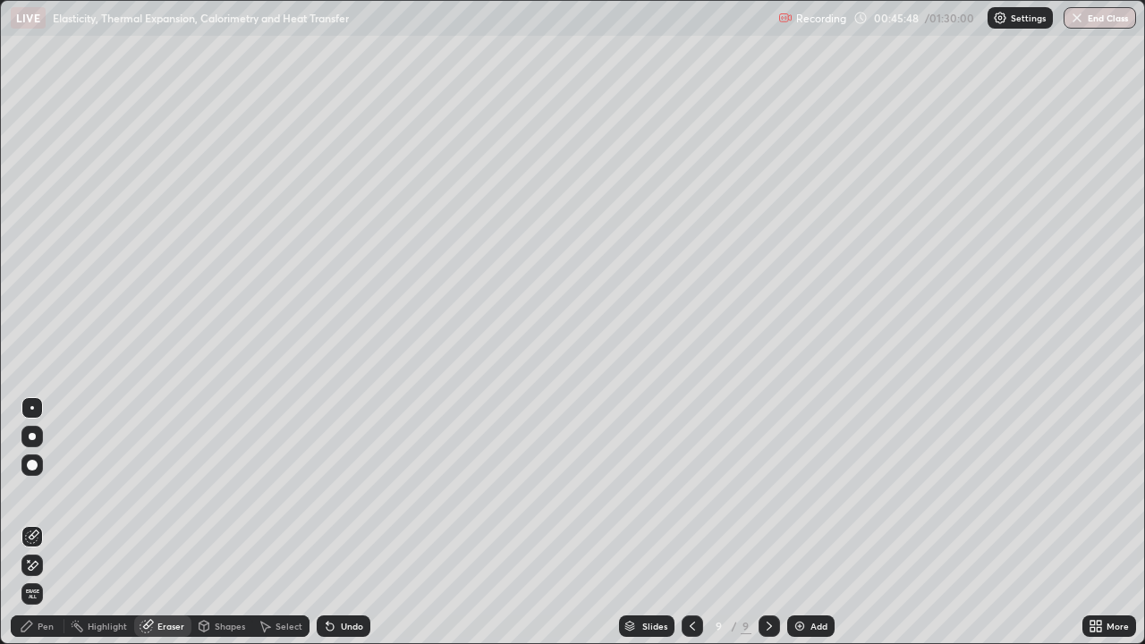
click at [46, 523] on div "Pen" at bounding box center [46, 626] width 16 height 9
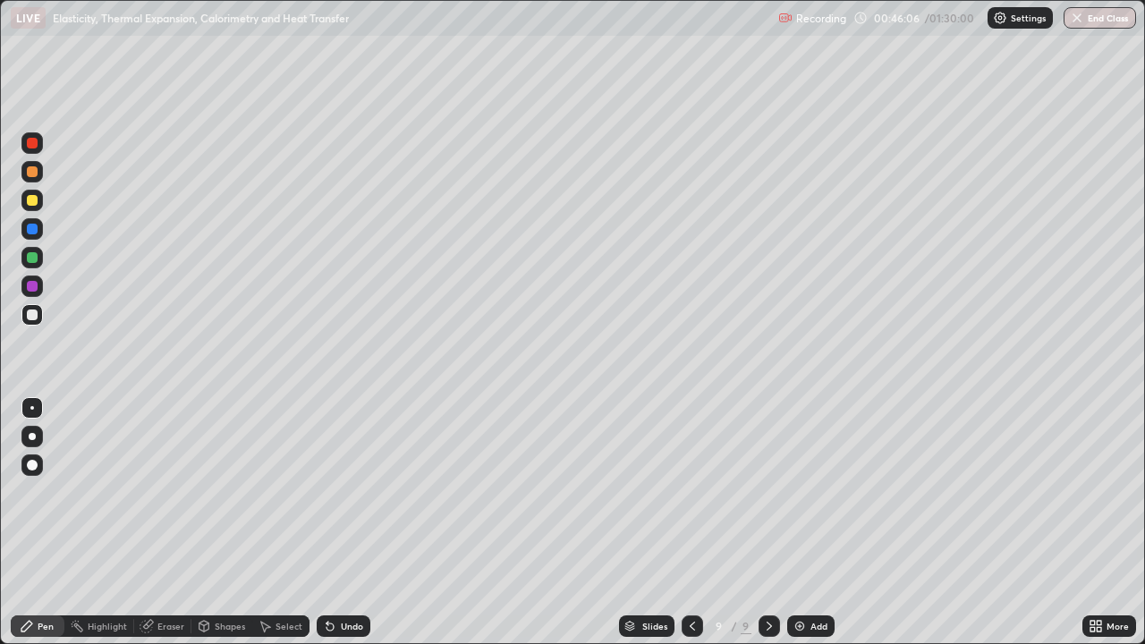
click at [336, 523] on div "Undo" at bounding box center [344, 626] width 54 height 21
click at [95, 523] on div "Highlight" at bounding box center [107, 626] width 39 height 9
click at [31, 523] on icon at bounding box center [27, 626] width 14 height 14
click at [333, 523] on icon at bounding box center [330, 626] width 14 height 14
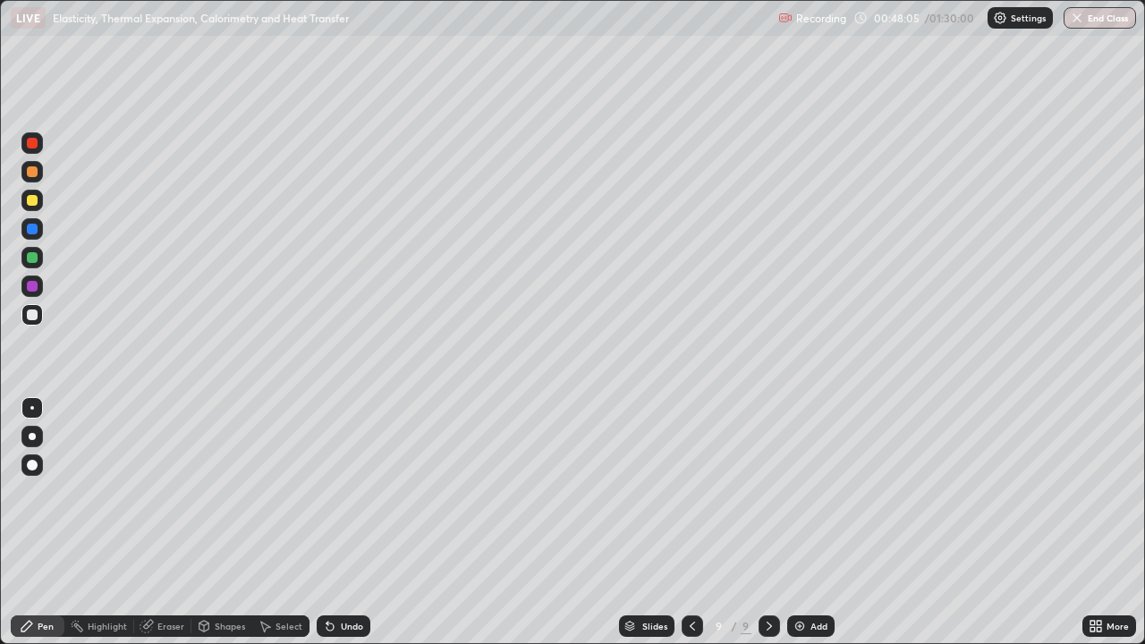
click at [343, 523] on div "Undo" at bounding box center [352, 626] width 22 height 9
click at [336, 523] on div "Undo" at bounding box center [344, 626] width 54 height 21
click at [796, 523] on img at bounding box center [800, 626] width 14 height 14
click at [32, 230] on div at bounding box center [32, 229] width 11 height 11
click at [32, 306] on div at bounding box center [31, 314] width 21 height 21
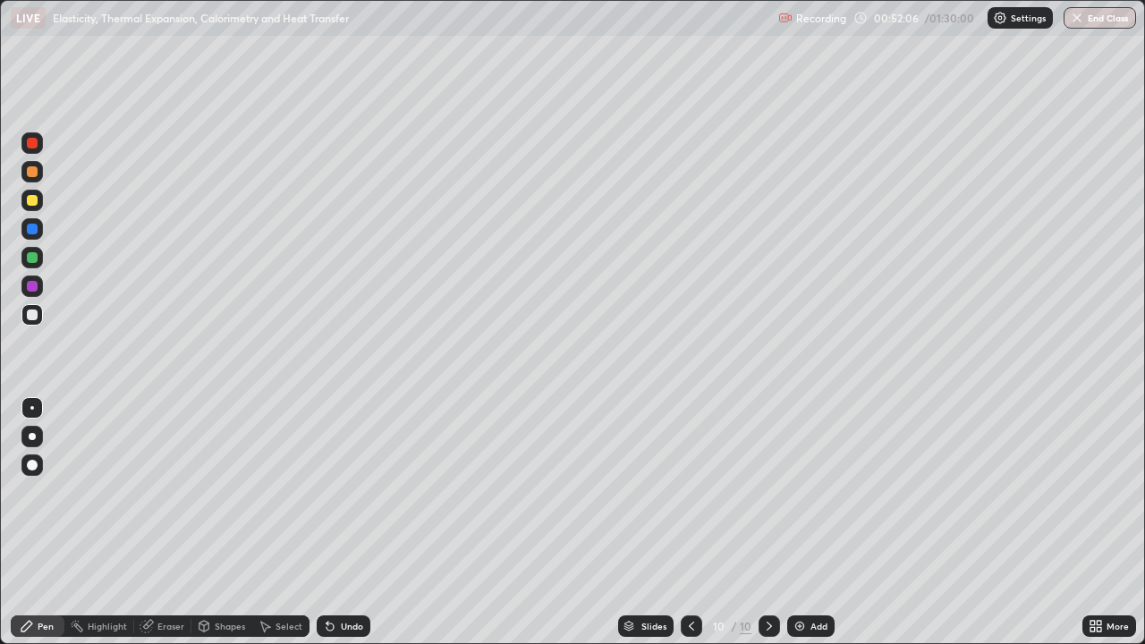
click at [344, 523] on div "Undo" at bounding box center [344, 626] width 54 height 21
click at [37, 233] on div at bounding box center [31, 228] width 21 height 21
click at [36, 315] on div at bounding box center [32, 315] width 11 height 11
click at [351, 523] on div "Undo" at bounding box center [344, 626] width 54 height 21
click at [37, 228] on div at bounding box center [32, 229] width 11 height 11
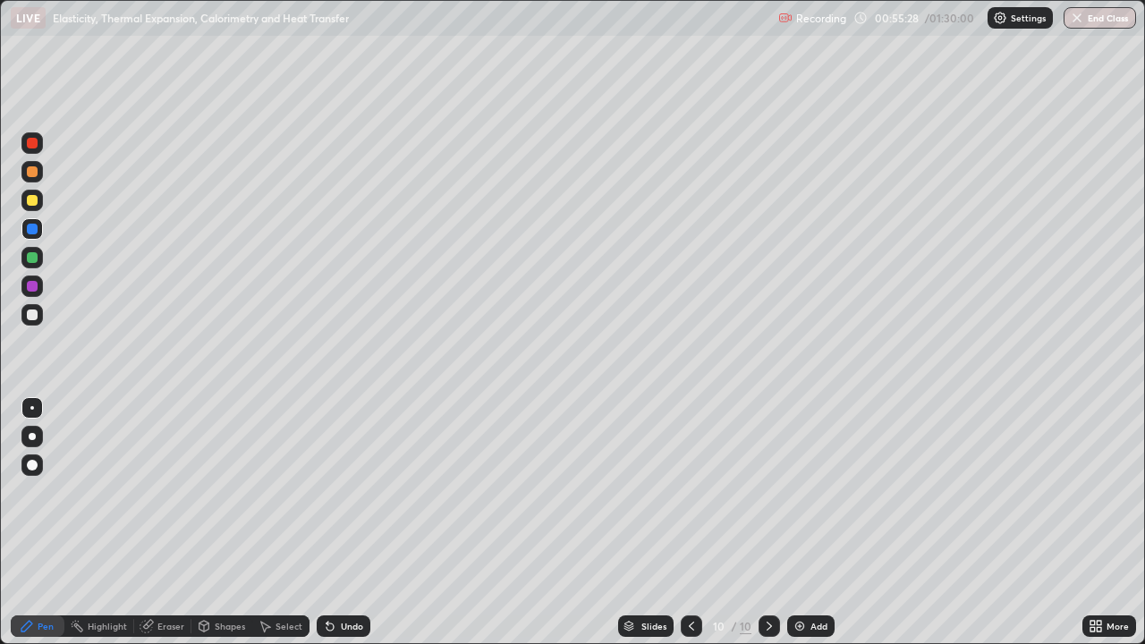
click at [163, 523] on div "Eraser" at bounding box center [171, 626] width 27 height 9
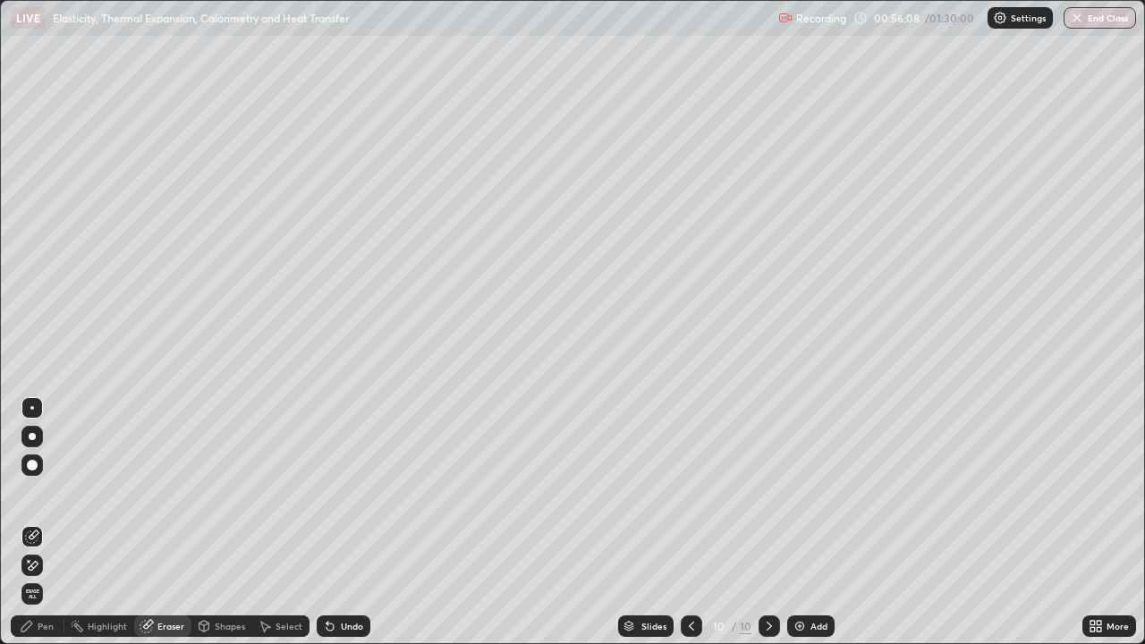
click at [38, 523] on div "Pen" at bounding box center [46, 626] width 16 height 9
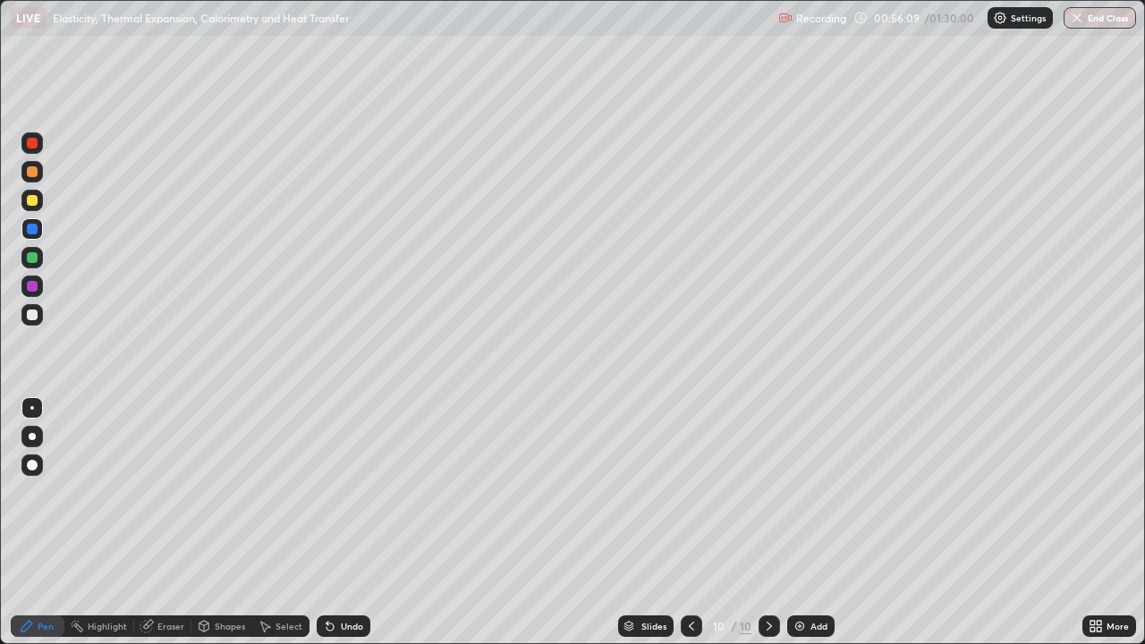
click at [31, 200] on div at bounding box center [32, 200] width 11 height 11
click at [812, 523] on div "Add" at bounding box center [819, 626] width 17 height 9
click at [36, 316] on div at bounding box center [32, 315] width 11 height 11
click at [215, 523] on div "Shapes" at bounding box center [230, 626] width 30 height 9
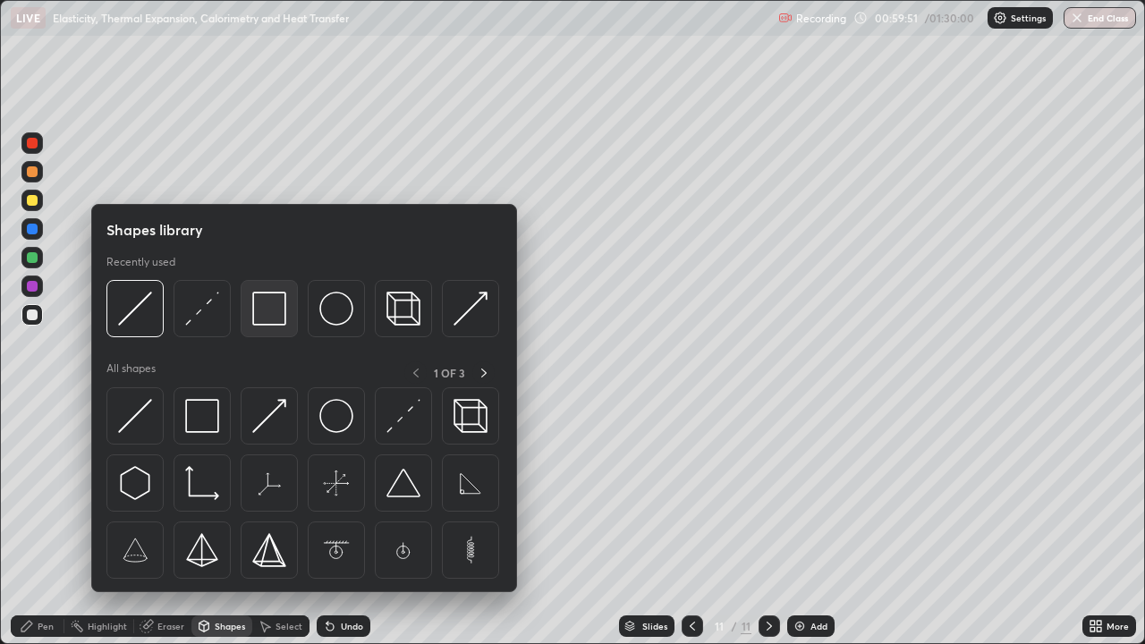
click at [268, 319] on img at bounding box center [269, 309] width 34 height 34
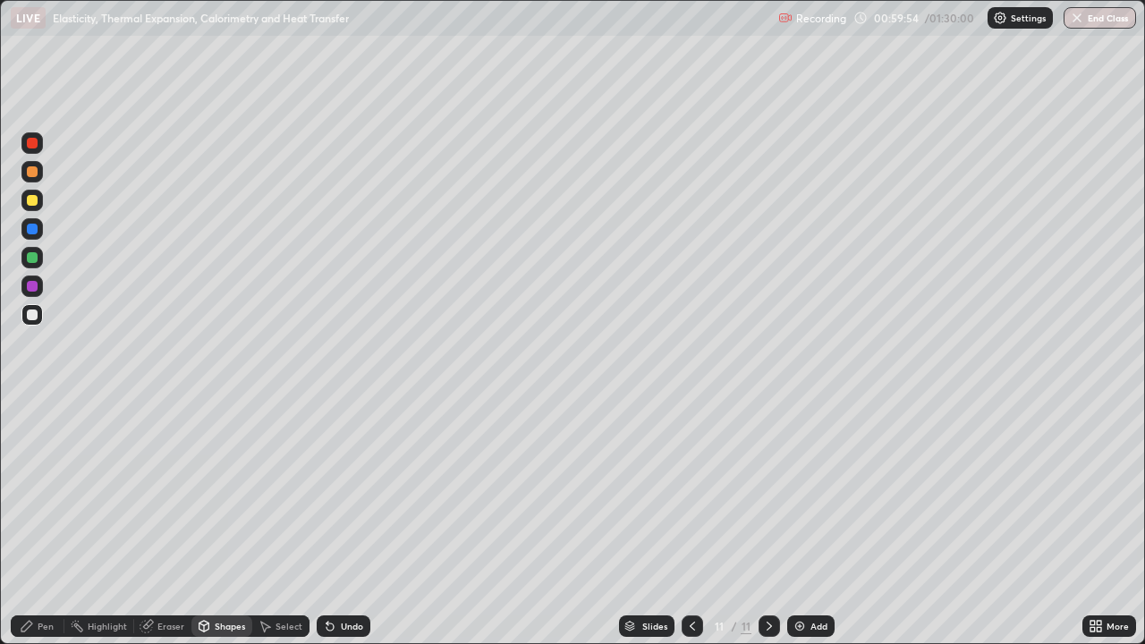
click at [47, 523] on div "Pen" at bounding box center [46, 626] width 16 height 9
click at [347, 523] on div "Undo" at bounding box center [352, 626] width 22 height 9
click at [341, 523] on div "Undo" at bounding box center [352, 626] width 22 height 9
click at [335, 523] on div "Undo" at bounding box center [344, 626] width 54 height 21
click at [327, 523] on icon at bounding box center [328, 623] width 2 height 2
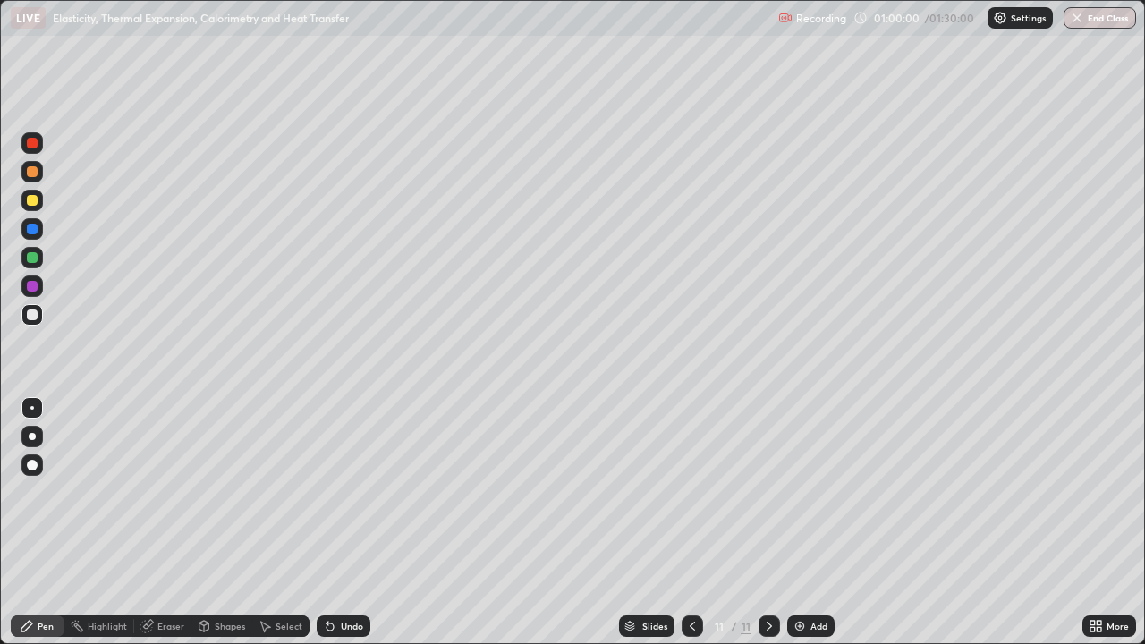
click at [327, 523] on icon at bounding box center [328, 623] width 2 height 2
click at [216, 523] on div "Shapes" at bounding box center [230, 626] width 30 height 9
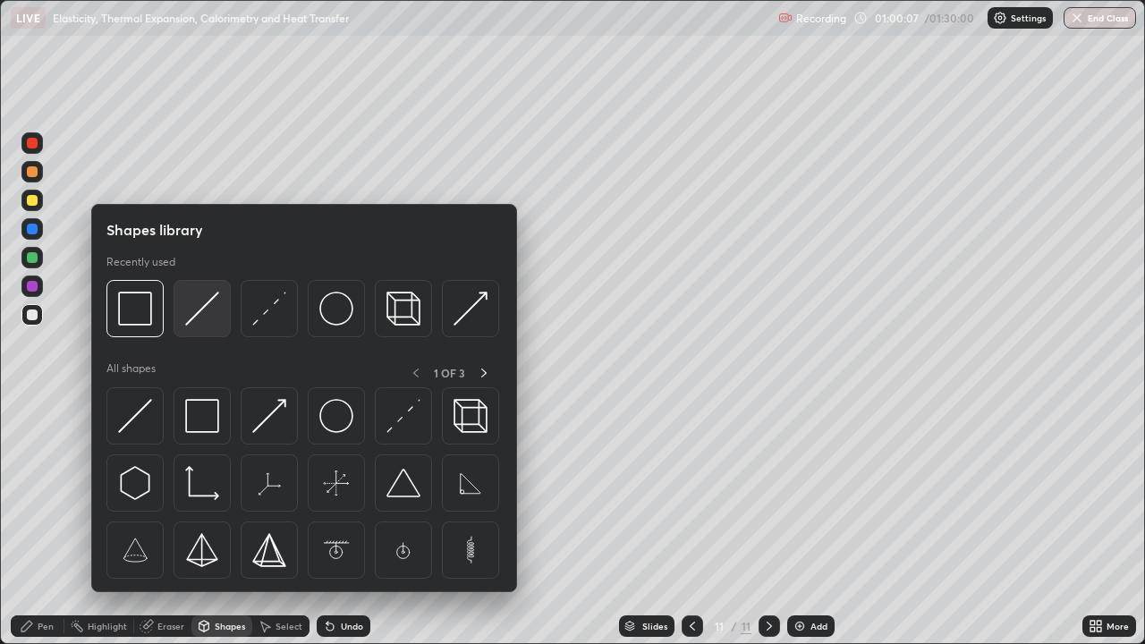
click at [191, 323] on img at bounding box center [202, 309] width 34 height 34
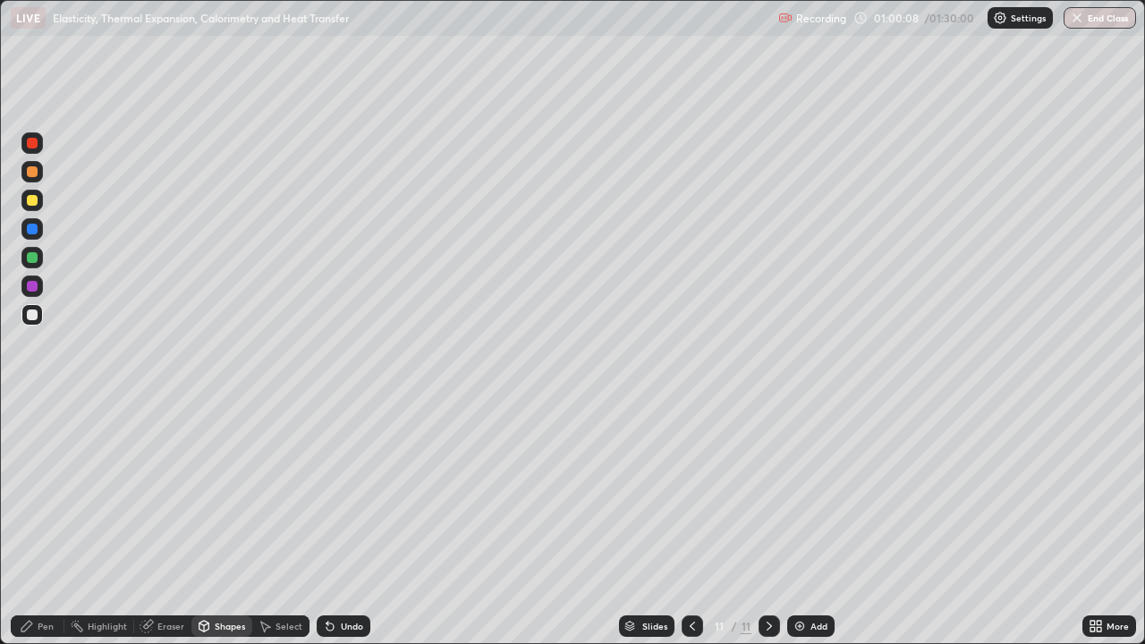
click at [33, 224] on div at bounding box center [32, 229] width 11 height 11
click at [343, 523] on div "Undo" at bounding box center [352, 626] width 22 height 9
click at [42, 523] on div "Pen" at bounding box center [46, 626] width 16 height 9
click at [217, 523] on div "Shapes" at bounding box center [230, 626] width 30 height 9
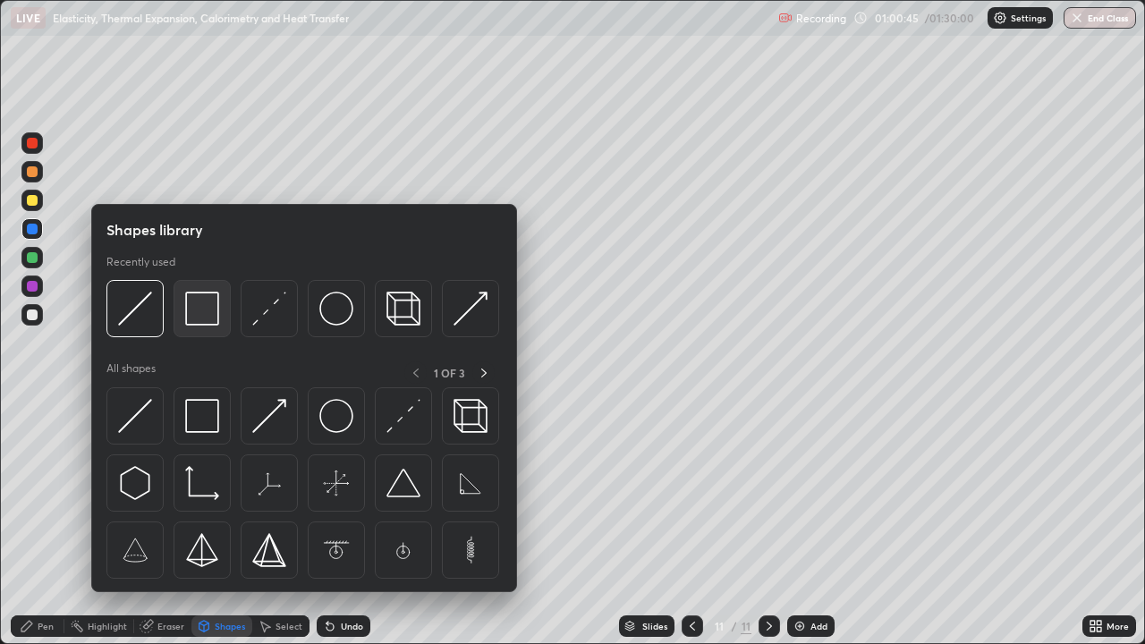
click at [200, 319] on img at bounding box center [202, 309] width 34 height 34
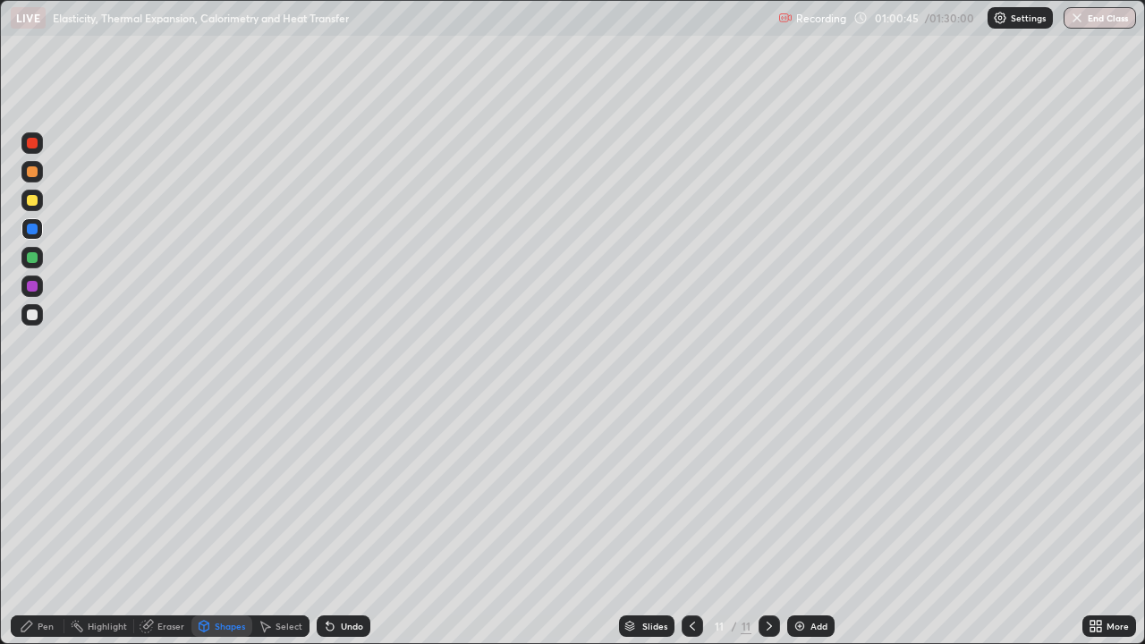
click at [38, 316] on div at bounding box center [31, 314] width 21 height 21
click at [51, 523] on div "Pen" at bounding box center [46, 626] width 16 height 9
click at [277, 523] on div "Select" at bounding box center [280, 626] width 57 height 21
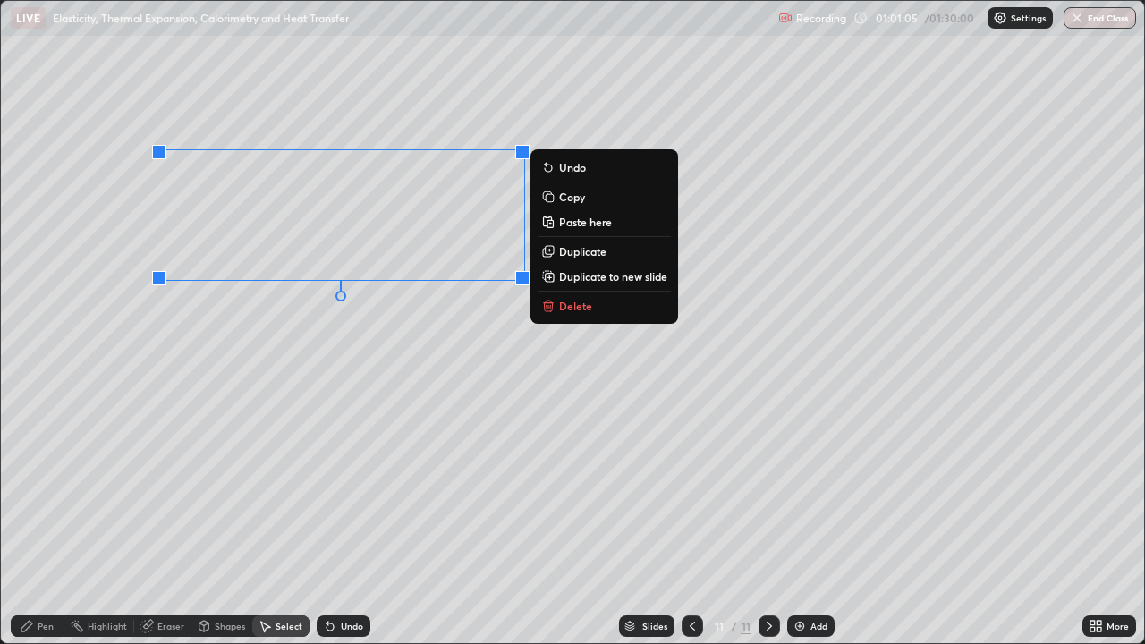
click at [564, 202] on p "Copy" at bounding box center [572, 197] width 26 height 14
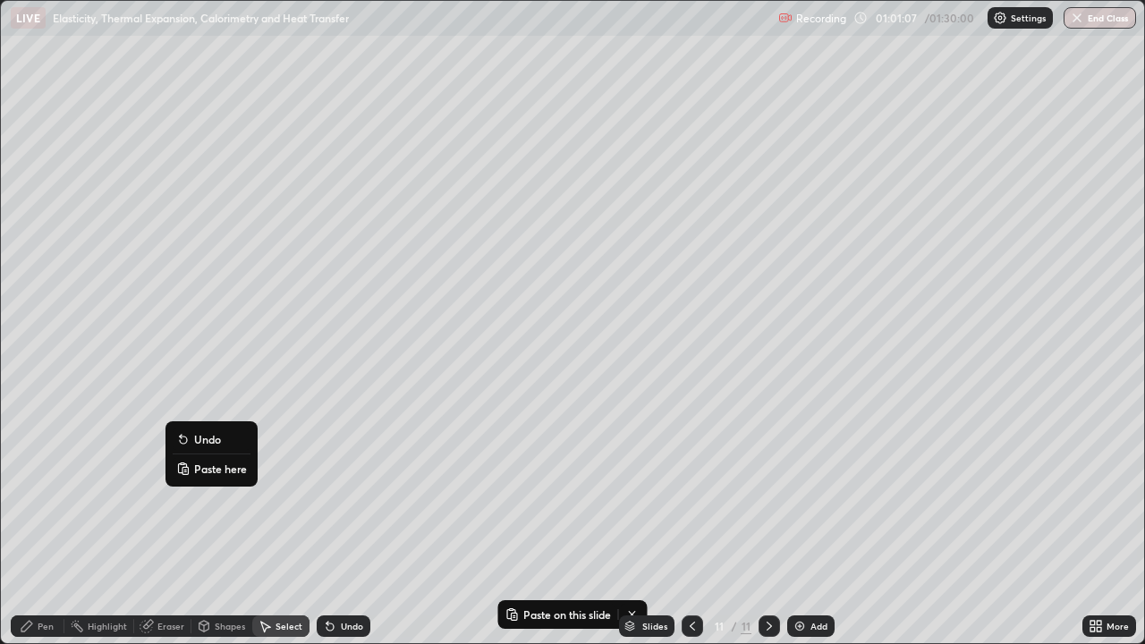
click at [201, 469] on p "Paste here" at bounding box center [220, 469] width 53 height 14
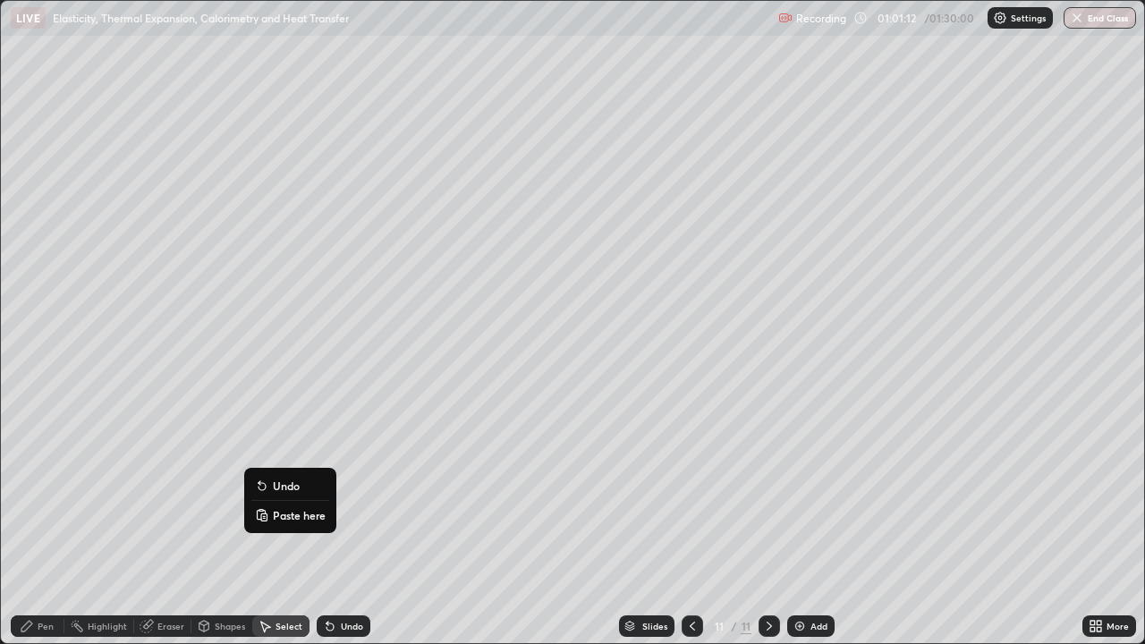
click at [45, 523] on div "Pen" at bounding box center [46, 626] width 16 height 9
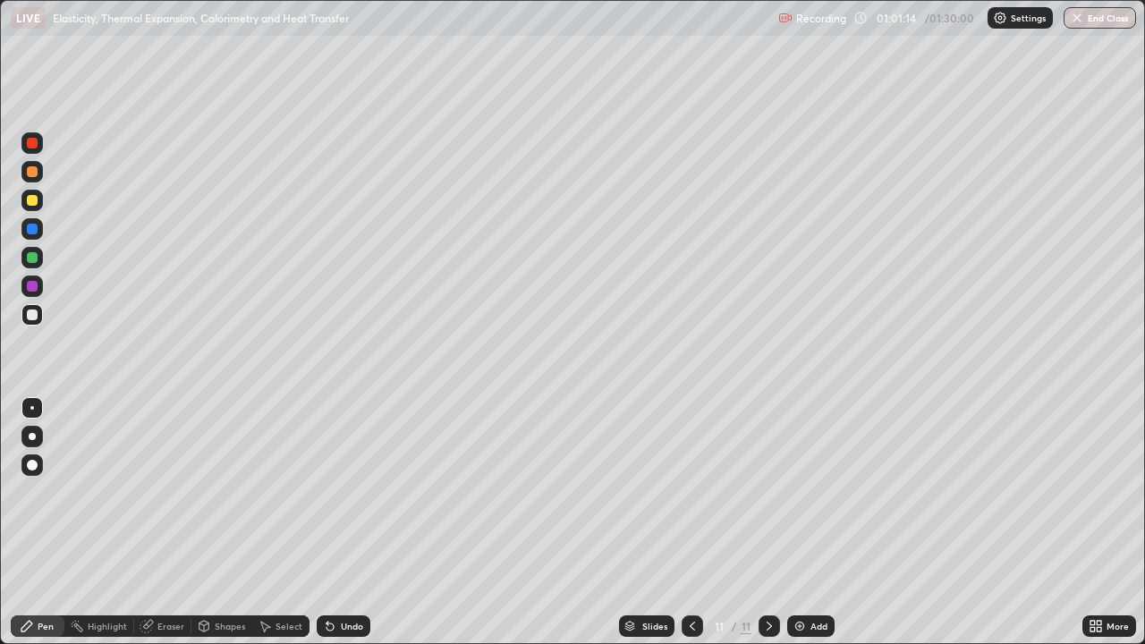
click at [33, 229] on div at bounding box center [32, 229] width 11 height 11
click at [1097, 523] on icon at bounding box center [1099, 629] width 4 height 4
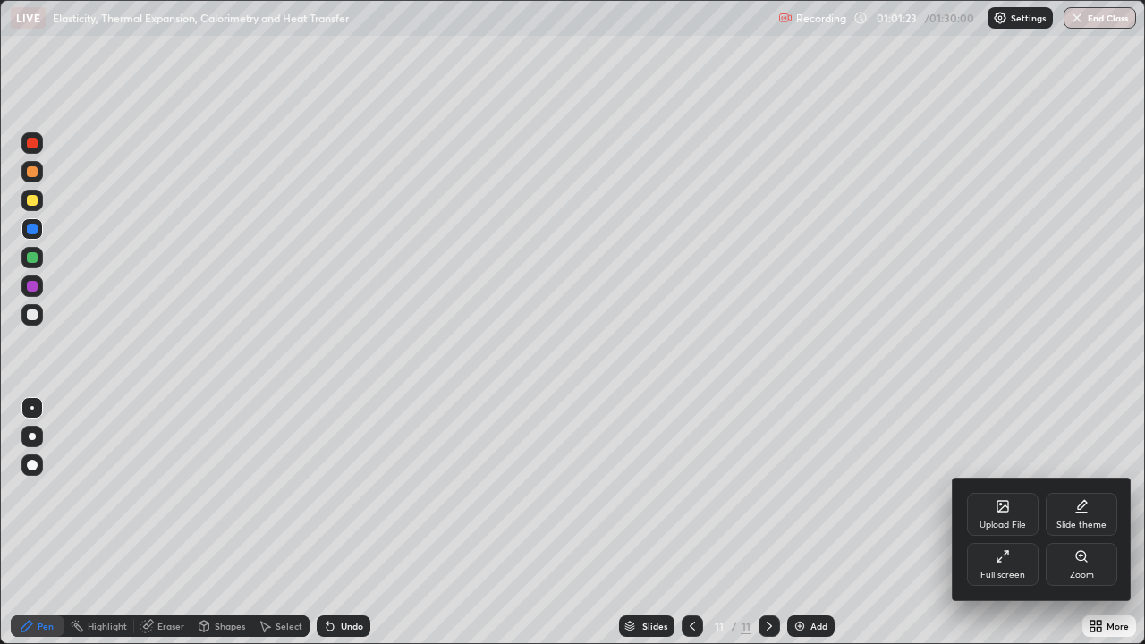
click at [1022, 523] on div "Full screen" at bounding box center [1003, 564] width 72 height 43
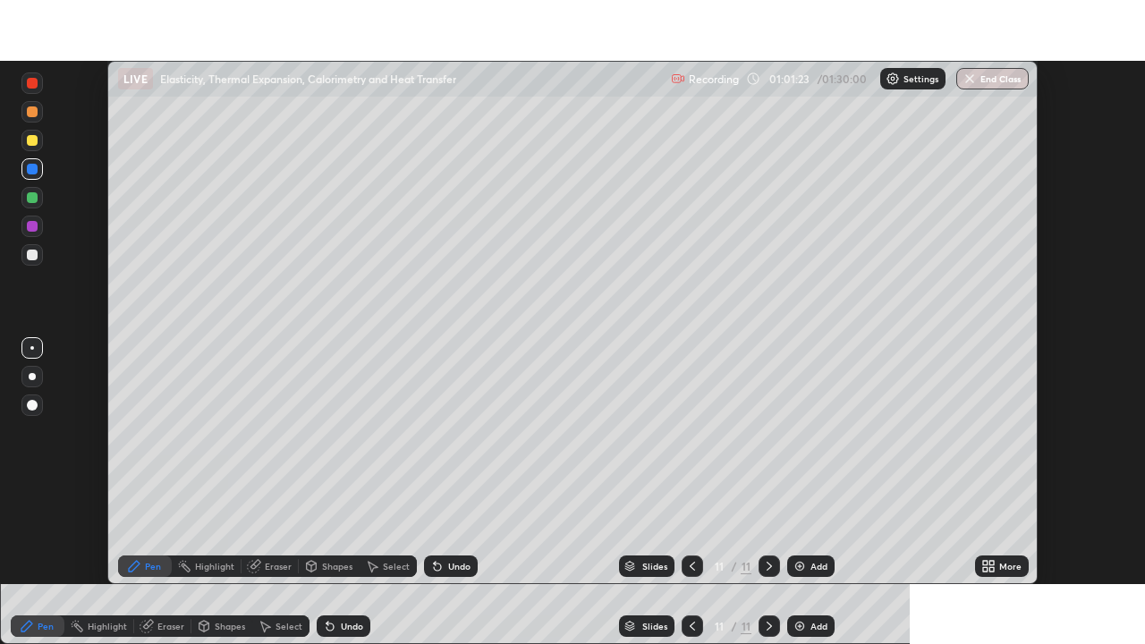
scroll to position [88966, 88344]
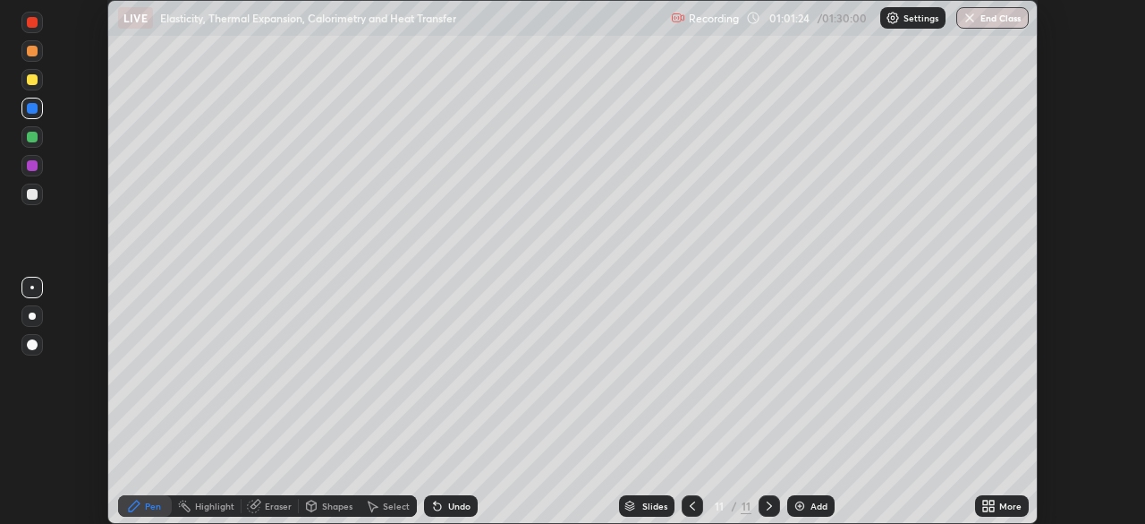
click at [994, 504] on icon at bounding box center [992, 502] width 4 height 4
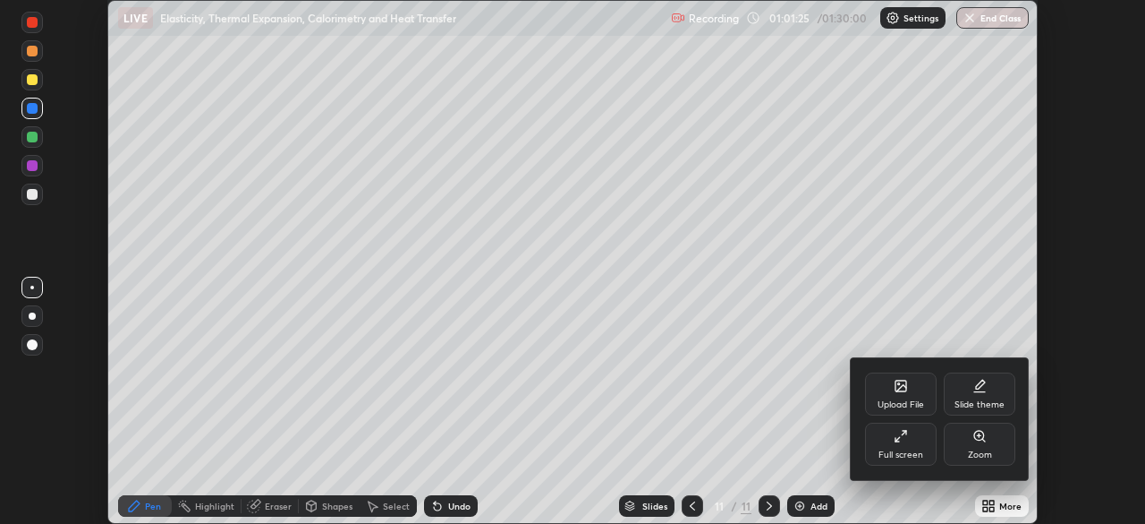
click at [902, 446] on div "Full screen" at bounding box center [901, 443] width 72 height 43
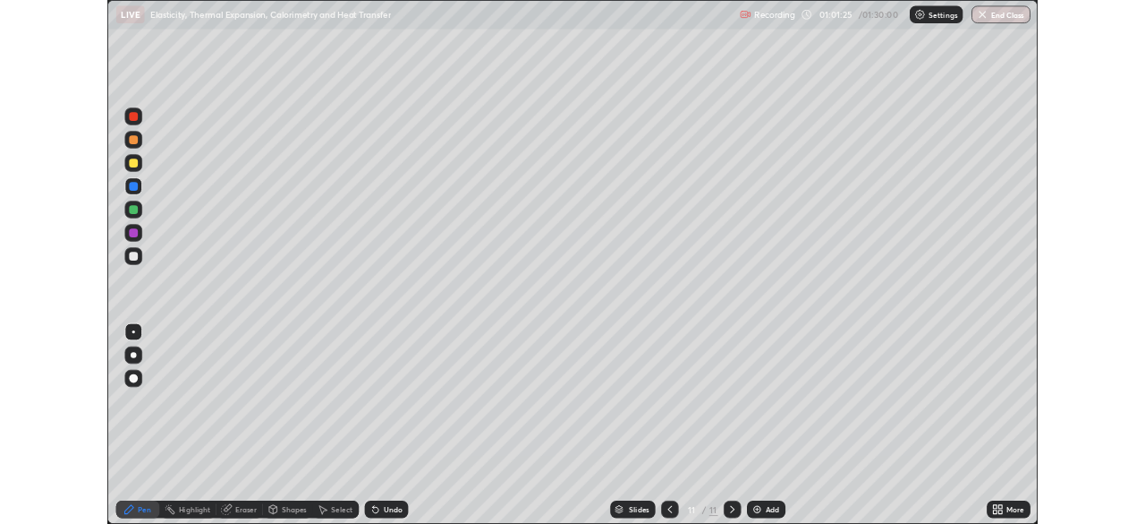
scroll to position [644, 1145]
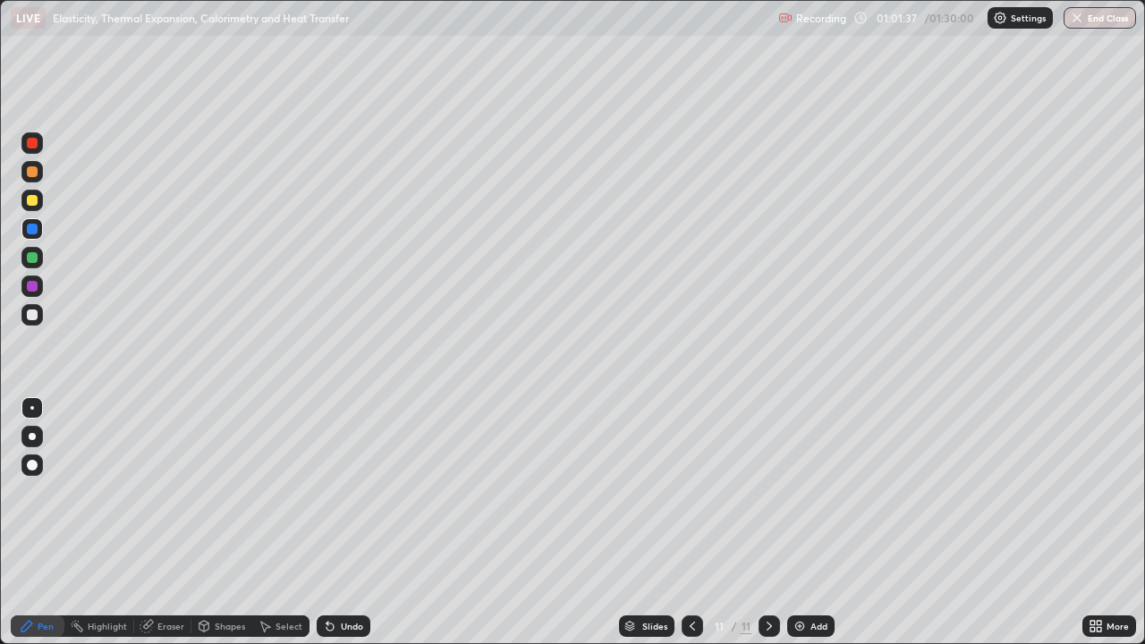
click at [38, 322] on div at bounding box center [31, 314] width 21 height 21
click at [352, 523] on div "Undo" at bounding box center [352, 626] width 22 height 9
click at [34, 201] on div at bounding box center [32, 200] width 11 height 11
click at [224, 523] on div "Shapes" at bounding box center [230, 626] width 30 height 9
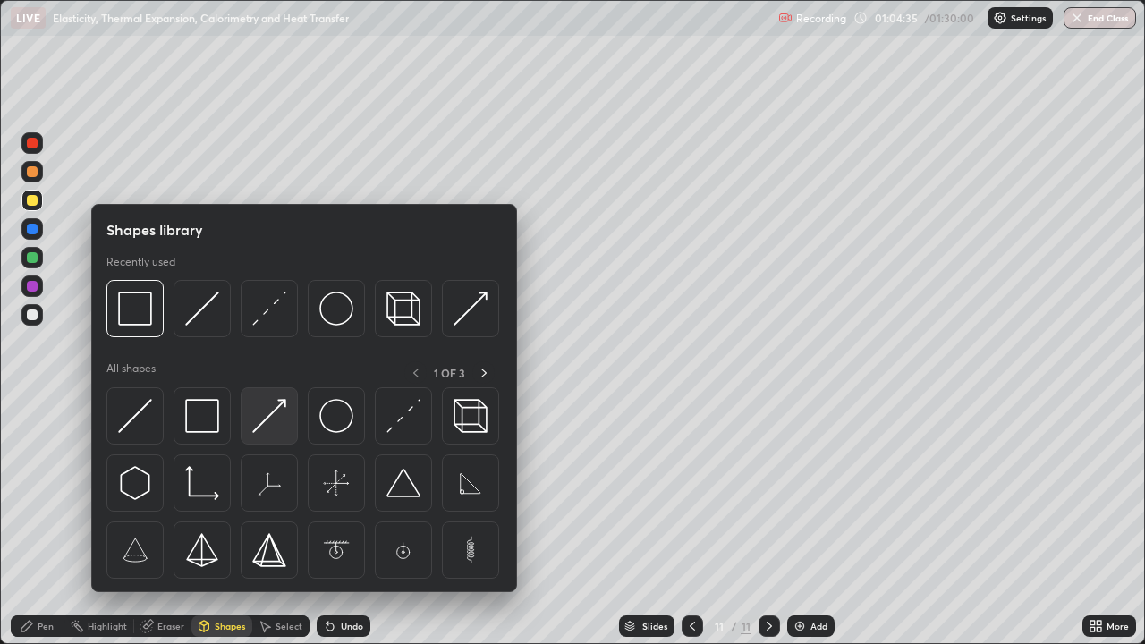
click at [255, 424] on img at bounding box center [269, 416] width 34 height 34
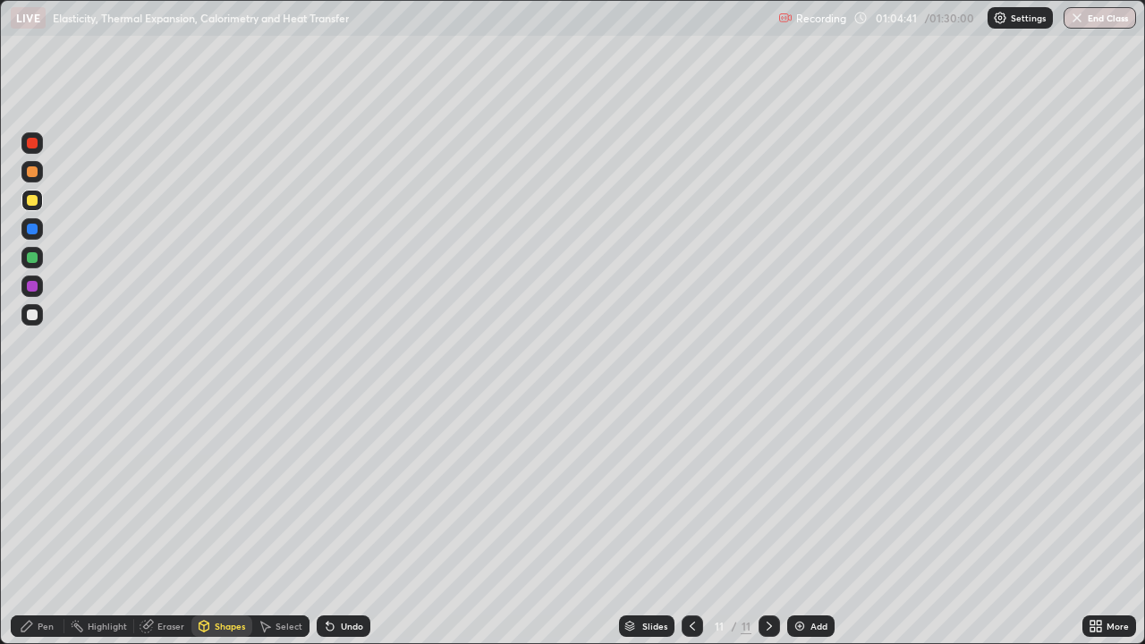
click at [47, 523] on div "Pen" at bounding box center [46, 626] width 16 height 9
click at [788, 523] on div "Add" at bounding box center [811, 626] width 47 height 21
click at [34, 319] on div at bounding box center [32, 315] width 11 height 11
click at [208, 523] on icon at bounding box center [205, 626] width 10 height 11
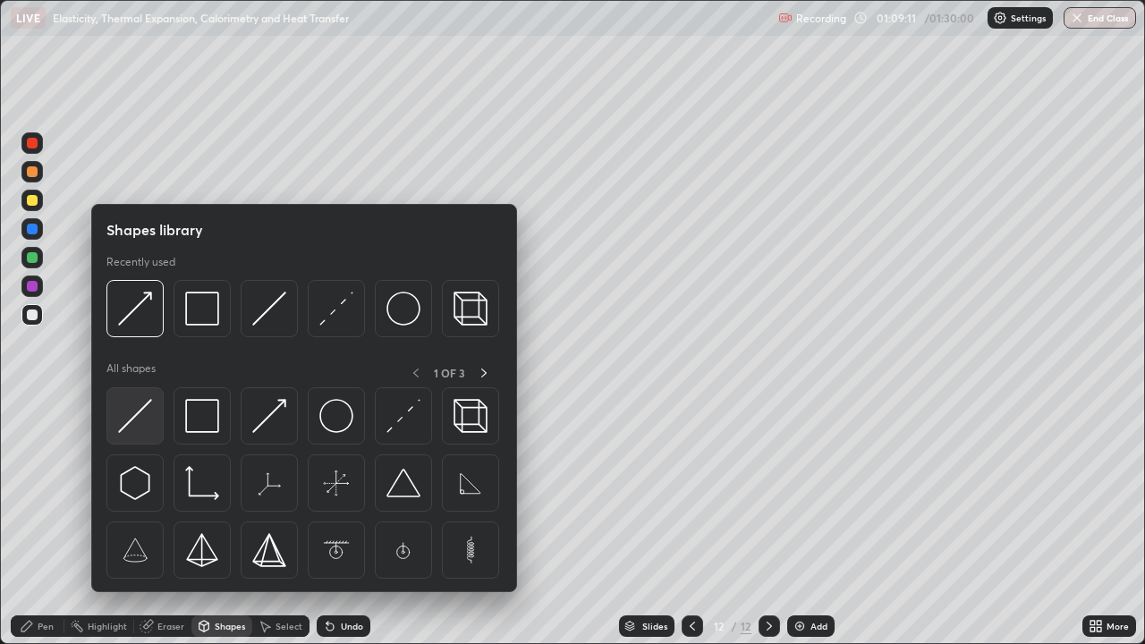
click at [141, 405] on img at bounding box center [135, 416] width 34 height 34
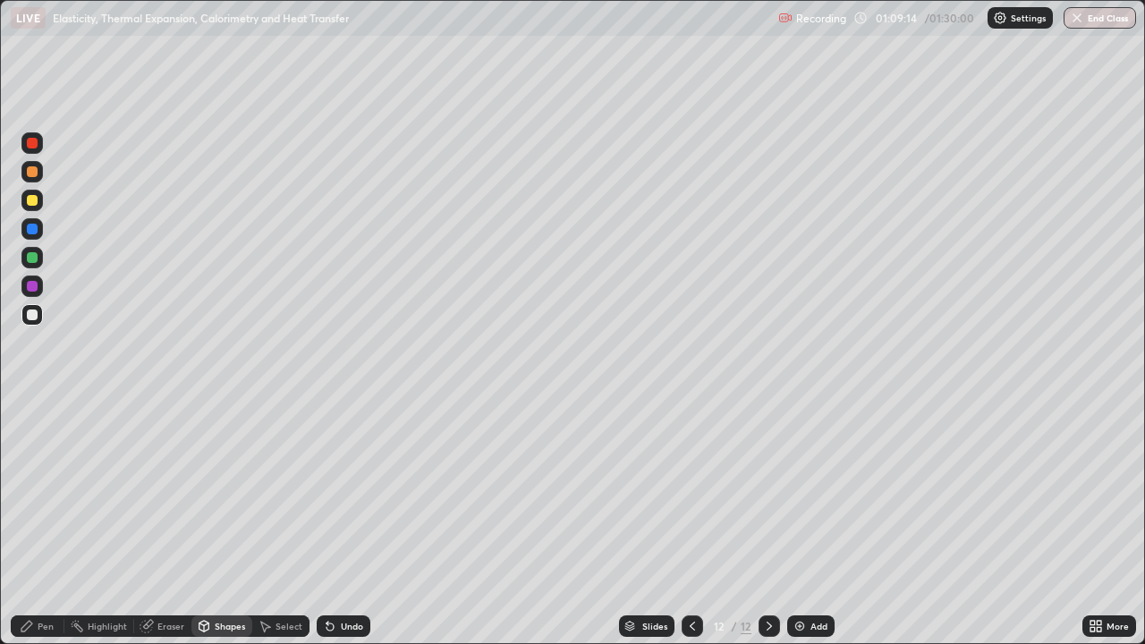
click at [341, 523] on div "Undo" at bounding box center [352, 626] width 22 height 9
click at [217, 523] on div "Shapes" at bounding box center [230, 626] width 30 height 9
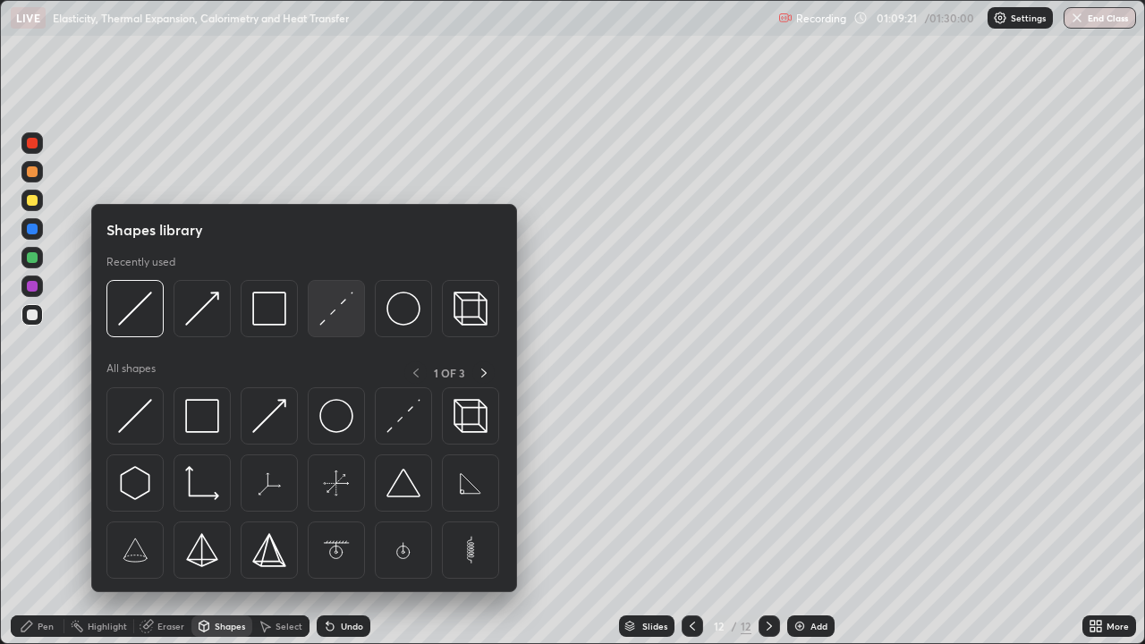
click at [318, 320] on div at bounding box center [336, 308] width 57 height 57
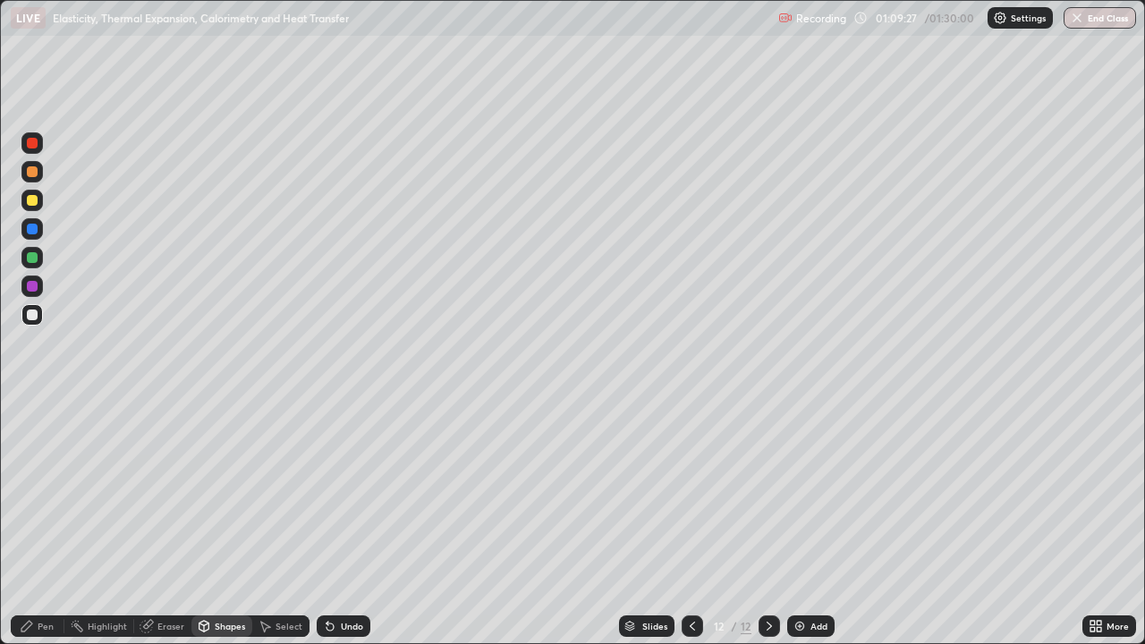
click at [277, 523] on div "Select" at bounding box center [280, 626] width 57 height 21
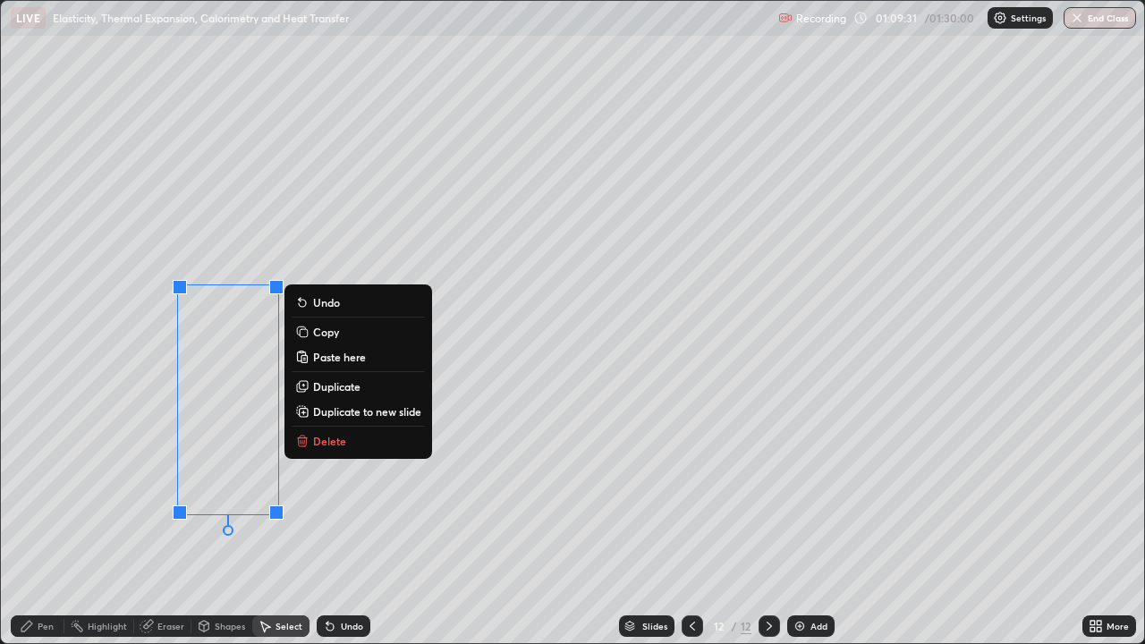
click at [222, 523] on div "Shapes" at bounding box center [230, 626] width 30 height 9
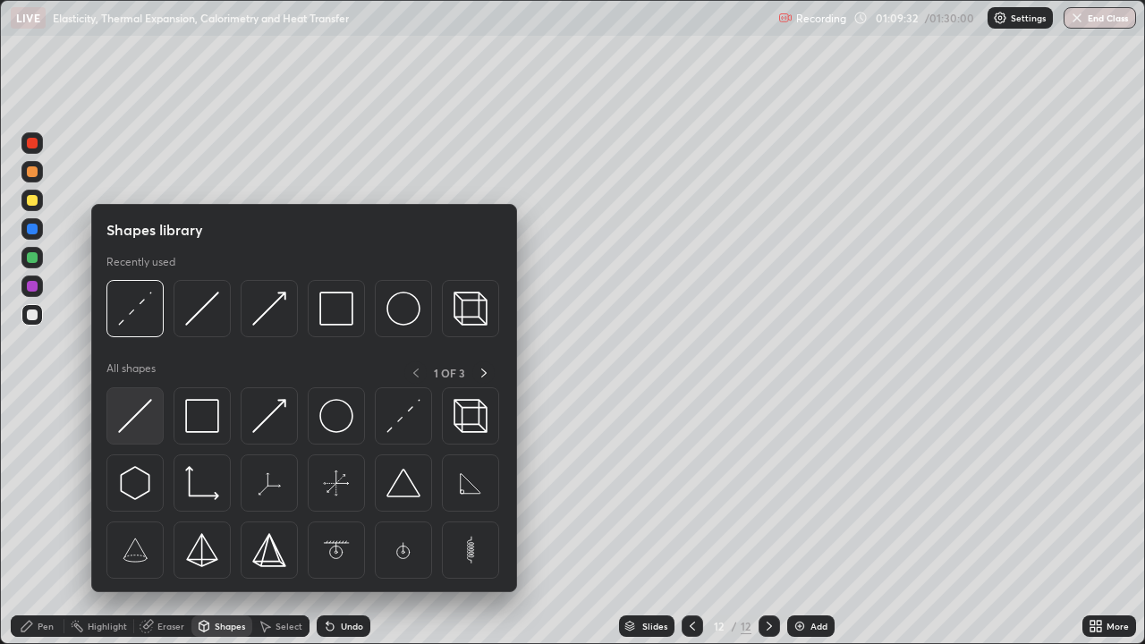
click at [137, 420] on img at bounding box center [135, 416] width 34 height 34
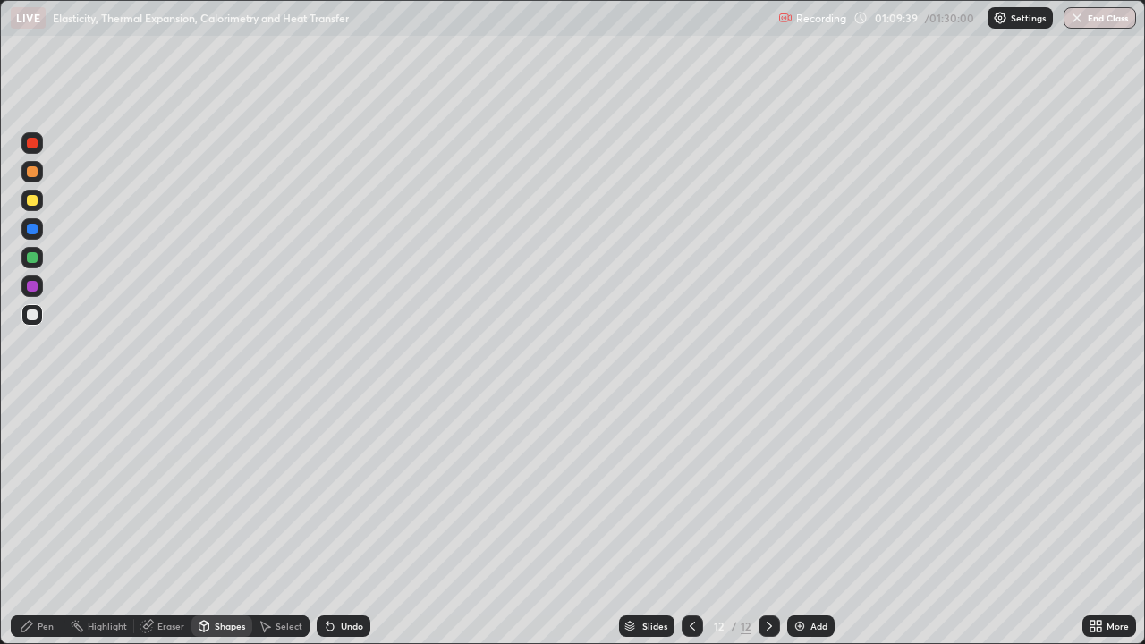
click at [1097, 523] on icon at bounding box center [1099, 629] width 4 height 4
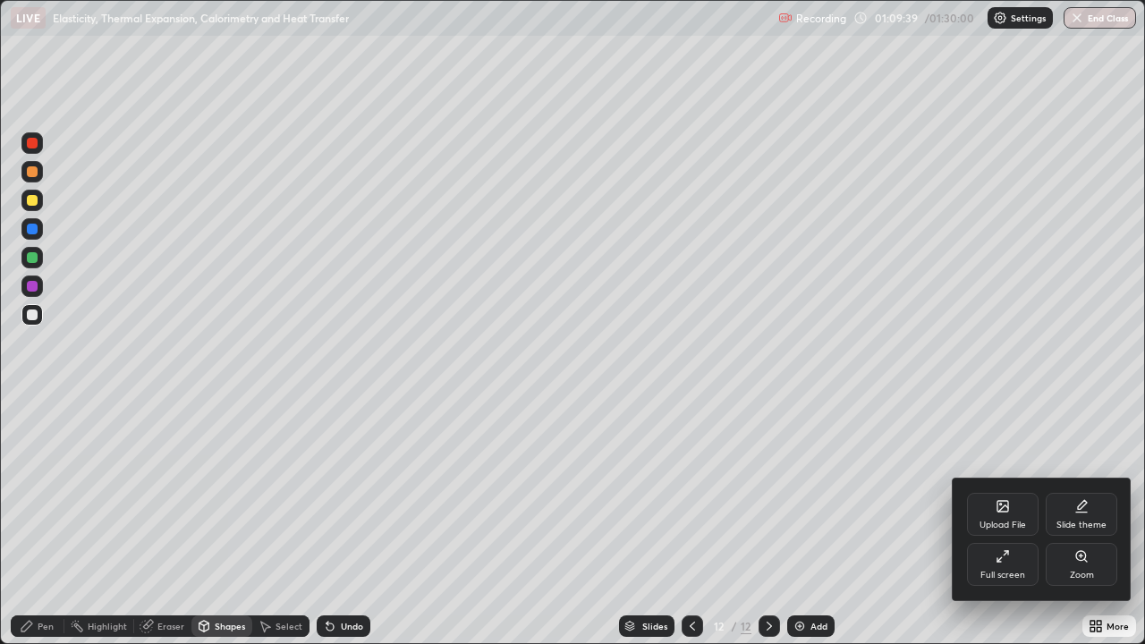
click at [1005, 523] on div "Full screen" at bounding box center [1003, 575] width 45 height 9
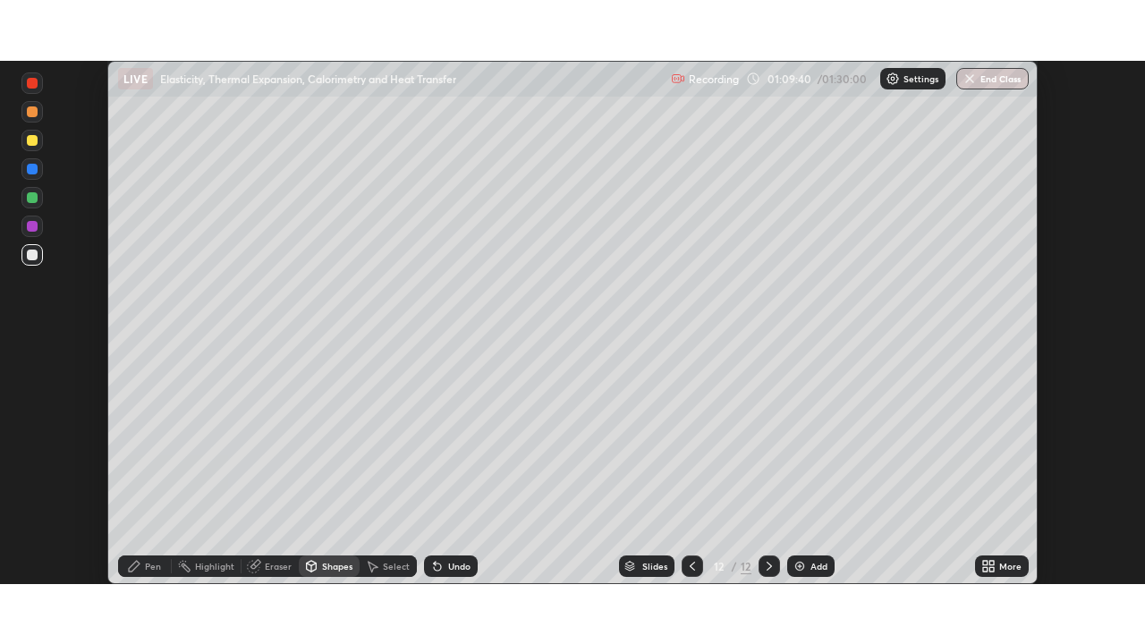
scroll to position [88966, 88344]
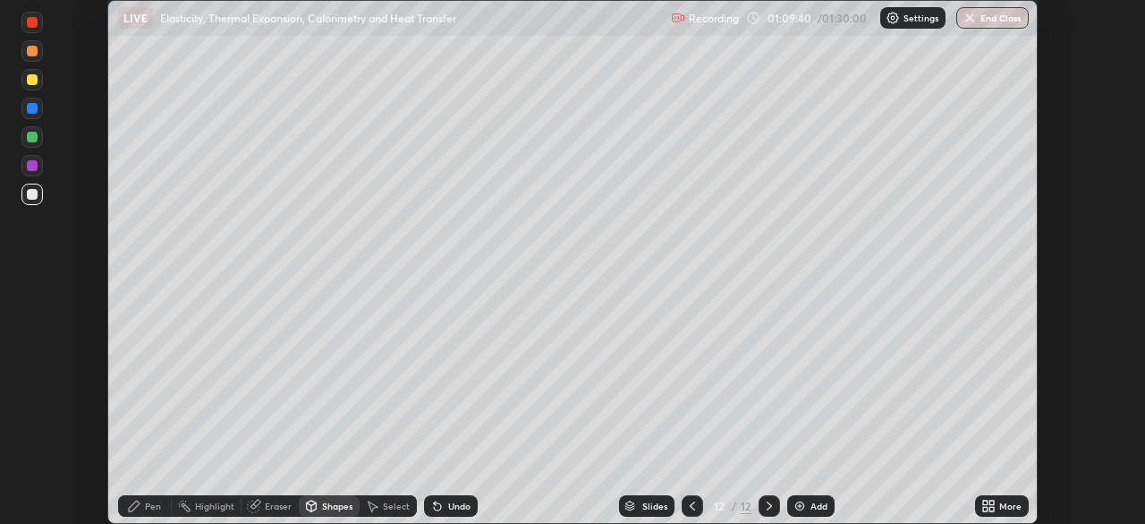
click at [985, 499] on icon at bounding box center [989, 505] width 14 height 14
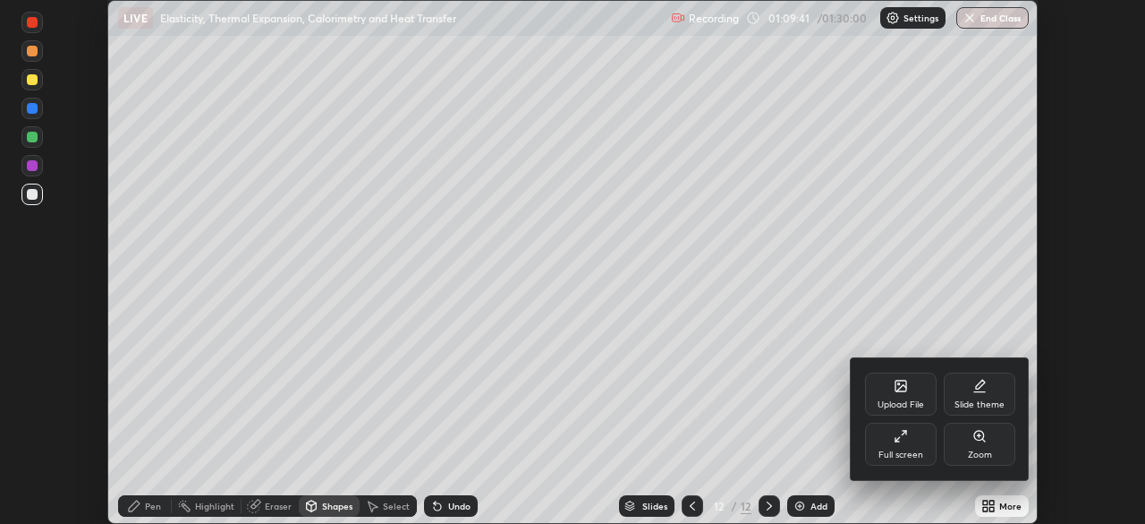
click at [895, 444] on div "Full screen" at bounding box center [901, 443] width 72 height 43
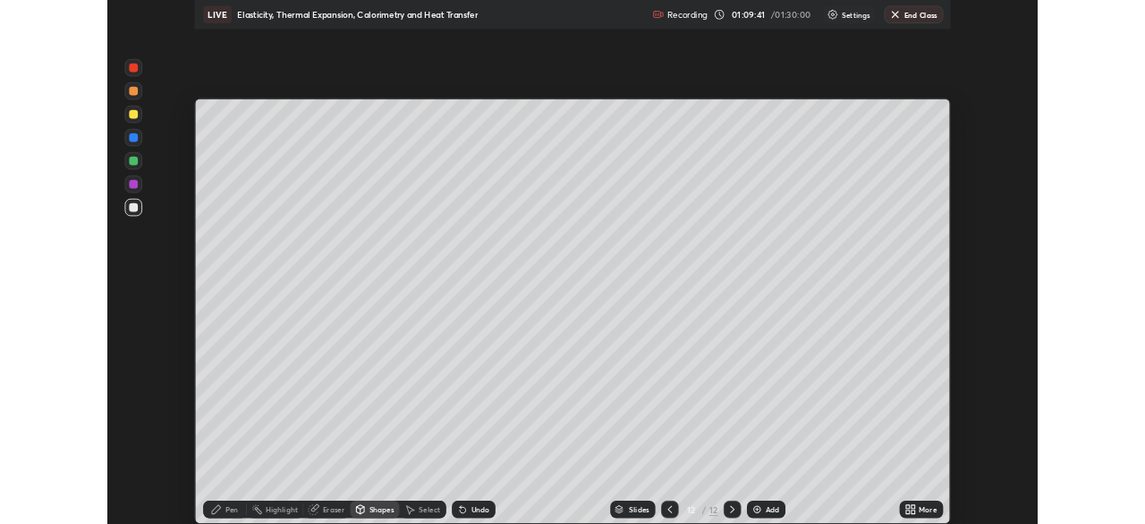
scroll to position [644, 1145]
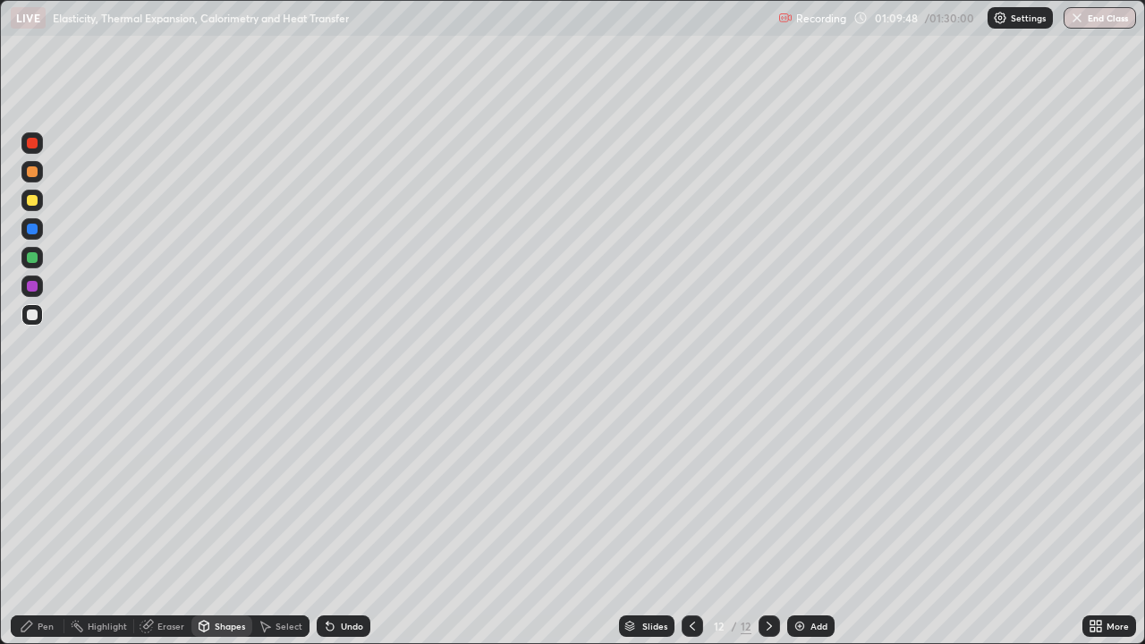
click at [40, 523] on div "Pen" at bounding box center [46, 626] width 16 height 9
click at [277, 523] on div "Select" at bounding box center [289, 626] width 27 height 9
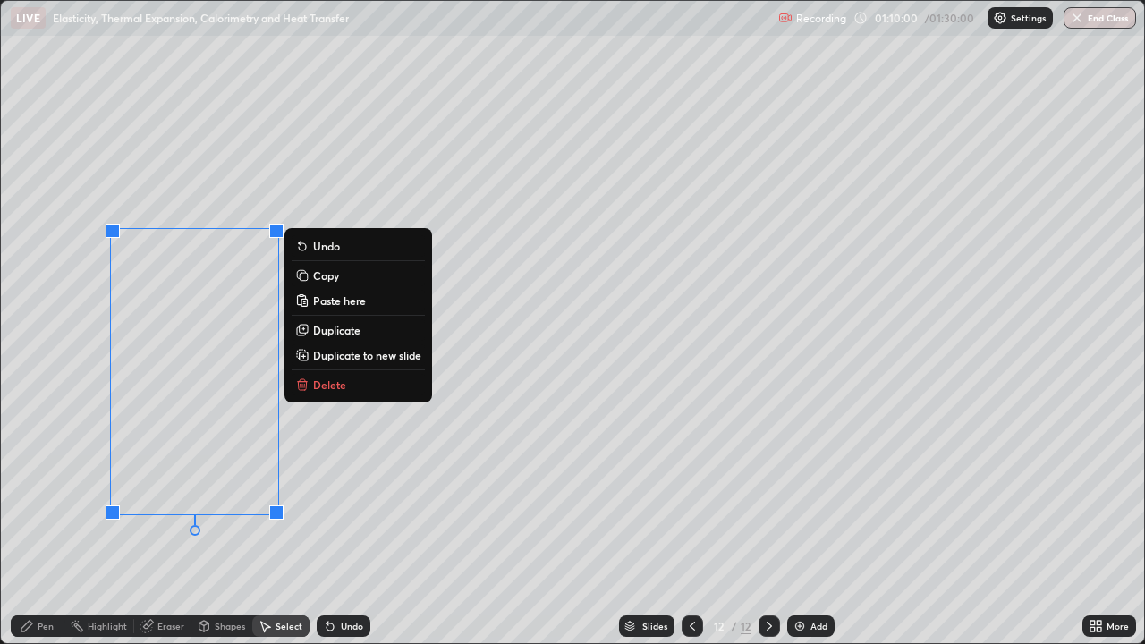
click at [327, 273] on p "Copy" at bounding box center [326, 275] width 26 height 14
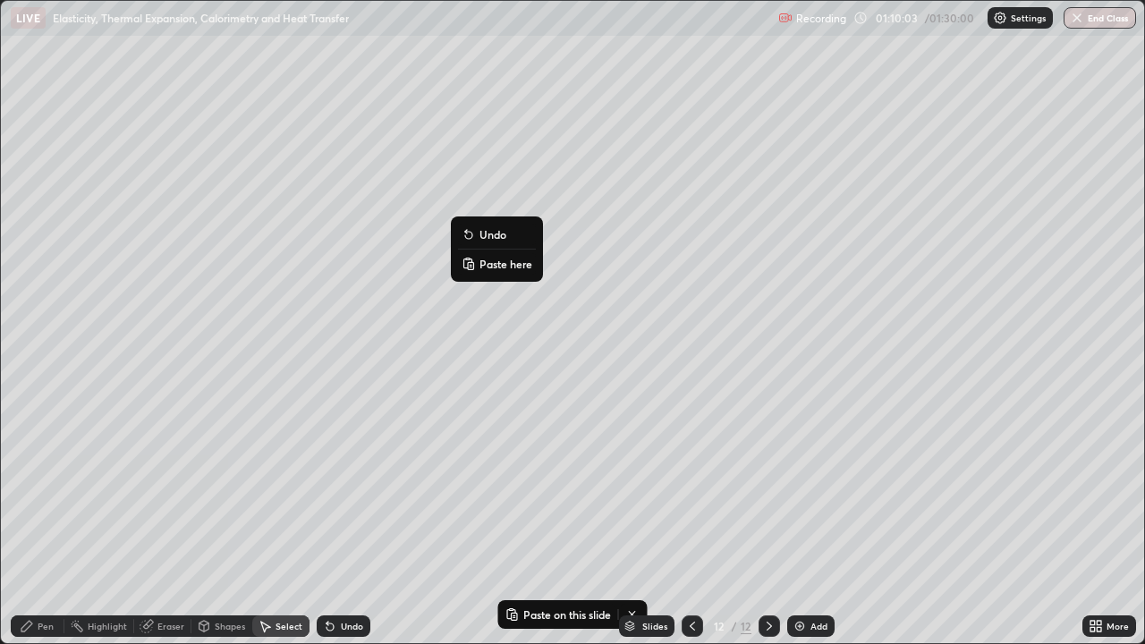
click at [466, 260] on icon at bounding box center [468, 260] width 4 height 2
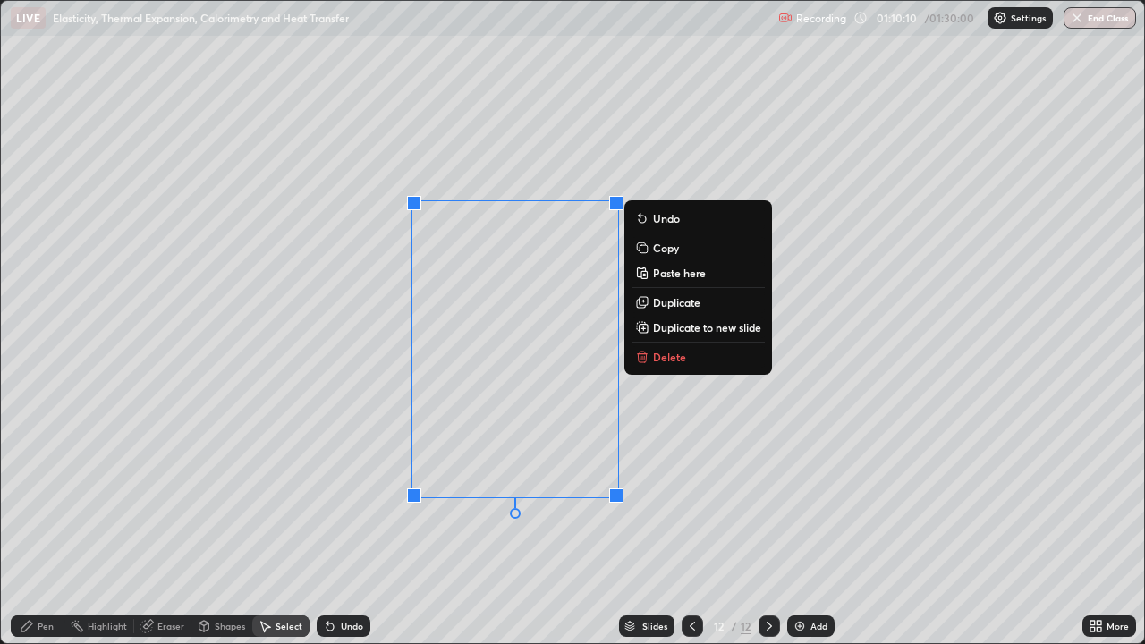
click at [345, 425] on div "0 ° Undo Copy Paste here Duplicate Duplicate to new slide Delete" at bounding box center [573, 322] width 1144 height 643
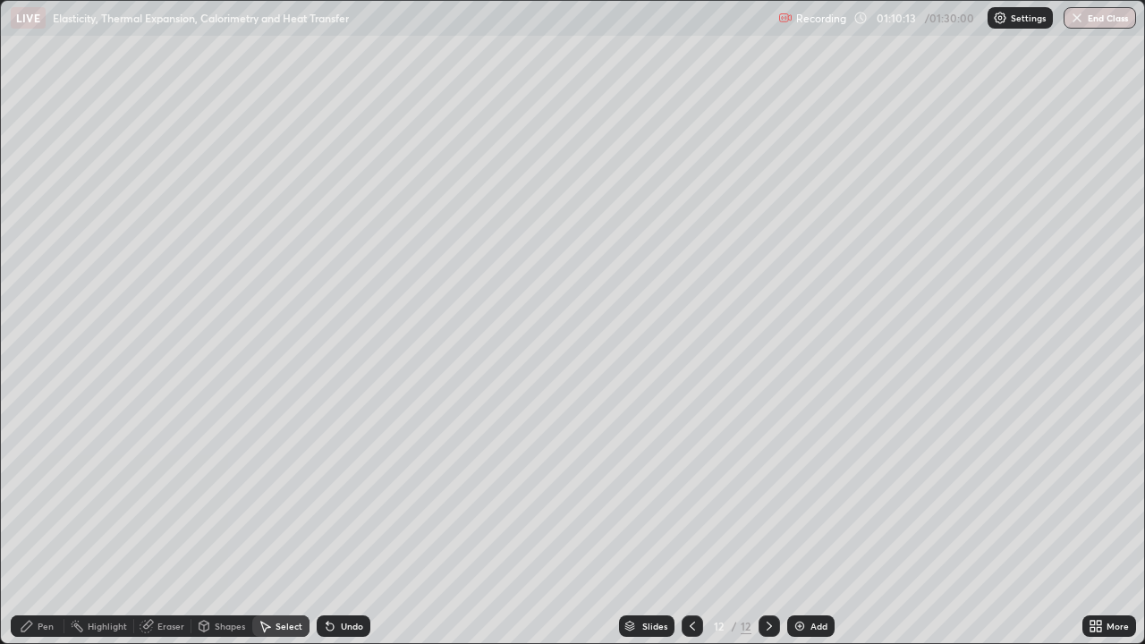
click at [42, 523] on div "Pen" at bounding box center [46, 626] width 16 height 9
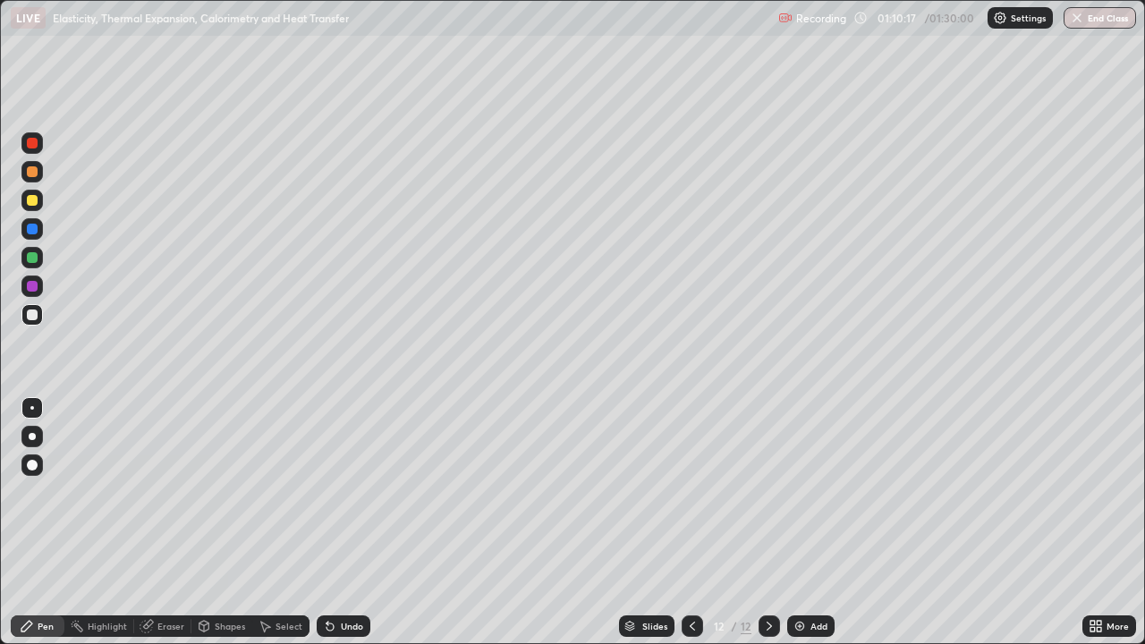
click at [180, 523] on div "Eraser" at bounding box center [171, 626] width 27 height 9
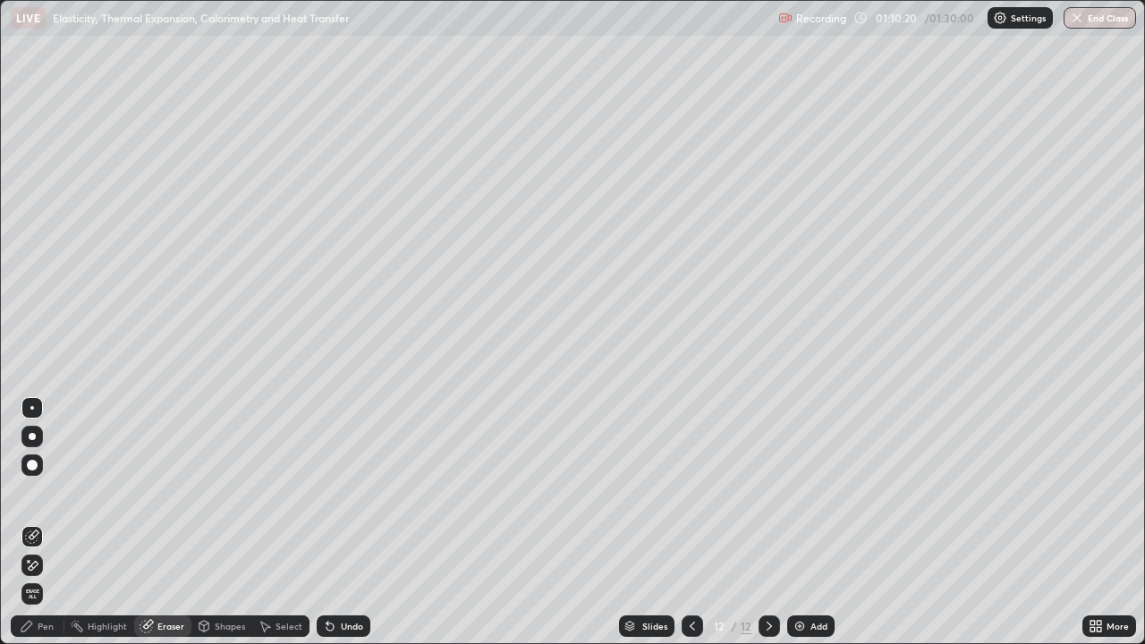
click at [46, 523] on div "Pen" at bounding box center [46, 626] width 16 height 9
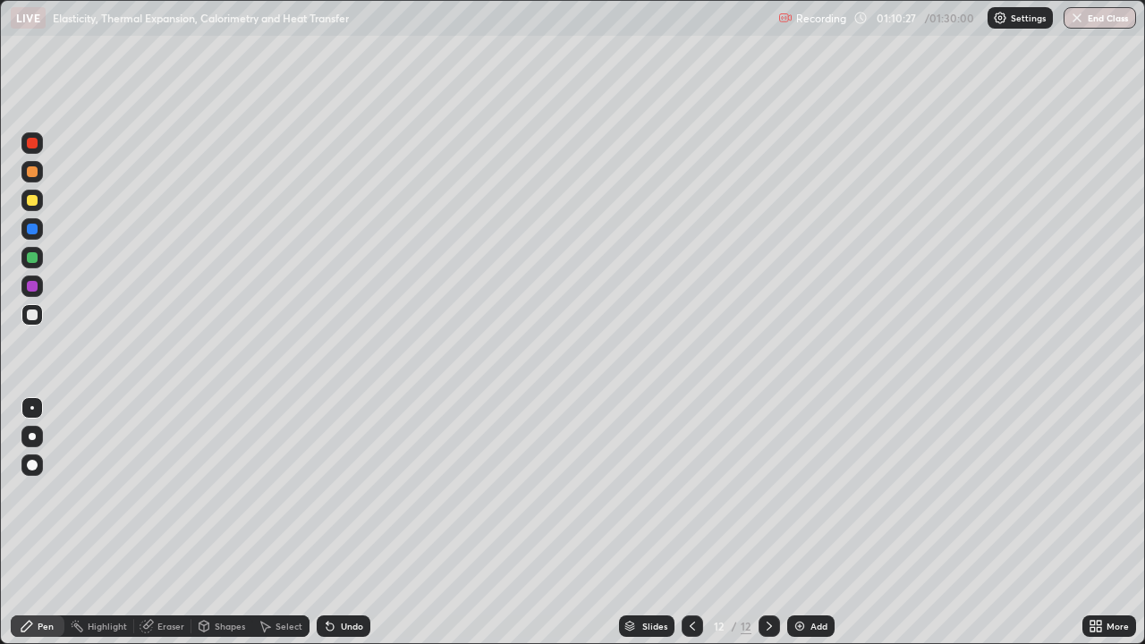
click at [209, 523] on icon at bounding box center [204, 626] width 14 height 14
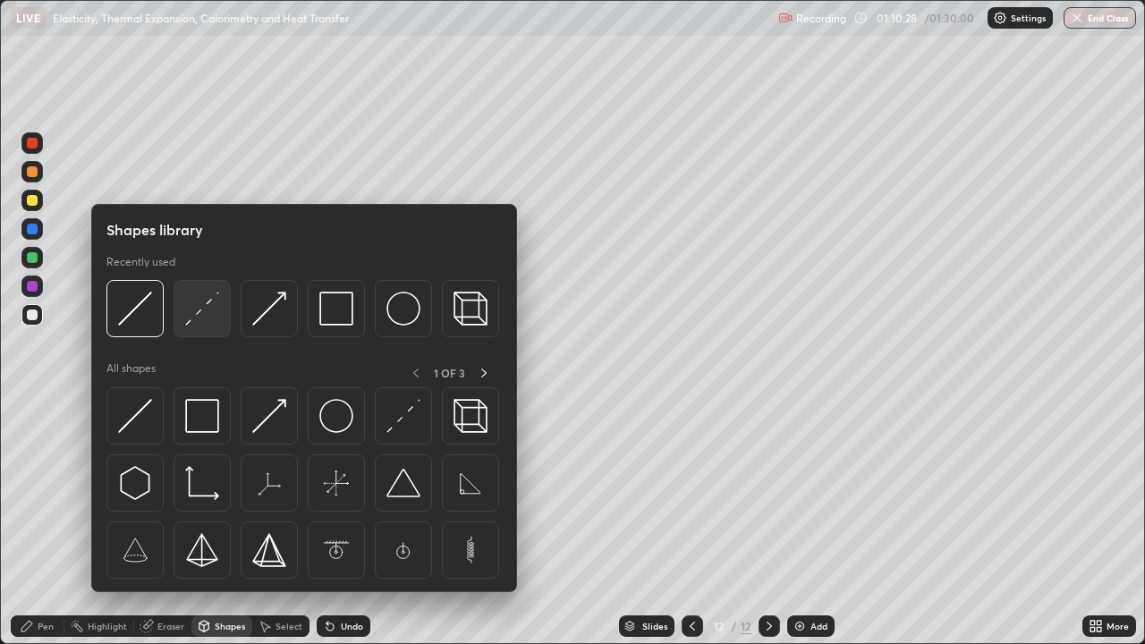
click at [187, 321] on img at bounding box center [202, 309] width 34 height 34
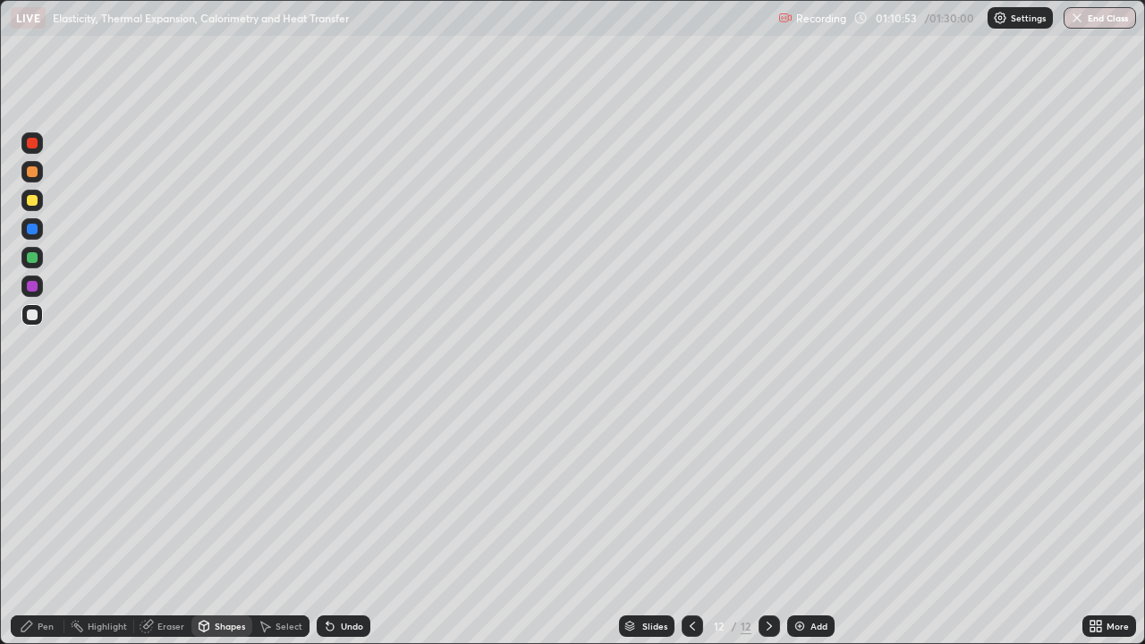
click at [38, 229] on div at bounding box center [31, 228] width 21 height 21
click at [345, 523] on div "Undo" at bounding box center [352, 626] width 22 height 9
click at [341, 523] on div "Undo" at bounding box center [352, 626] width 22 height 9
click at [41, 523] on div "Pen" at bounding box center [46, 626] width 16 height 9
click at [279, 523] on div "Select" at bounding box center [289, 626] width 27 height 9
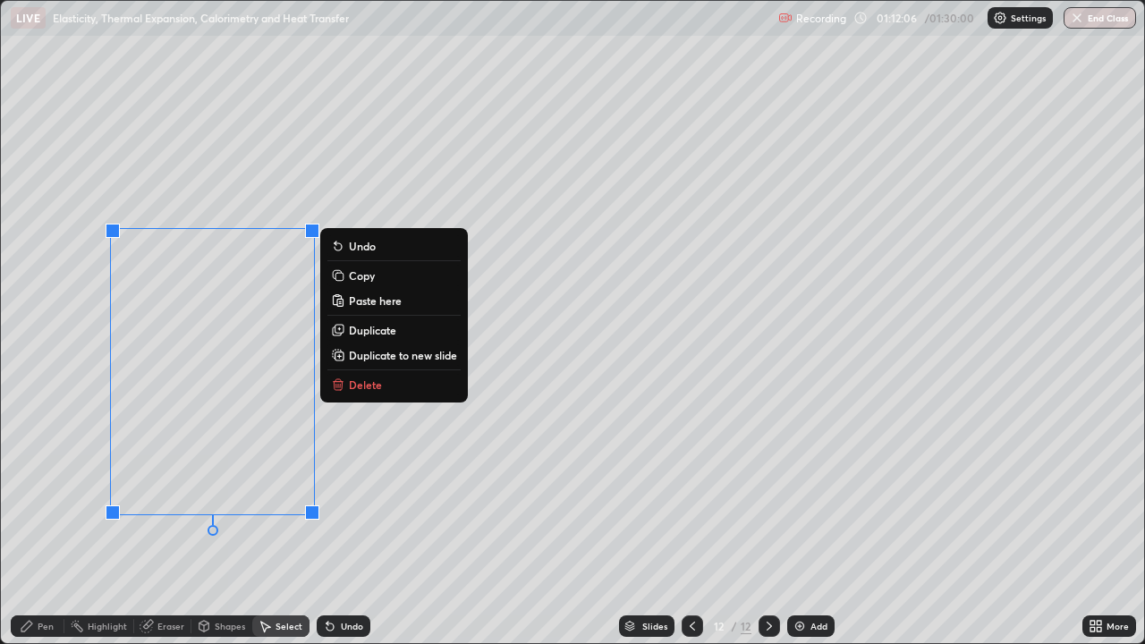
click at [365, 277] on p "Copy" at bounding box center [362, 275] width 26 height 14
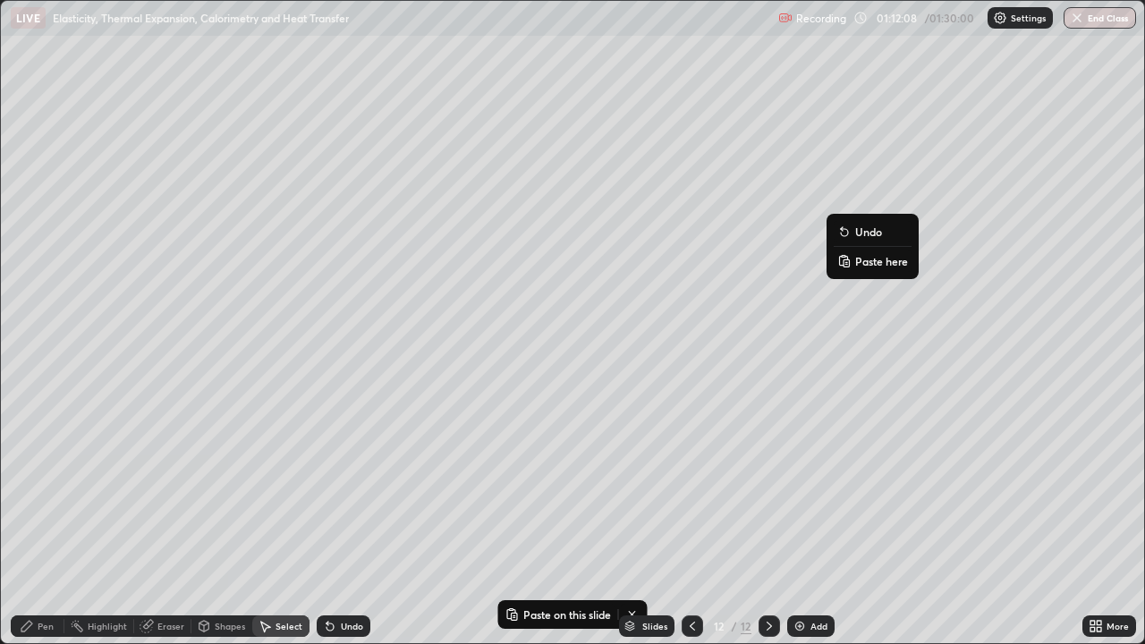
click at [862, 268] on p "Paste here" at bounding box center [882, 261] width 53 height 14
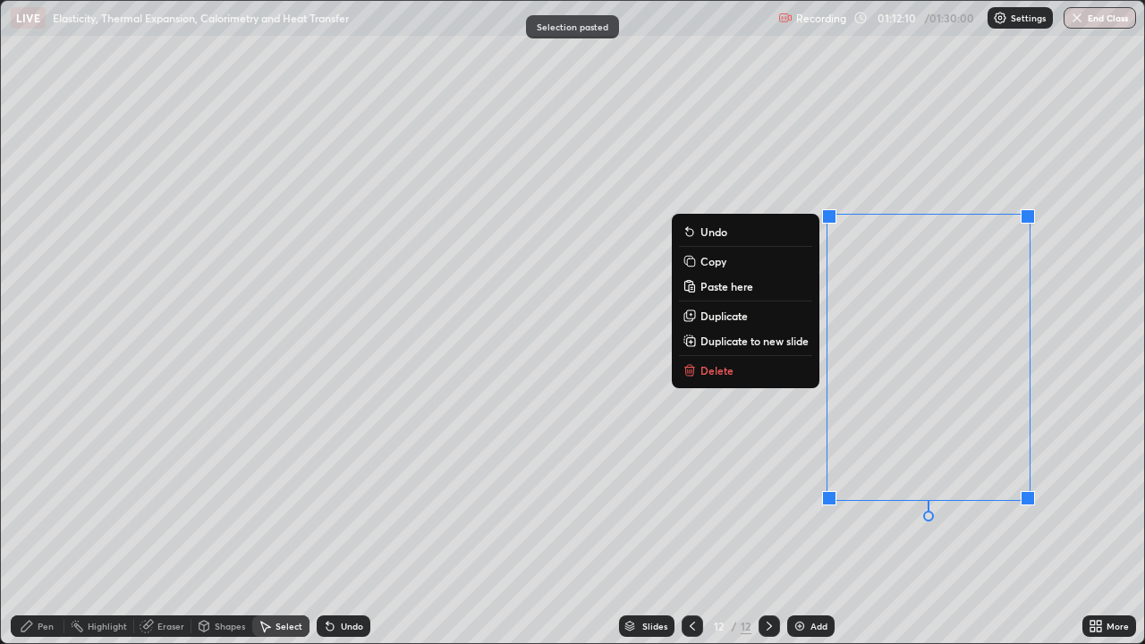
click at [731, 523] on div "0 ° Undo Copy Paste here Duplicate Duplicate to new slide Delete" at bounding box center [573, 322] width 1144 height 643
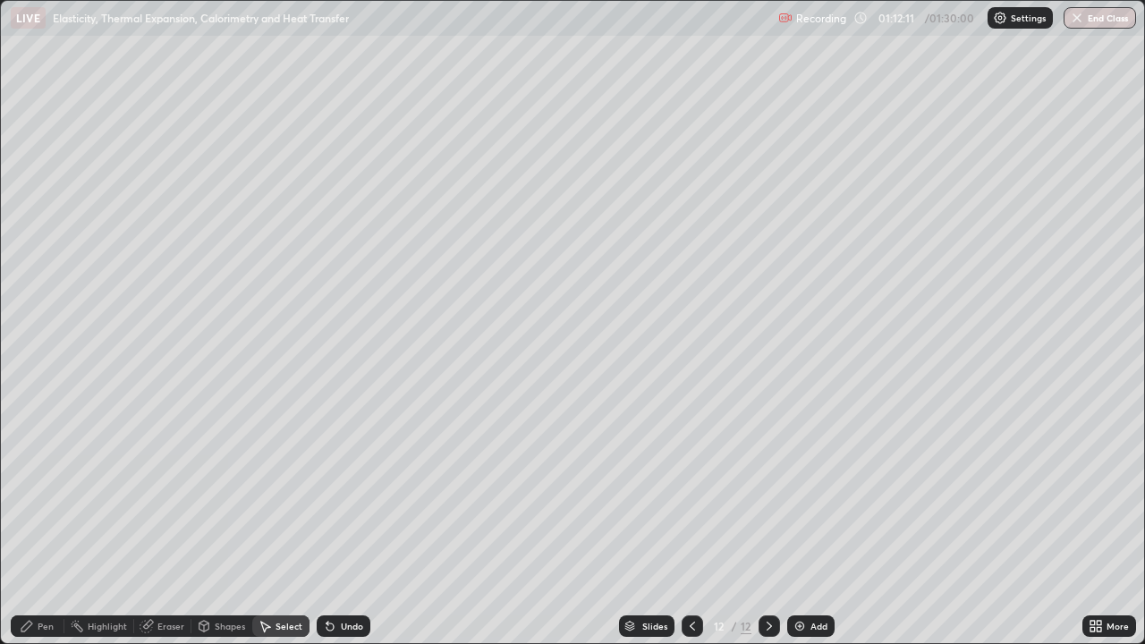
click at [44, 523] on div "Pen" at bounding box center [46, 626] width 16 height 9
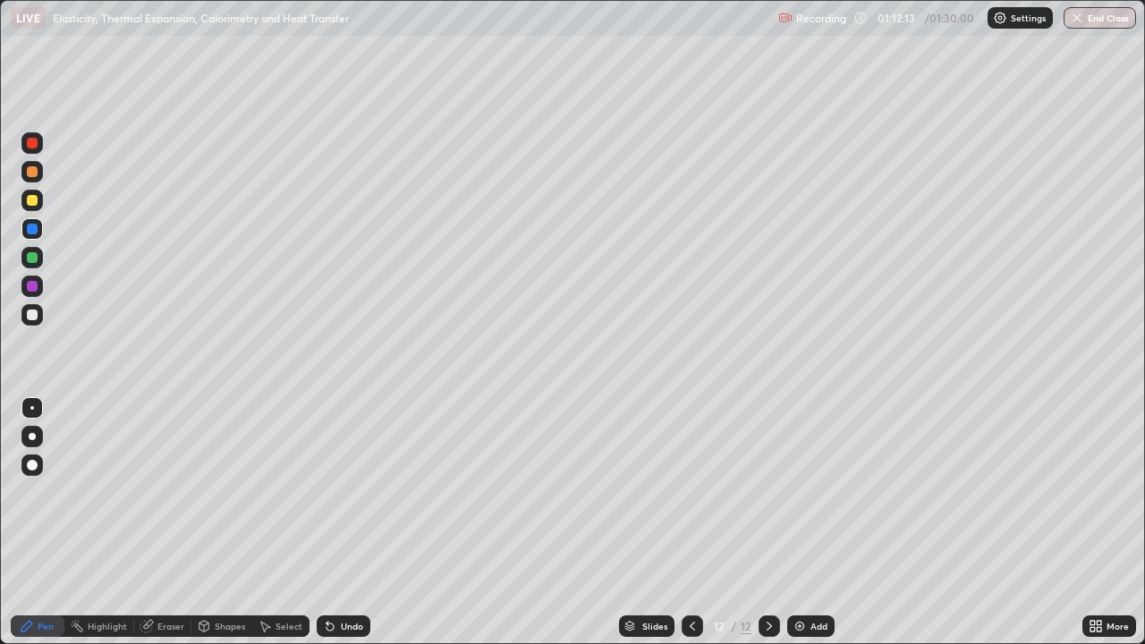
click at [40, 411] on div at bounding box center [31, 407] width 21 height 21
click at [39, 317] on div at bounding box center [31, 314] width 21 height 21
click at [1094, 523] on icon at bounding box center [1093, 623] width 4 height 4
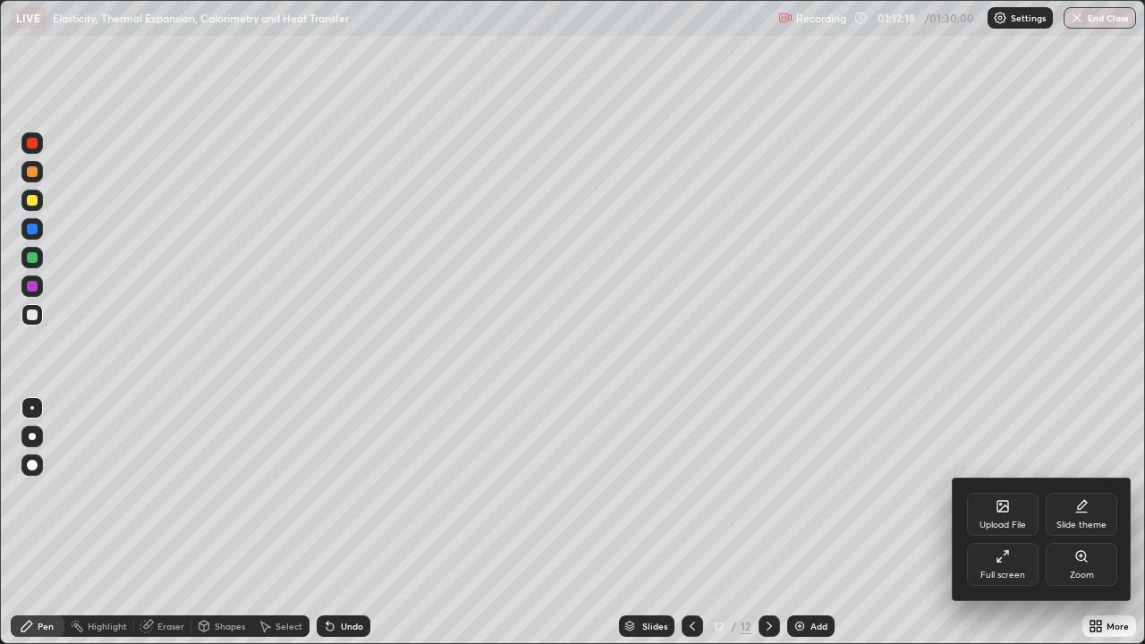
click at [1009, 523] on div "Full screen" at bounding box center [1003, 575] width 45 height 9
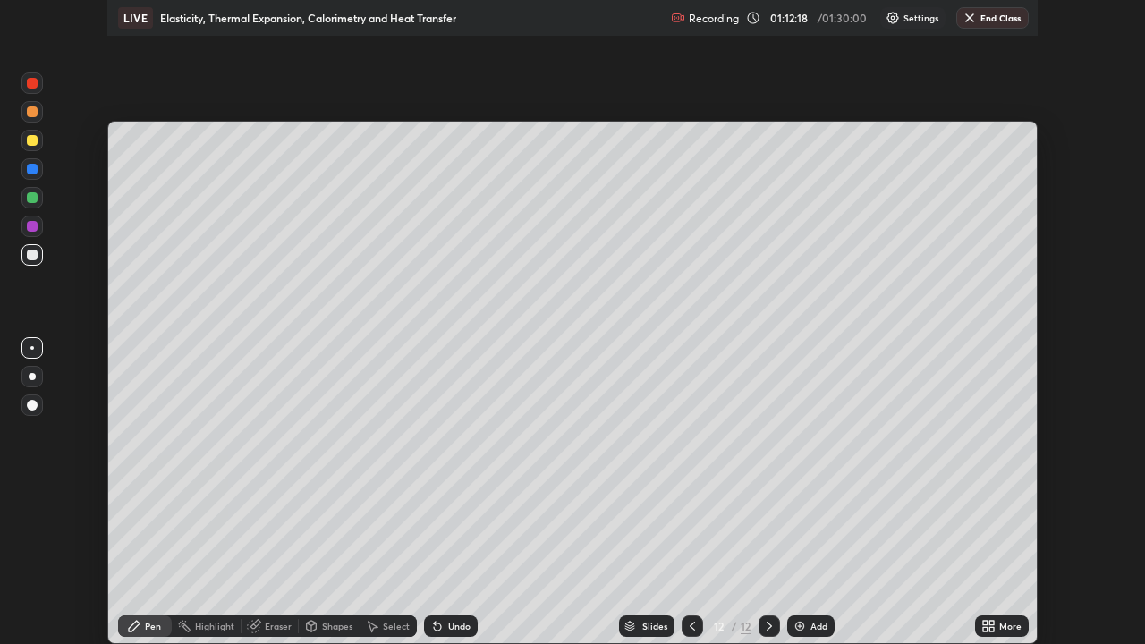
scroll to position [88966, 88344]
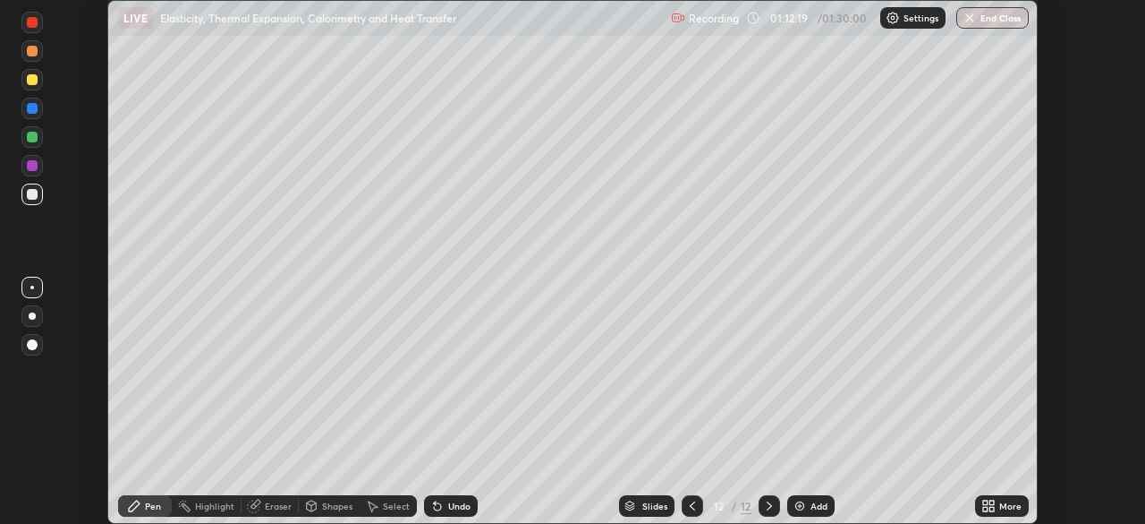
click at [992, 502] on icon at bounding box center [992, 502] width 4 height 4
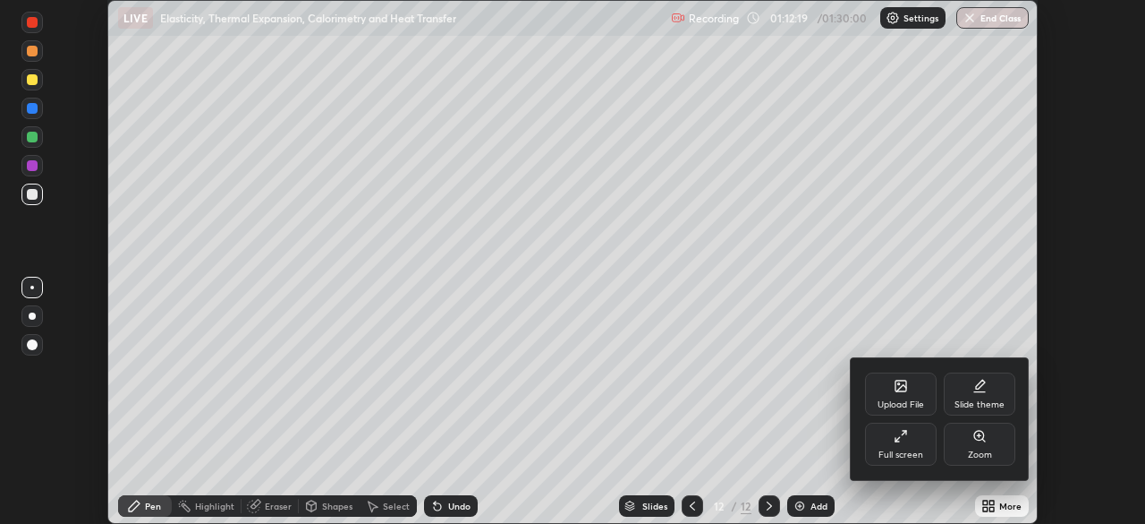
click at [923, 440] on div "Full screen" at bounding box center [901, 443] width 72 height 43
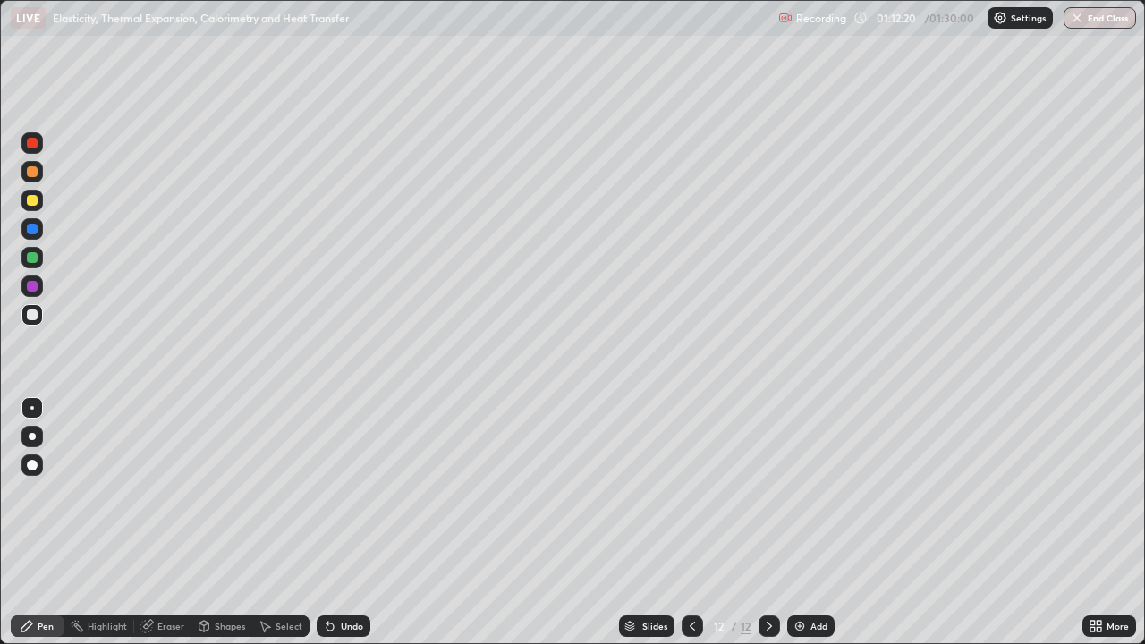
scroll to position [644, 1145]
click at [151, 523] on icon at bounding box center [147, 626] width 14 height 14
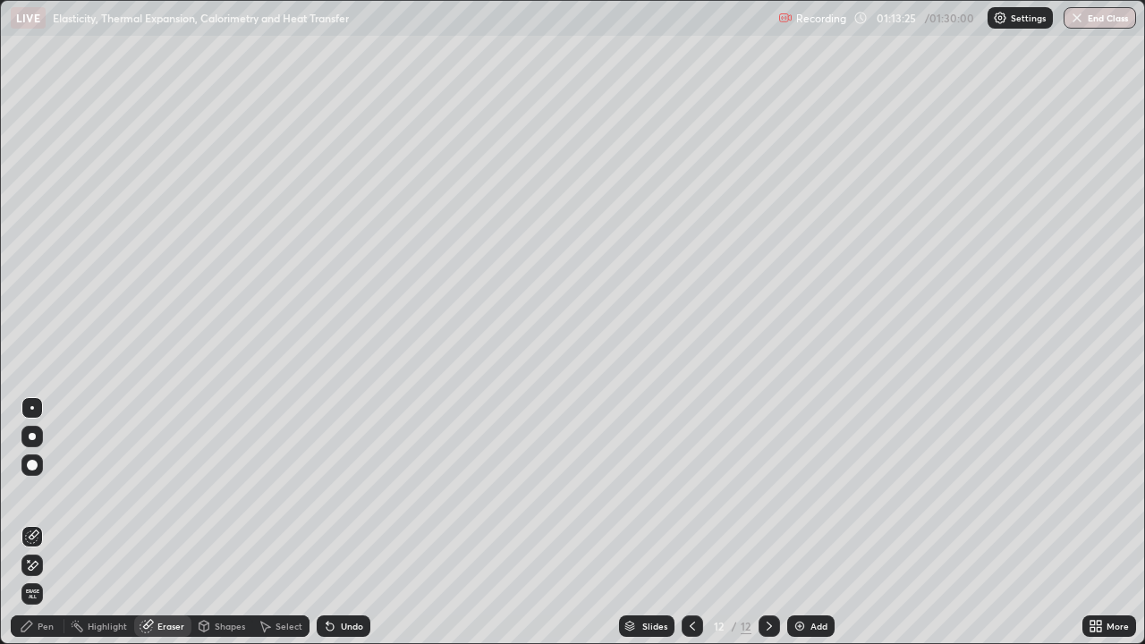
click at [226, 523] on div "Shapes" at bounding box center [230, 626] width 30 height 9
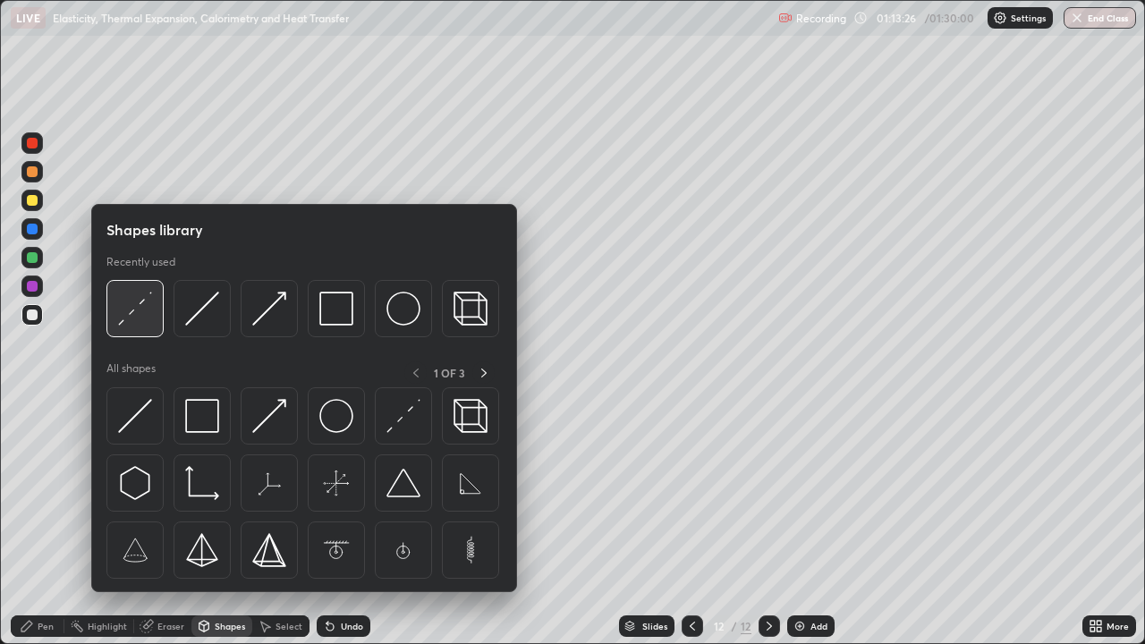
click at [142, 318] on img at bounding box center [135, 309] width 34 height 34
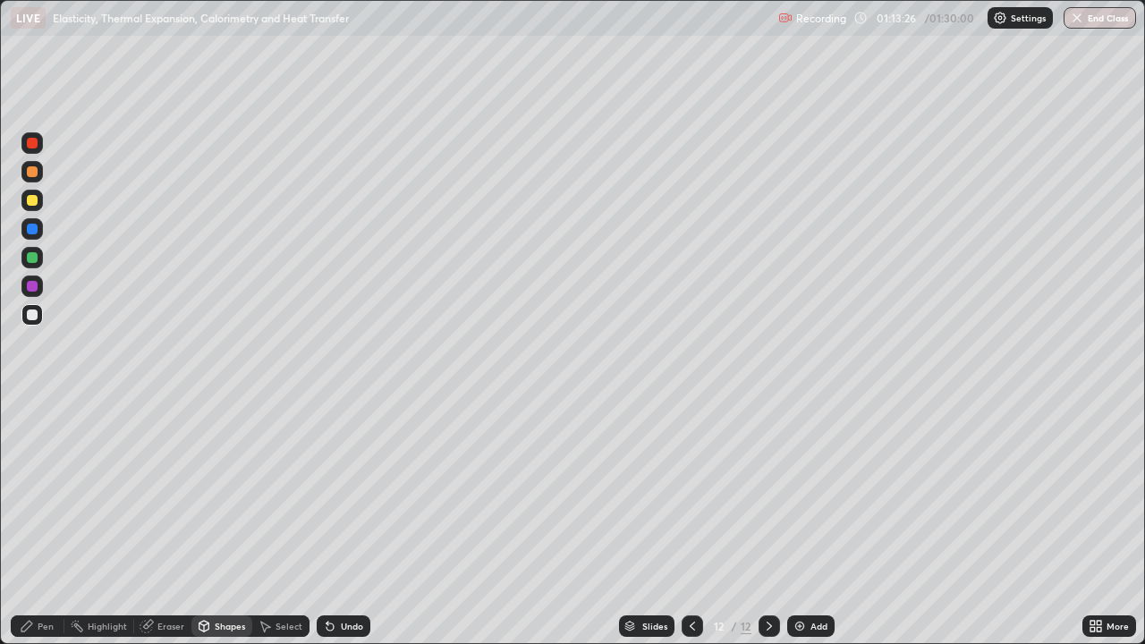
click at [40, 317] on div at bounding box center [31, 314] width 21 height 21
click at [52, 523] on div "Pen" at bounding box center [38, 626] width 54 height 21
click at [35, 234] on div at bounding box center [32, 229] width 11 height 11
click at [356, 523] on div "Undo" at bounding box center [352, 626] width 22 height 9
click at [336, 523] on div "Undo" at bounding box center [344, 626] width 54 height 21
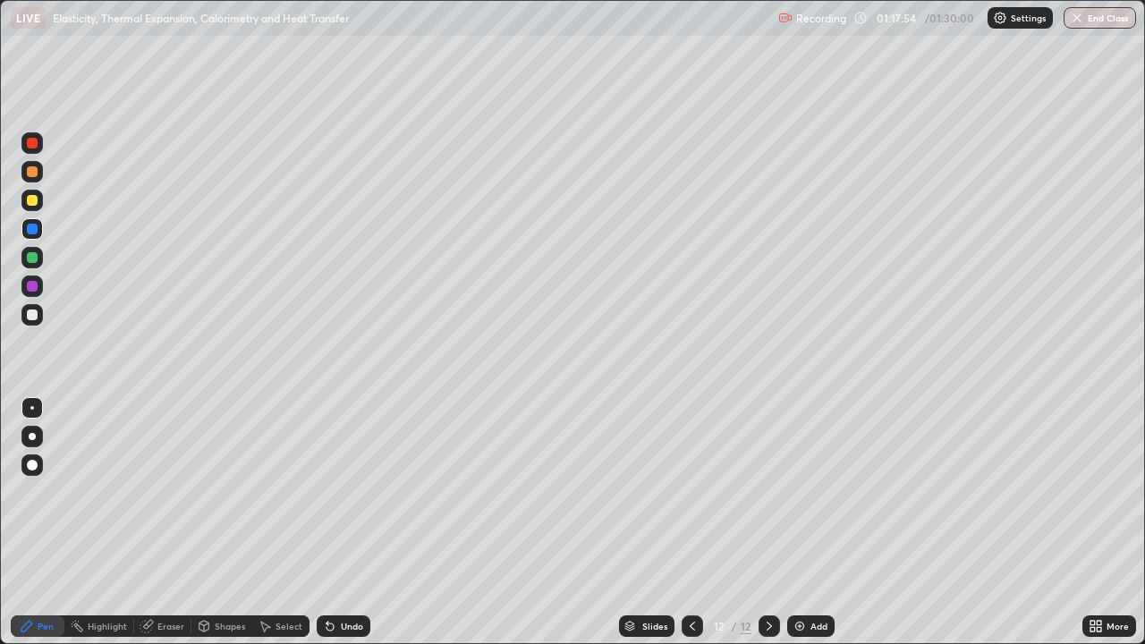
click at [793, 523] on img at bounding box center [800, 626] width 14 height 14
click at [32, 316] on div at bounding box center [32, 315] width 11 height 11
click at [344, 523] on div "Undo" at bounding box center [352, 626] width 22 height 9
click at [797, 523] on div "Add" at bounding box center [811, 626] width 47 height 21
click at [34, 317] on div at bounding box center [32, 315] width 11 height 11
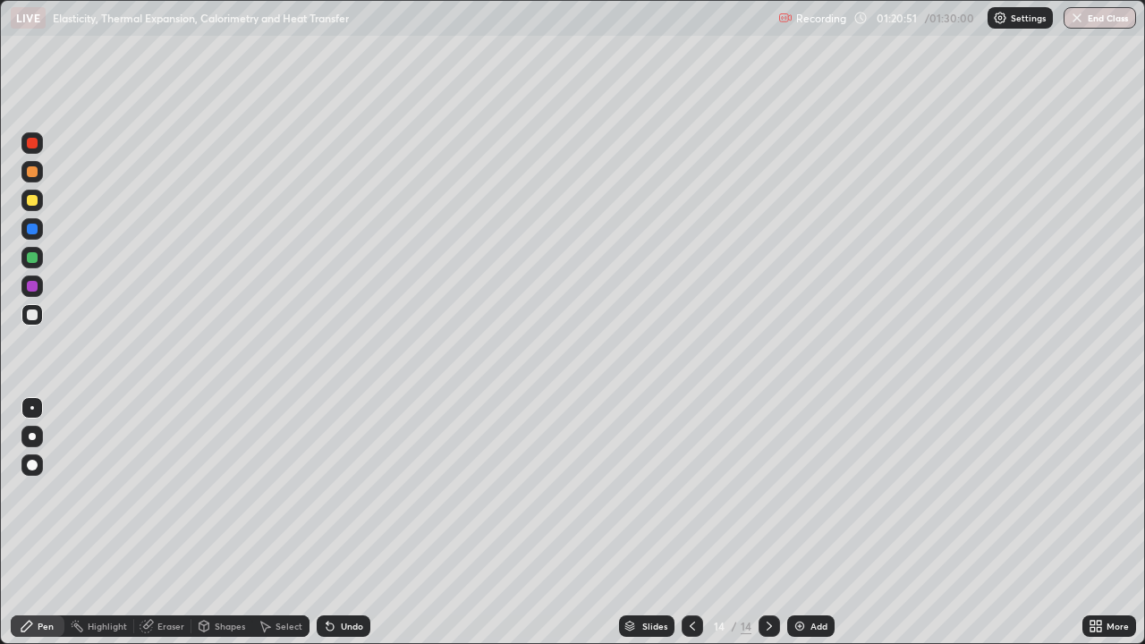
click at [34, 203] on div at bounding box center [32, 200] width 11 height 11
click at [24, 323] on div at bounding box center [31, 314] width 21 height 21
click at [175, 523] on div "Eraser" at bounding box center [171, 626] width 27 height 9
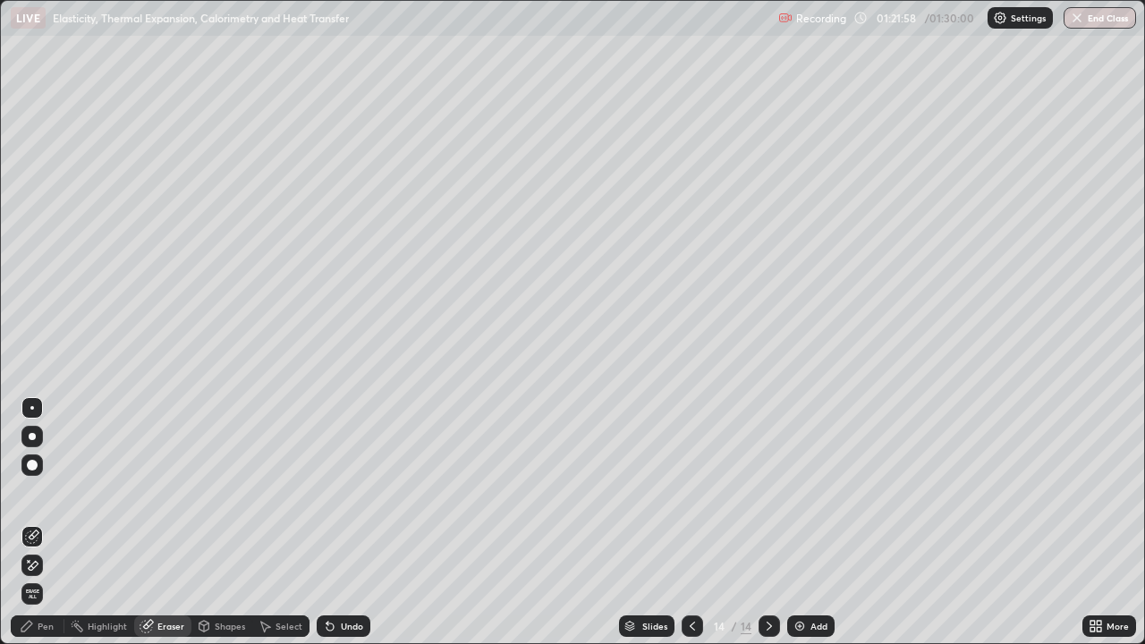
click at [45, 523] on div "Pen" at bounding box center [46, 626] width 16 height 9
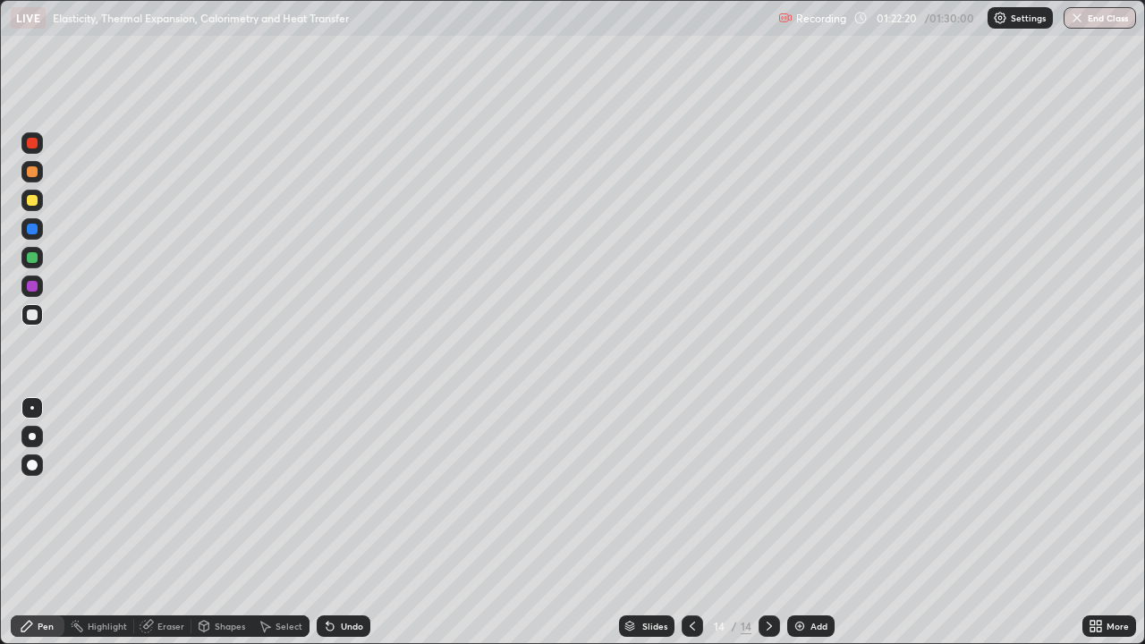
click at [327, 523] on icon at bounding box center [328, 623] width 2 height 2
click at [336, 523] on div "Undo" at bounding box center [344, 626] width 54 height 21
click at [335, 523] on icon at bounding box center [330, 626] width 14 height 14
click at [333, 523] on icon at bounding box center [330, 626] width 14 height 14
click at [334, 523] on icon at bounding box center [330, 626] width 14 height 14
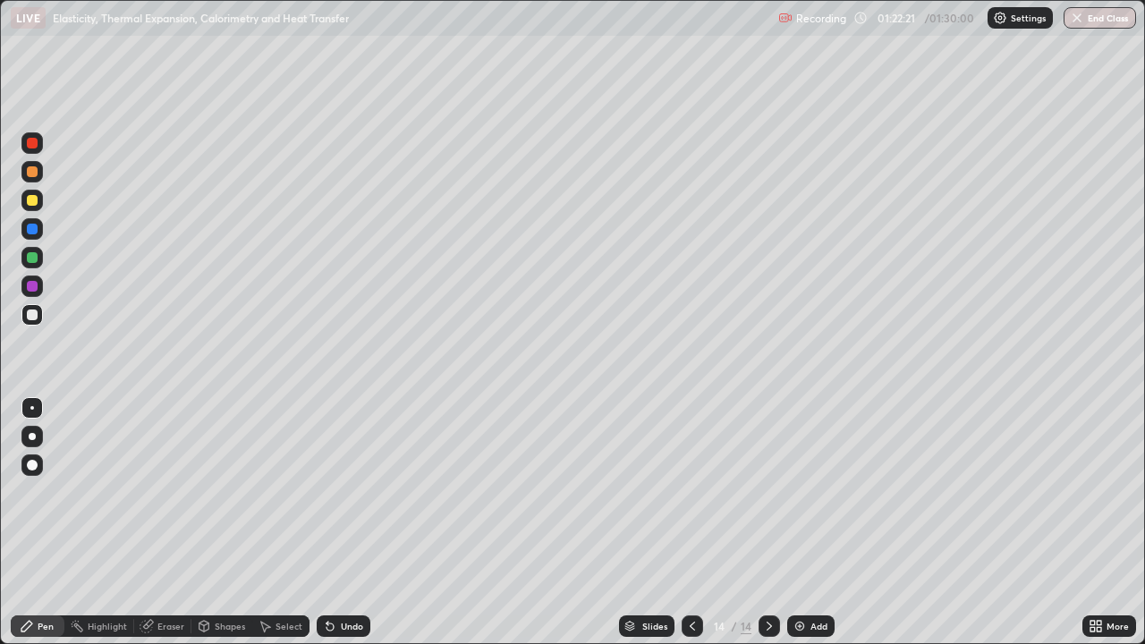
click at [328, 523] on icon at bounding box center [330, 627] width 7 height 7
click at [327, 523] on icon at bounding box center [328, 623] width 2 height 2
click at [328, 523] on icon at bounding box center [330, 627] width 7 height 7
click at [327, 523] on icon at bounding box center [328, 623] width 2 height 2
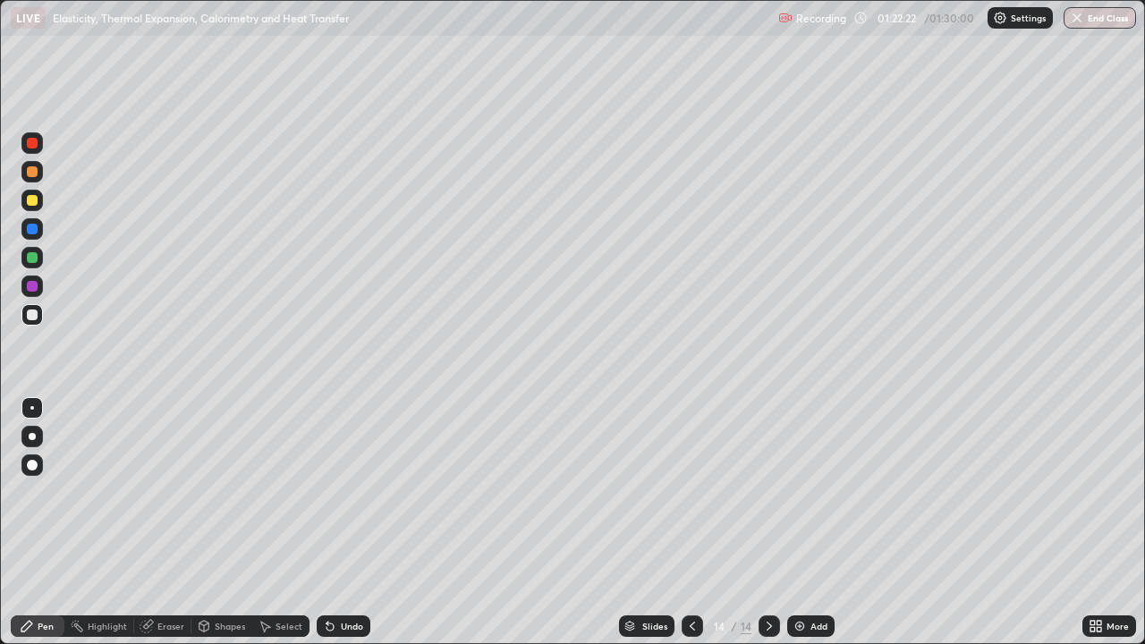
click at [327, 523] on icon at bounding box center [328, 623] width 2 height 2
click at [332, 523] on div "Undo" at bounding box center [344, 626] width 54 height 21
click at [333, 523] on div "Undo" at bounding box center [344, 626] width 54 height 21
click at [327, 523] on icon at bounding box center [328, 623] width 2 height 2
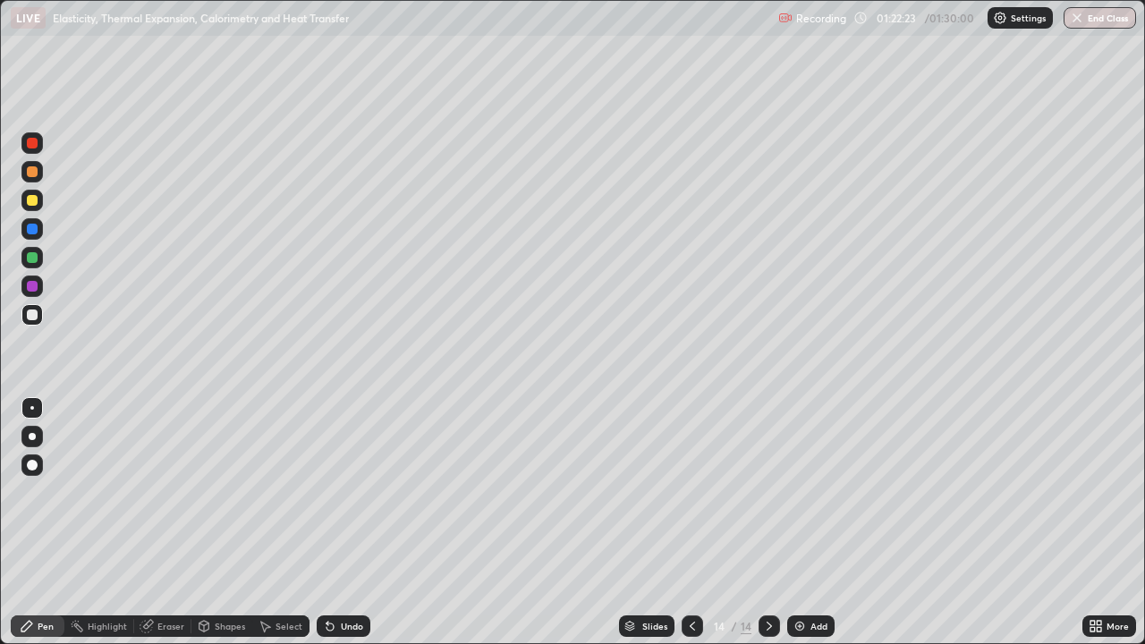
click at [327, 523] on icon at bounding box center [328, 623] width 2 height 2
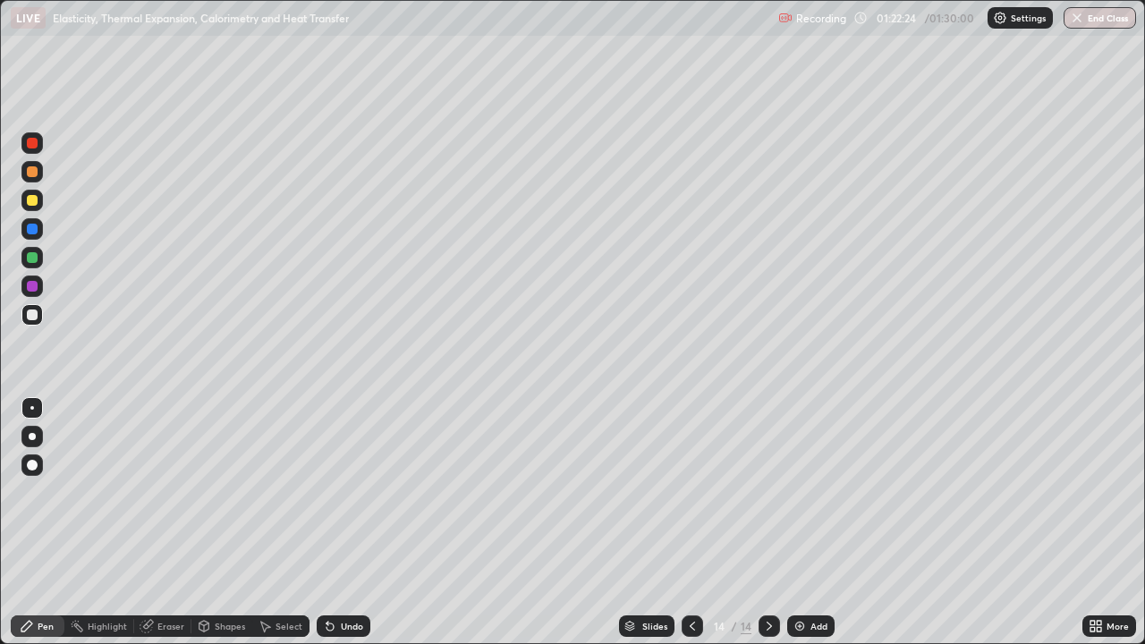
click at [327, 523] on icon at bounding box center [328, 623] width 2 height 2
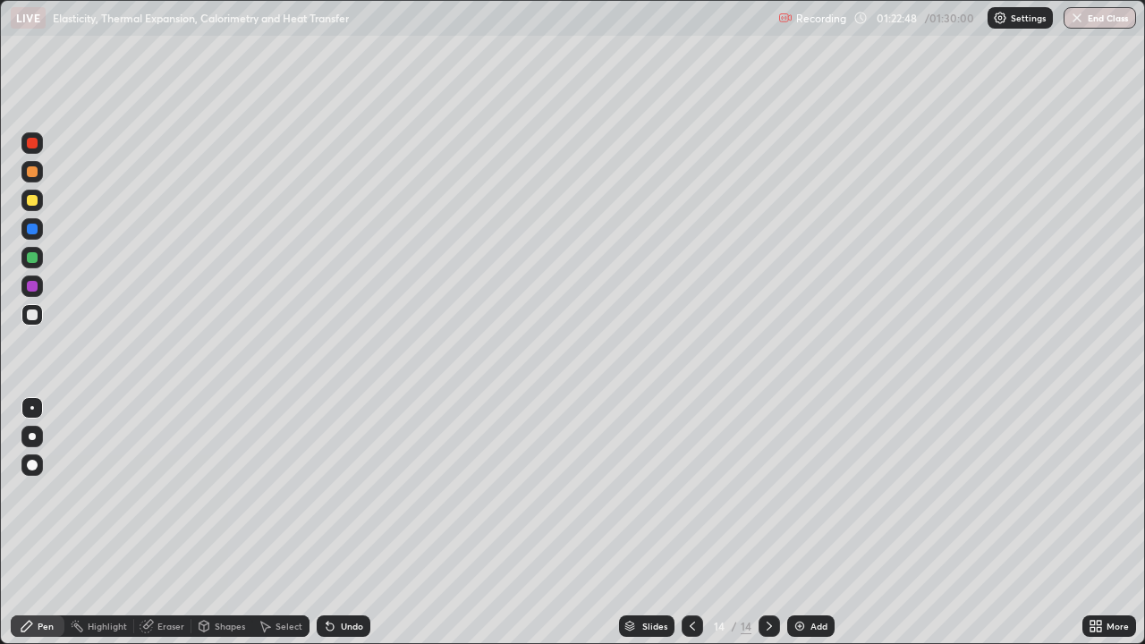
click at [33, 286] on div at bounding box center [32, 286] width 11 height 11
click at [33, 316] on div at bounding box center [32, 315] width 11 height 11
click at [25, 203] on div at bounding box center [31, 200] width 21 height 21
click at [1096, 18] on button "End Class" at bounding box center [1100, 17] width 72 height 21
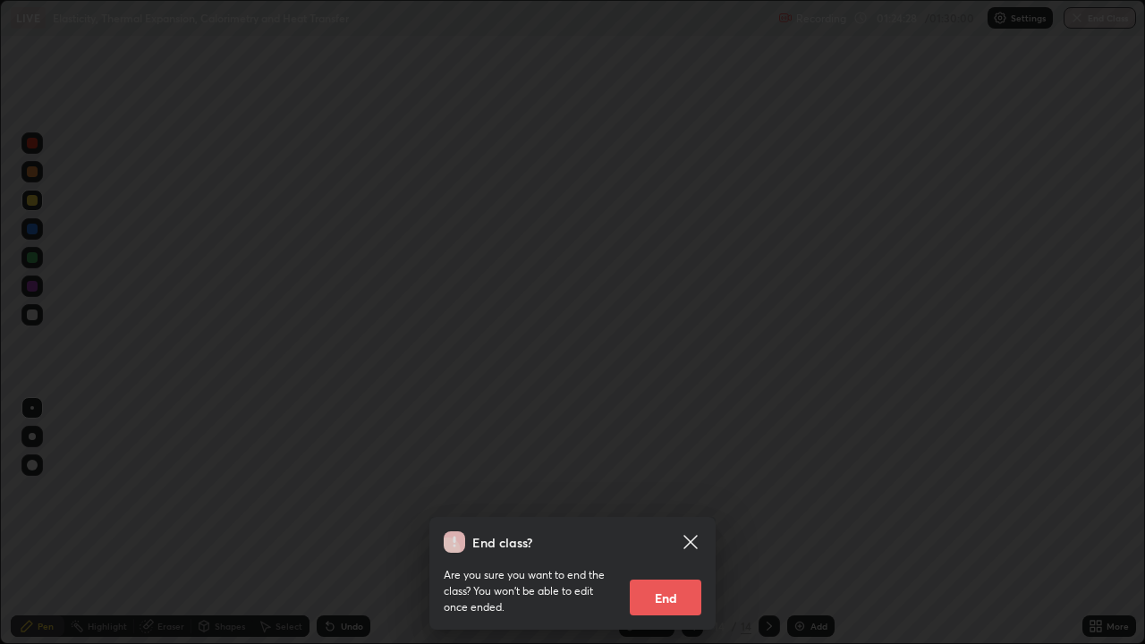
click at [672, 523] on button "End" at bounding box center [666, 598] width 72 height 36
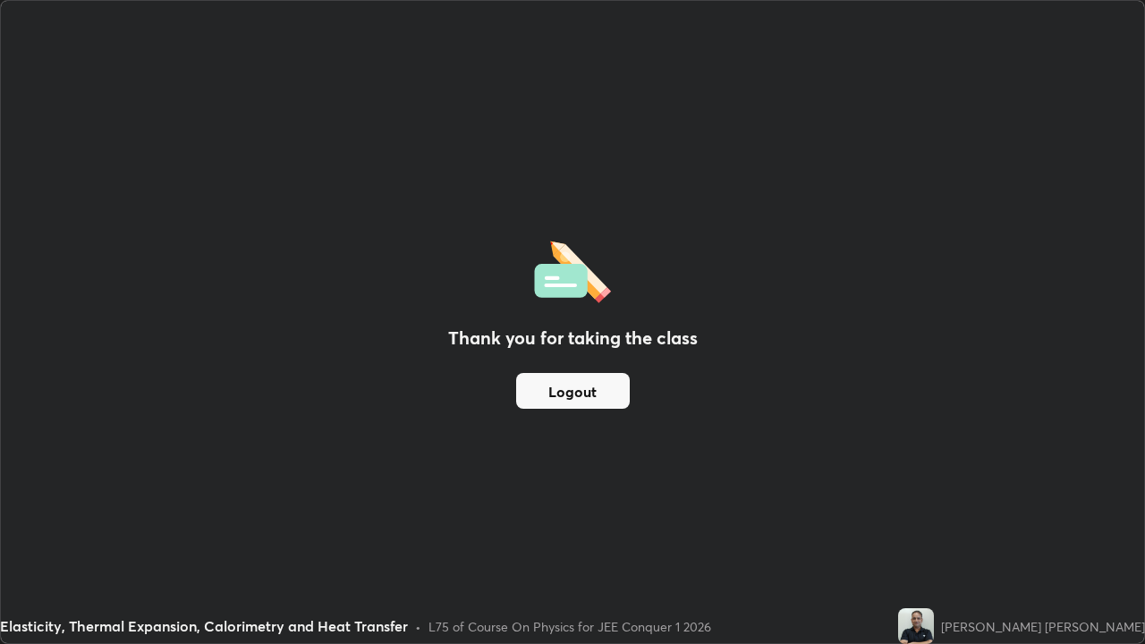
click at [566, 403] on button "Logout" at bounding box center [573, 391] width 114 height 36
